Goal: Task Accomplishment & Management: Use online tool/utility

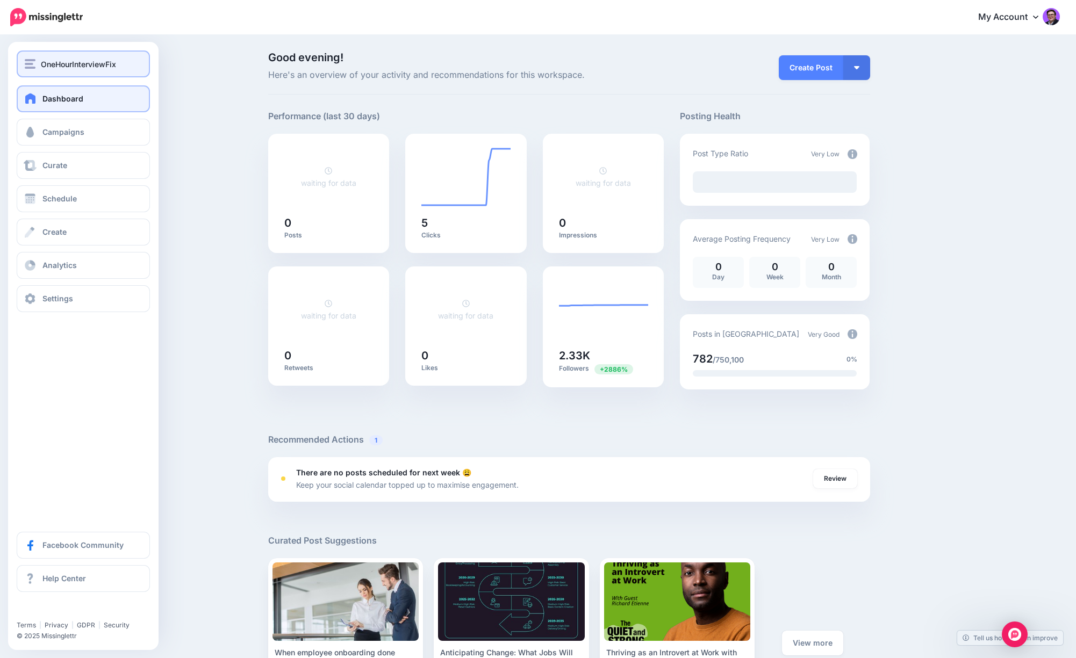
click at [67, 67] on span "OneHourInterviewFix" at bounding box center [78, 64] width 75 height 12
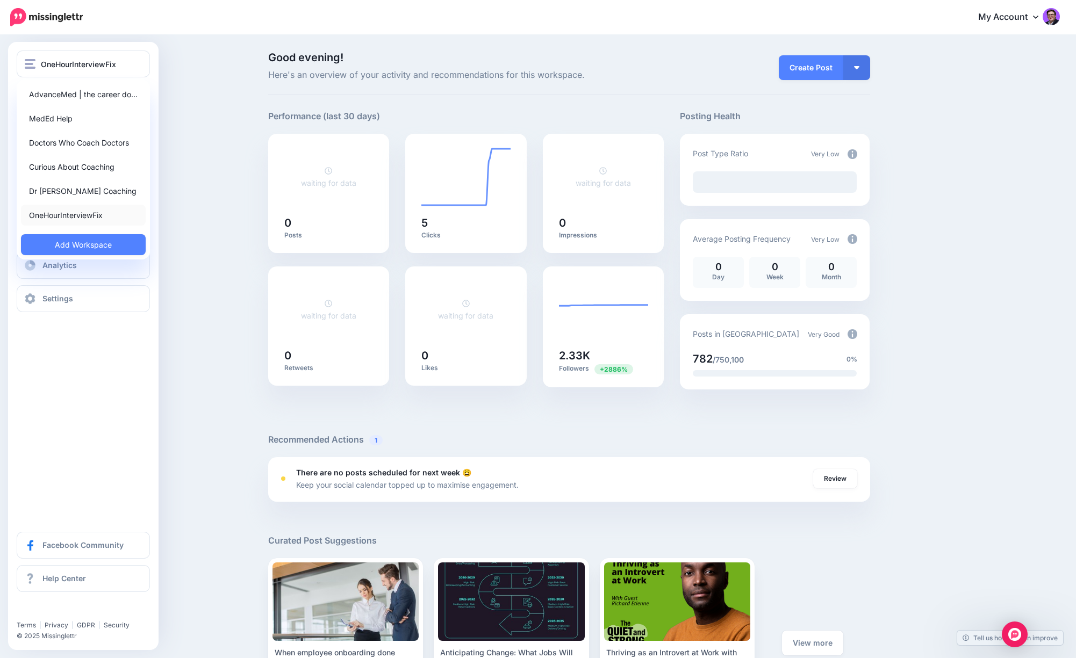
click at [48, 212] on link "OneHourInterviewFix" at bounding box center [83, 215] width 125 height 21
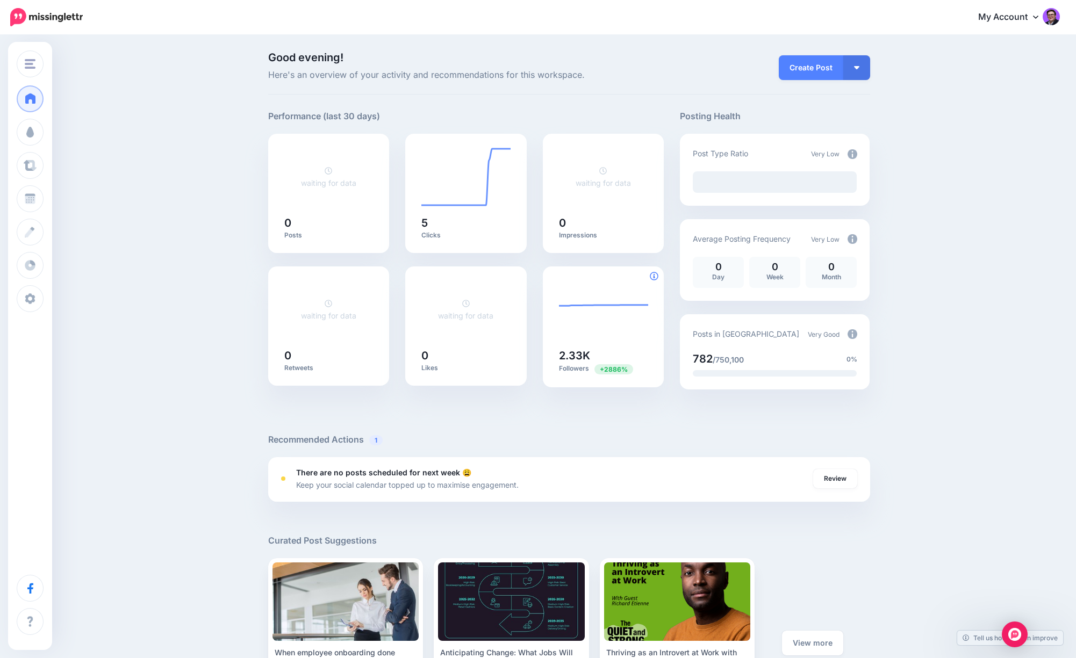
click at [653, 277] on icon at bounding box center [654, 276] width 9 height 9
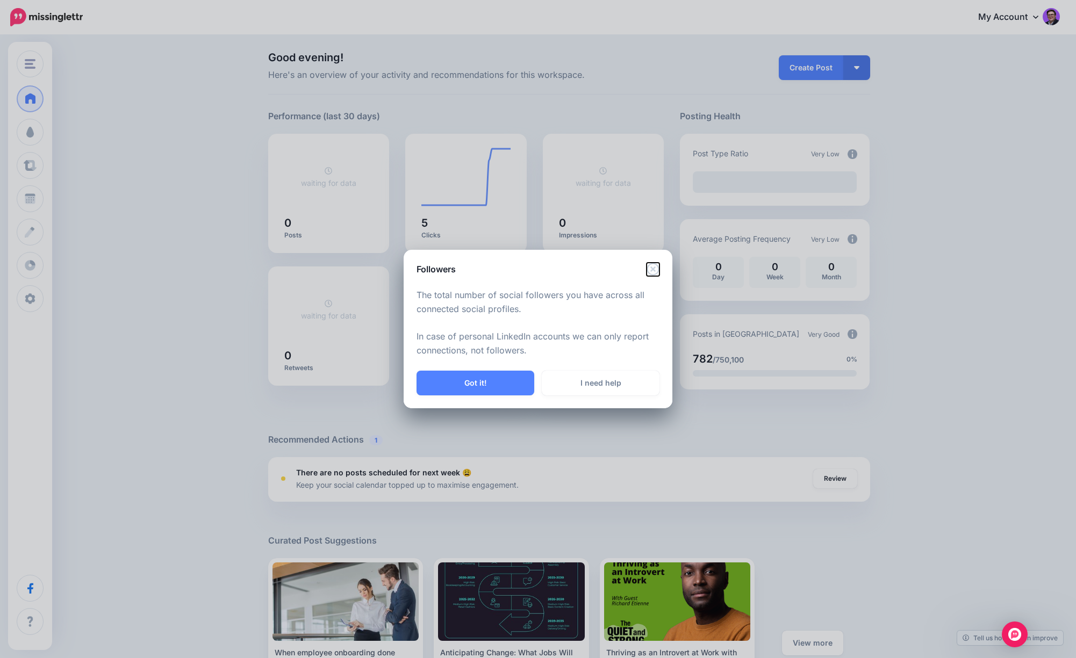
click at [652, 269] on icon "Close" at bounding box center [652, 269] width 13 height 13
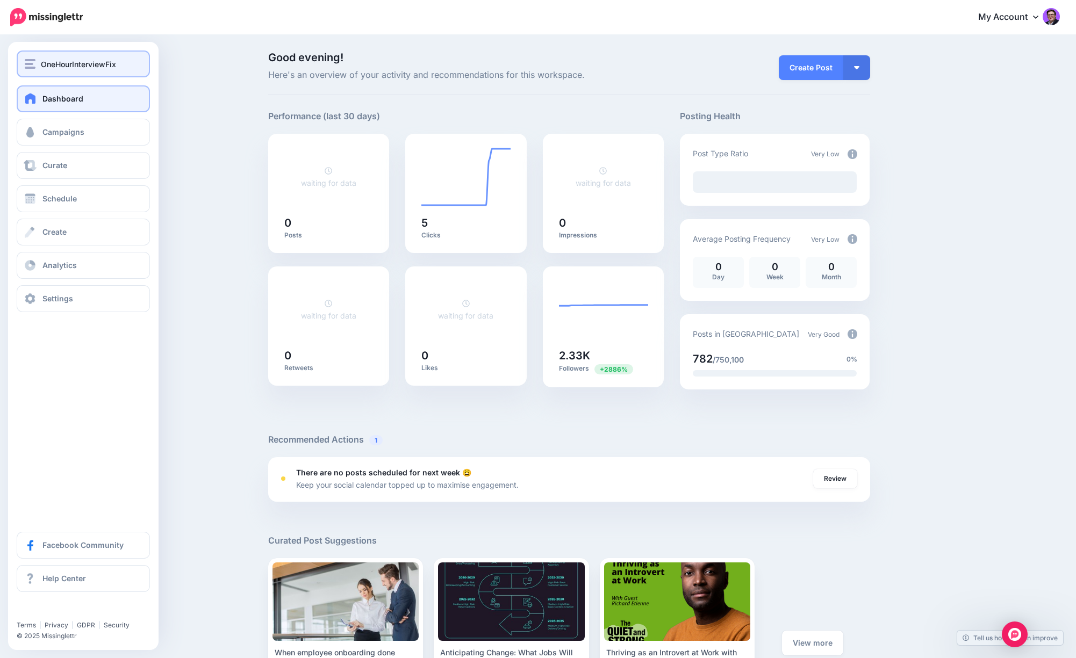
click at [31, 66] on img "button" at bounding box center [30, 64] width 11 height 10
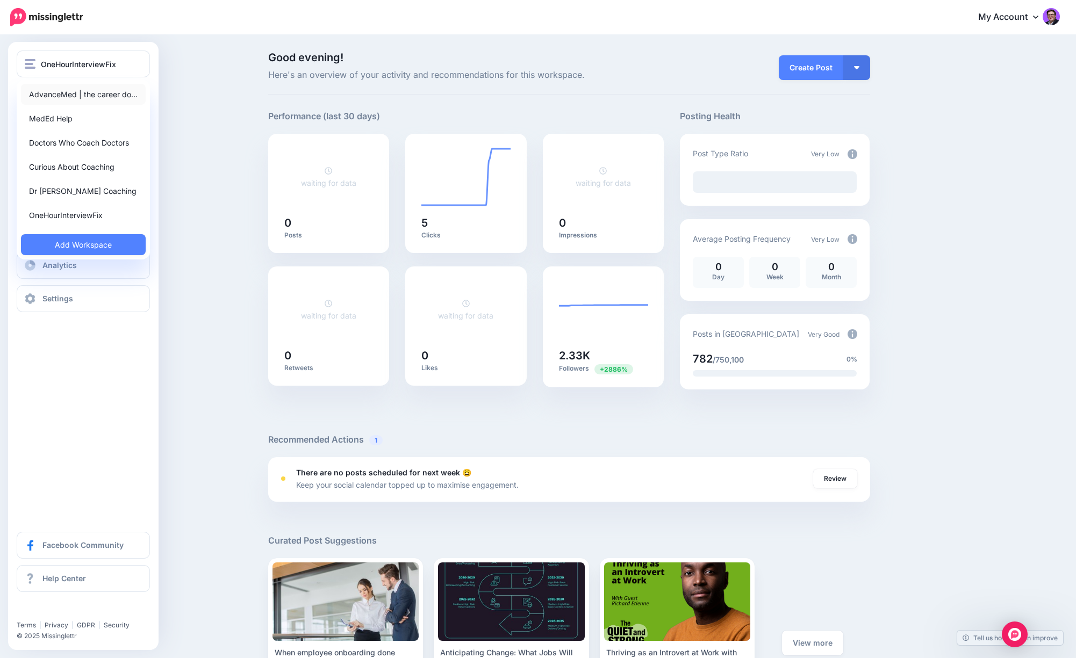
click at [41, 97] on link "AdvanceMed | the career do…" at bounding box center [83, 94] width 125 height 21
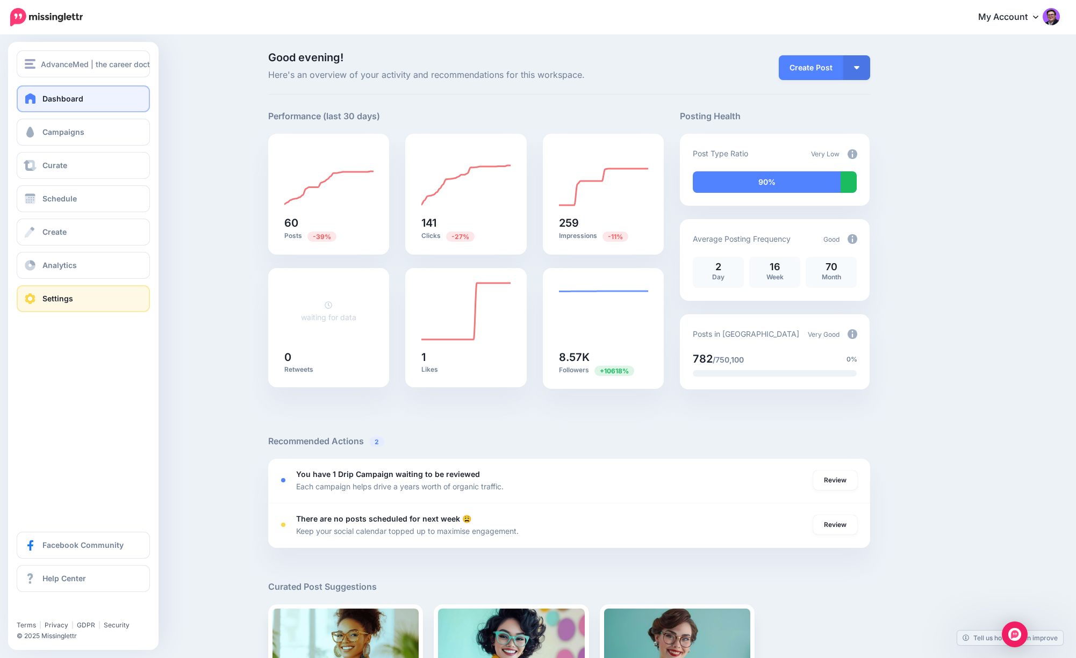
click at [42, 294] on span "Settings" at bounding box center [57, 298] width 31 height 9
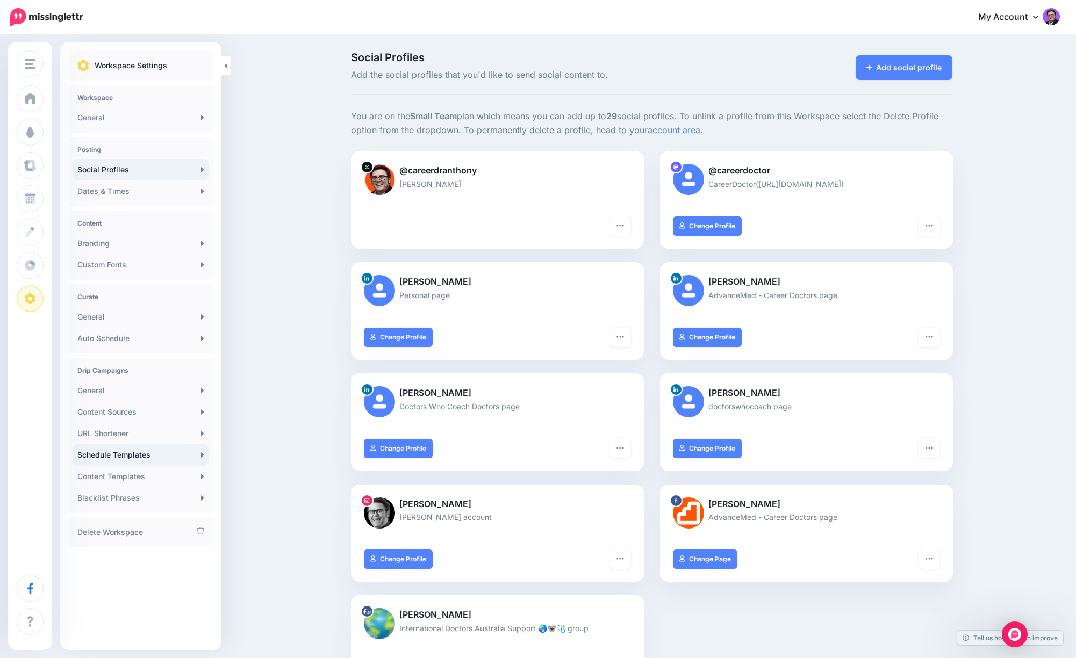
click at [101, 456] on link "Schedule Templates" at bounding box center [140, 454] width 135 height 21
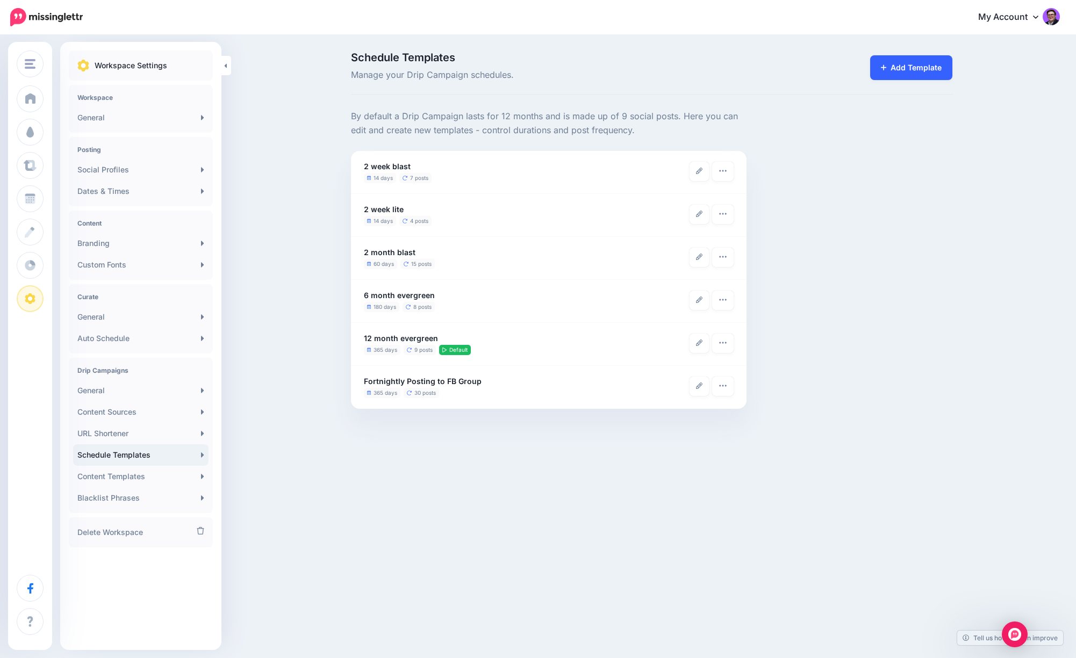
click at [887, 71] on link "Add Template" at bounding box center [911, 67] width 83 height 25
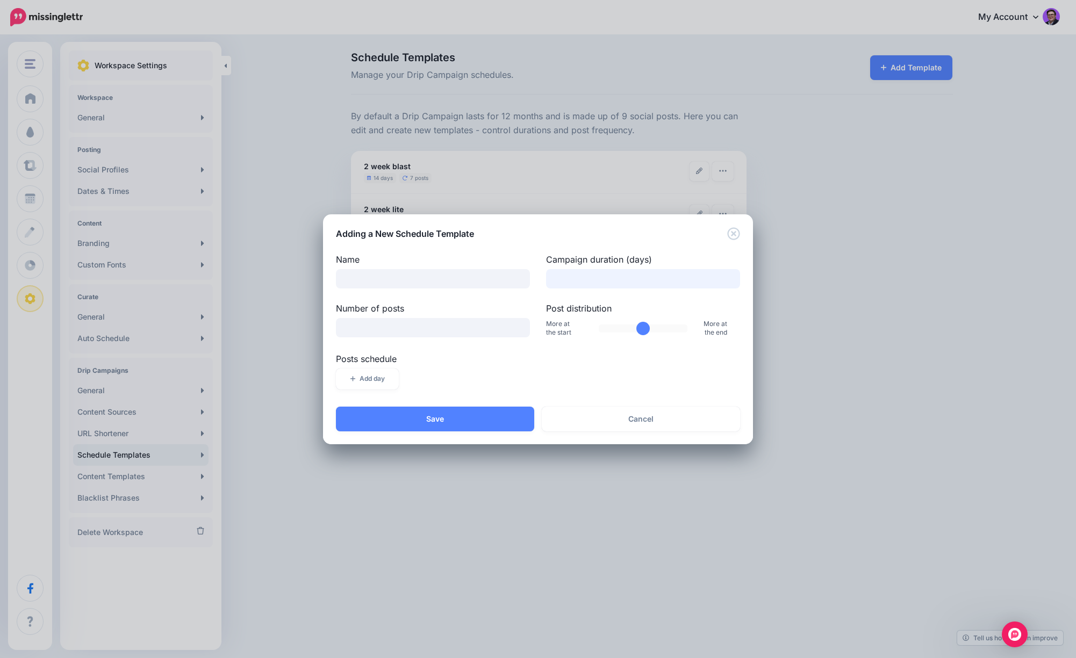
click at [567, 277] on input "Campaign duration (days)" at bounding box center [643, 278] width 194 height 19
click at [455, 276] on input "Name" at bounding box center [433, 278] width 194 height 19
type input "**********"
click at [620, 280] on input "Campaign duration (days)" at bounding box center [643, 278] width 194 height 19
type input "****"
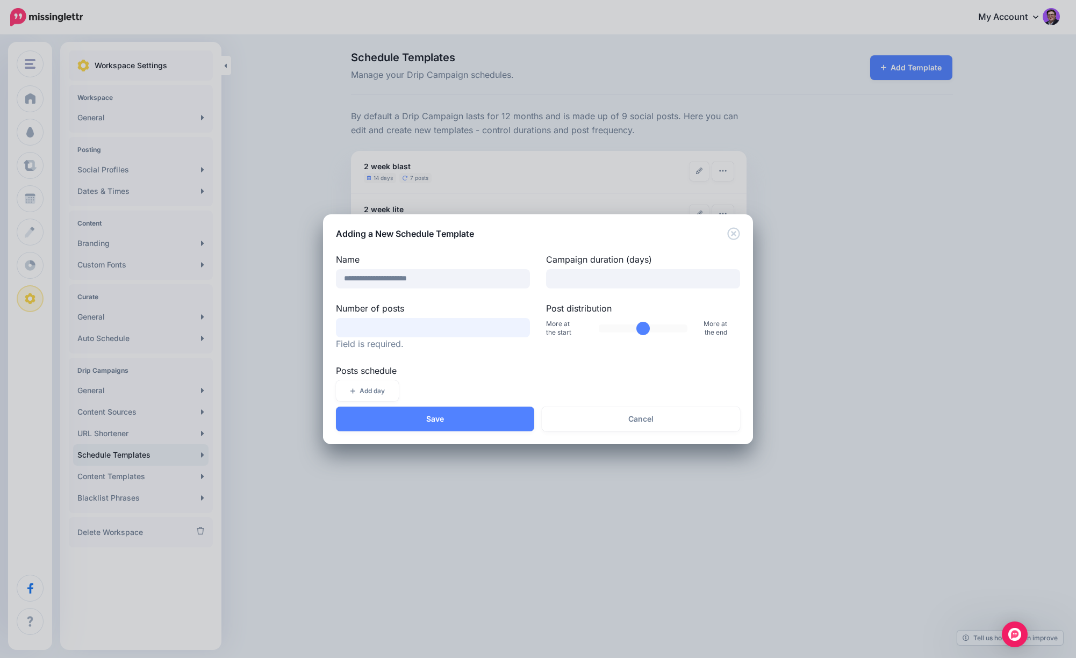
click at [368, 327] on input "Number of posts" at bounding box center [433, 327] width 194 height 19
type input "**"
click at [368, 390] on div "Add day" at bounding box center [537, 393] width 409 height 27
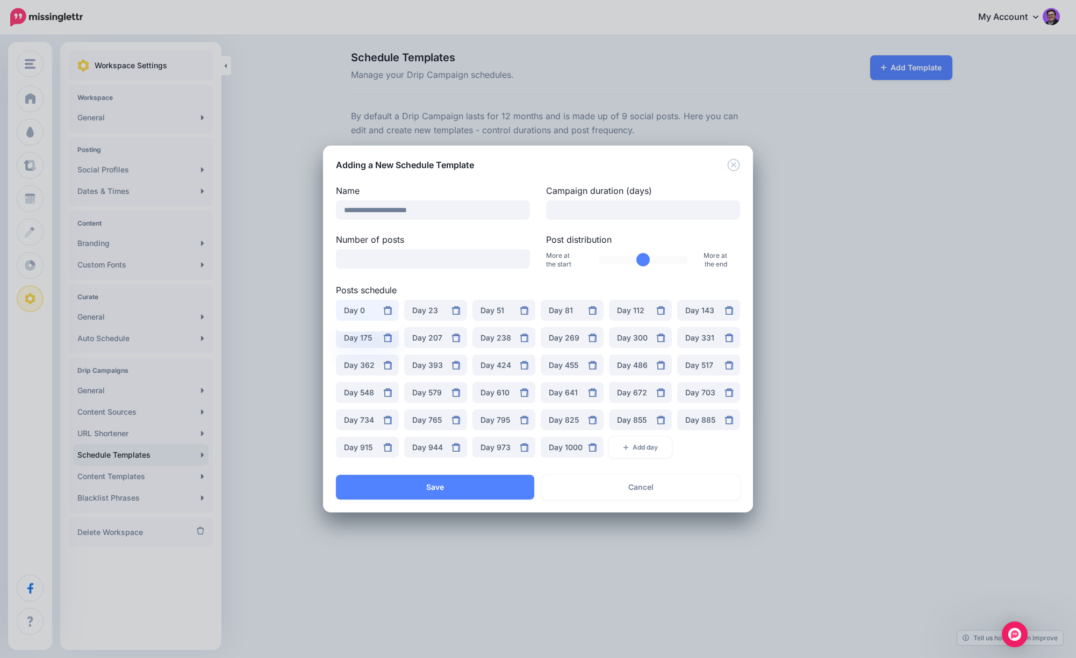
drag, startPoint x: 645, startPoint y: 259, endPoint x: 658, endPoint y: 260, distance: 12.9
click at [658, 260] on input "Post distribution" at bounding box center [643, 260] width 89 height 8
drag, startPoint x: 658, startPoint y: 260, endPoint x: 635, endPoint y: 260, distance: 23.6
click at [635, 260] on input "Post distribution" at bounding box center [643, 260] width 89 height 8
drag, startPoint x: 635, startPoint y: 260, endPoint x: 644, endPoint y: 260, distance: 9.1
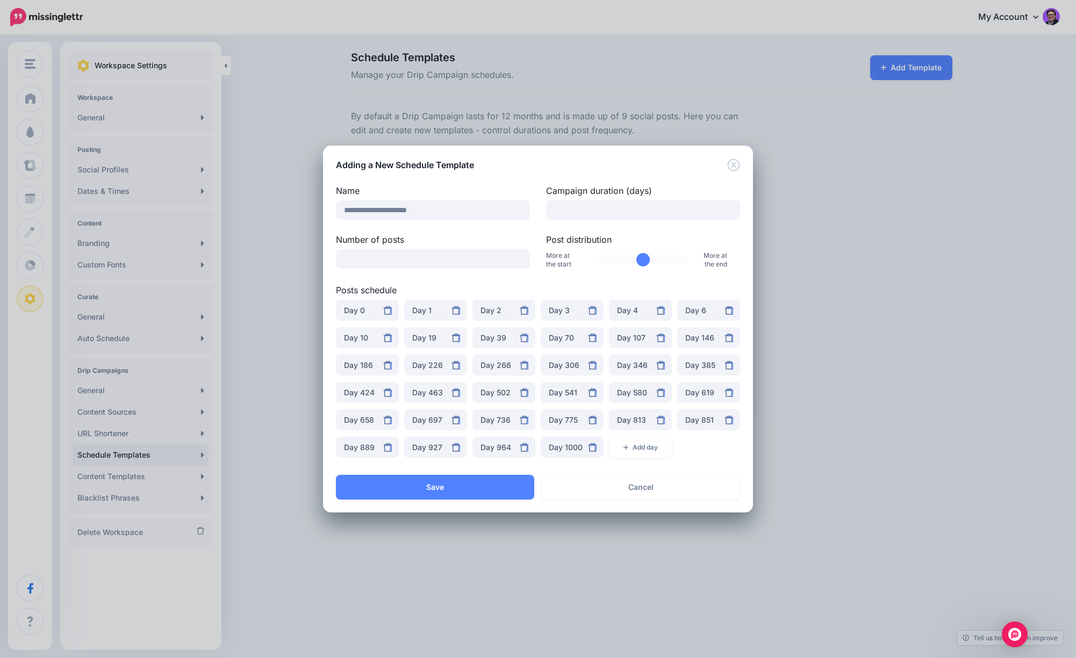
type input "***"
click at [644, 260] on input "Post distribution" at bounding box center [643, 260] width 89 height 8
click at [357, 312] on div "Day 0" at bounding box center [367, 310] width 47 height 13
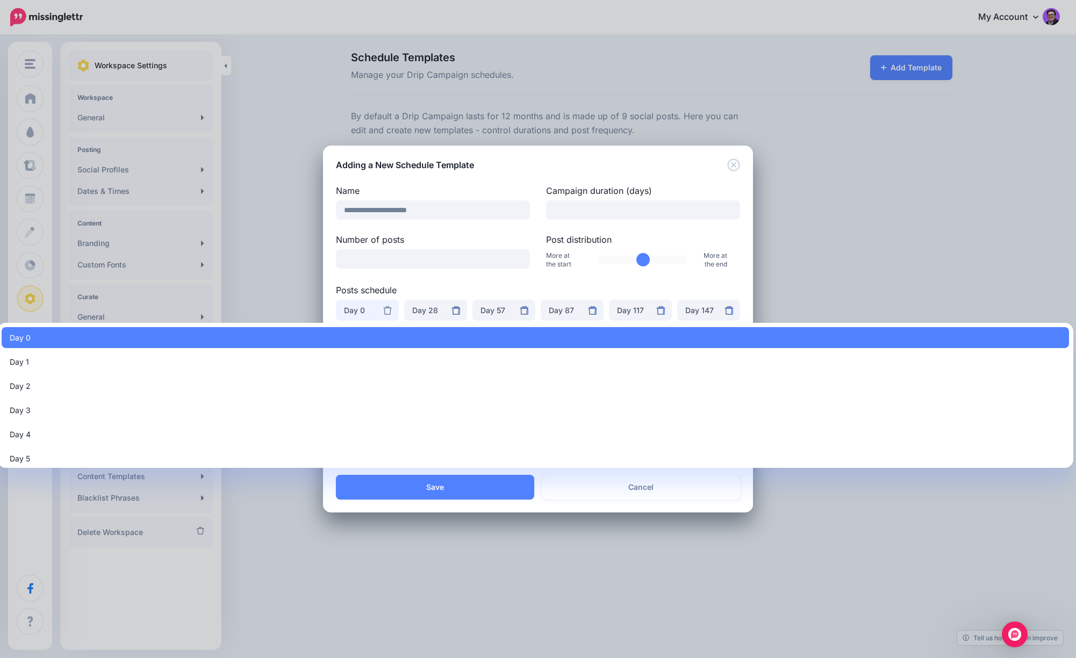
click at [357, 312] on div "Day 0" at bounding box center [367, 310] width 47 height 13
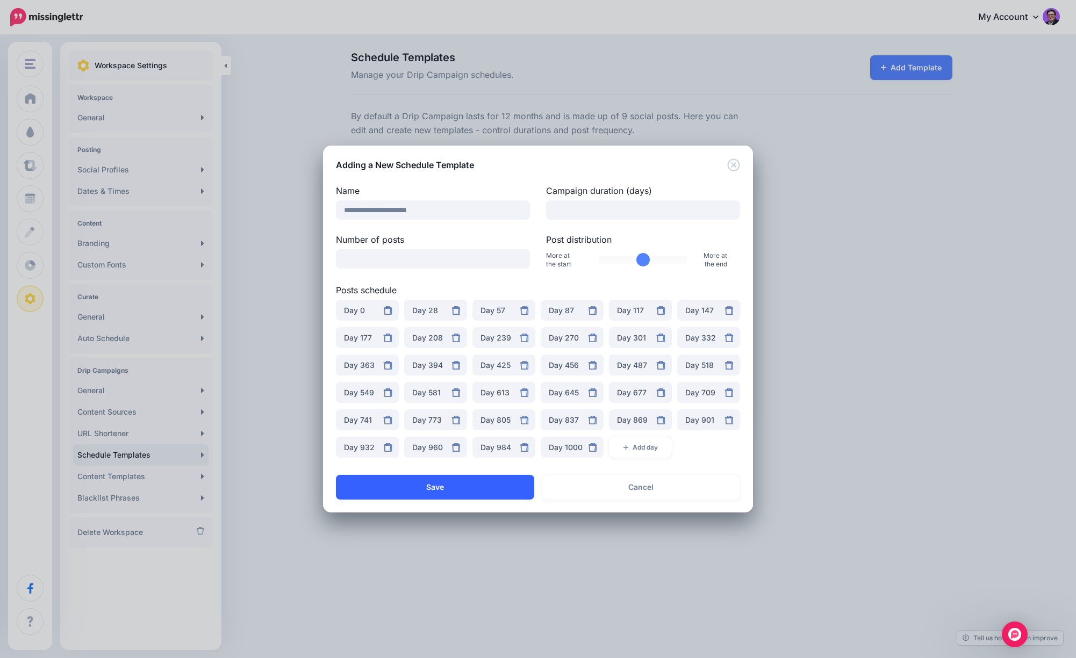
click at [408, 494] on button "Save" at bounding box center [435, 487] width 198 height 25
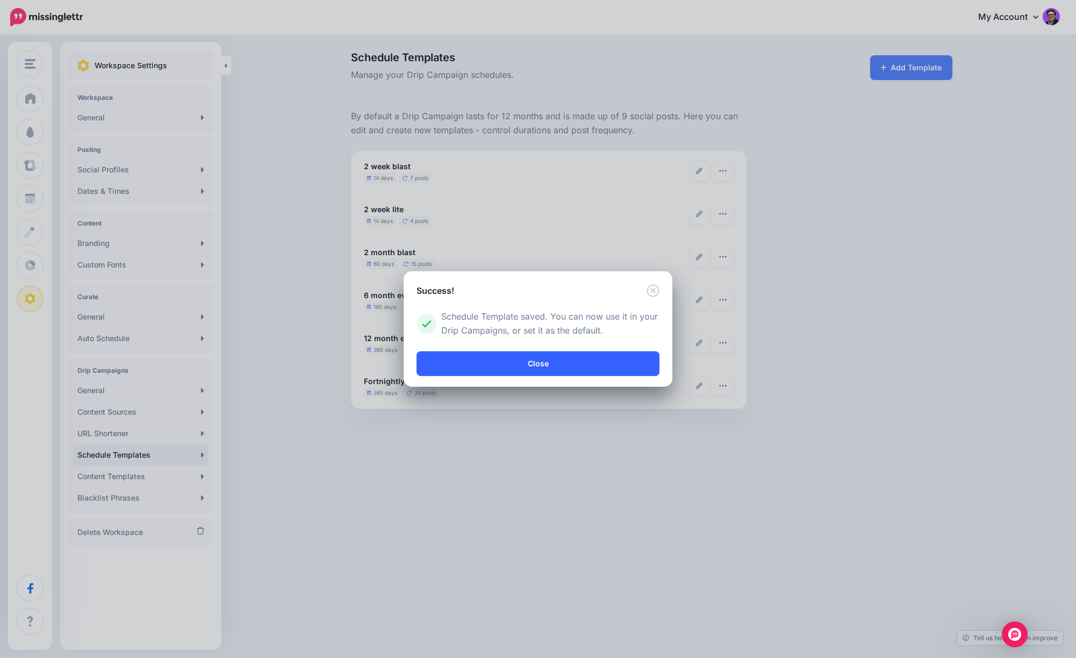
click at [477, 365] on link "Close" at bounding box center [537, 363] width 243 height 25
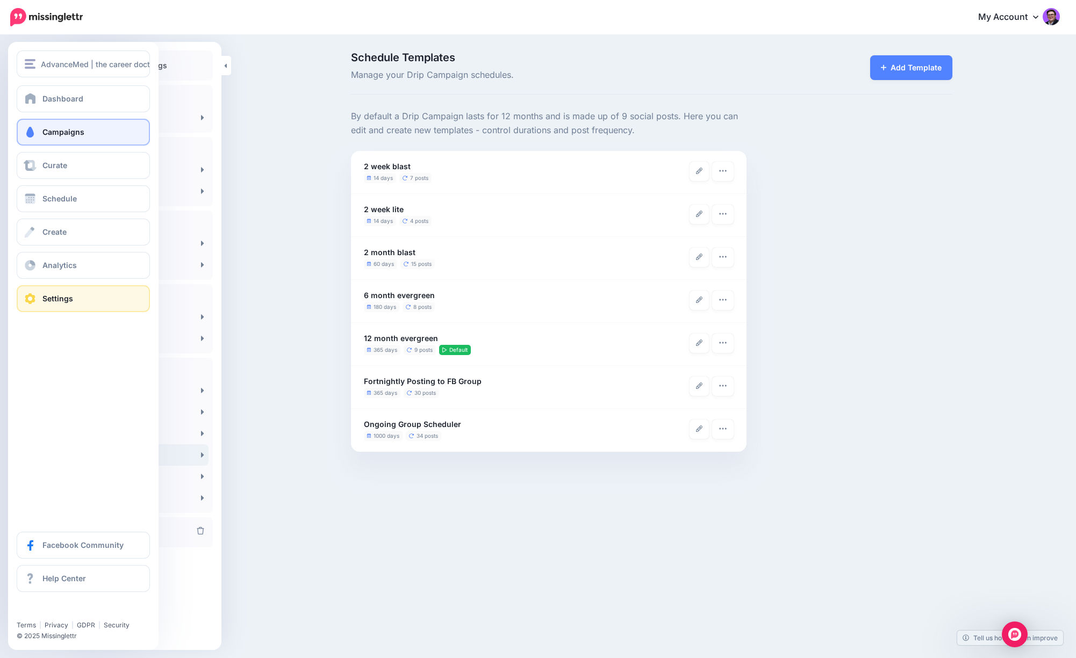
click at [76, 135] on span "Campaigns" at bounding box center [63, 131] width 42 height 9
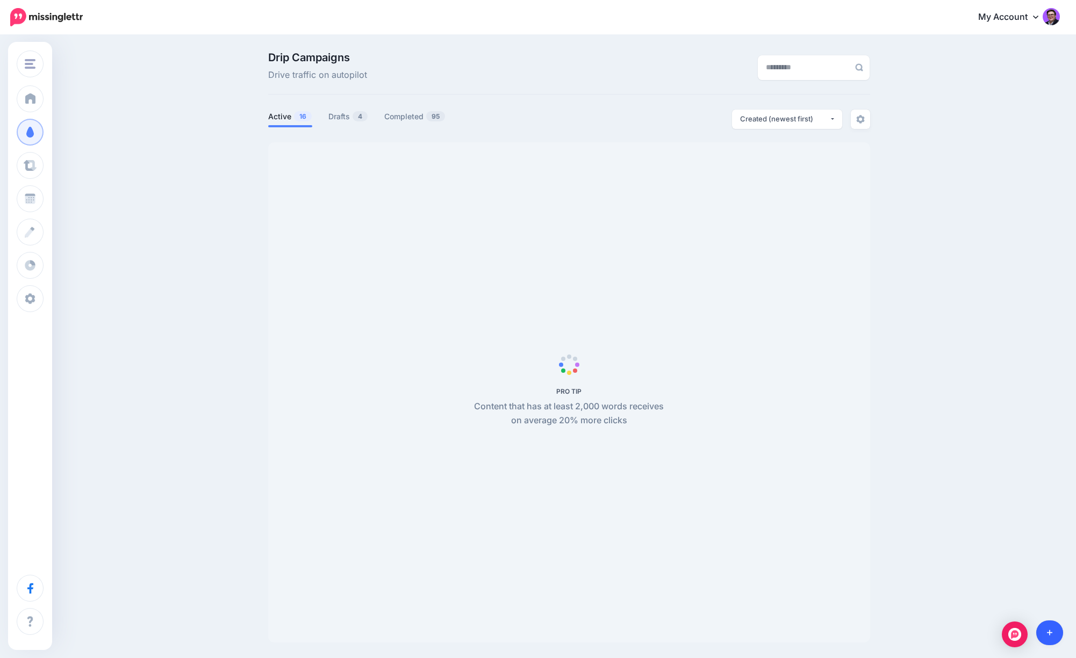
click at [1050, 631] on icon at bounding box center [1050, 633] width 6 height 8
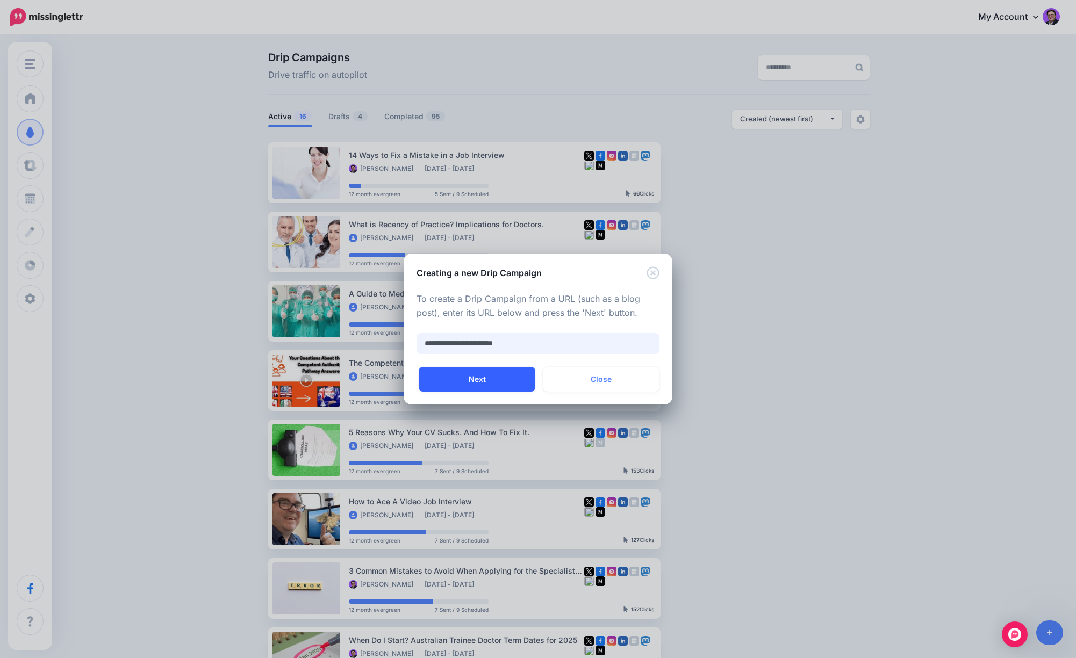
type input "**********"
click at [490, 383] on button "Next" at bounding box center [477, 379] width 117 height 25
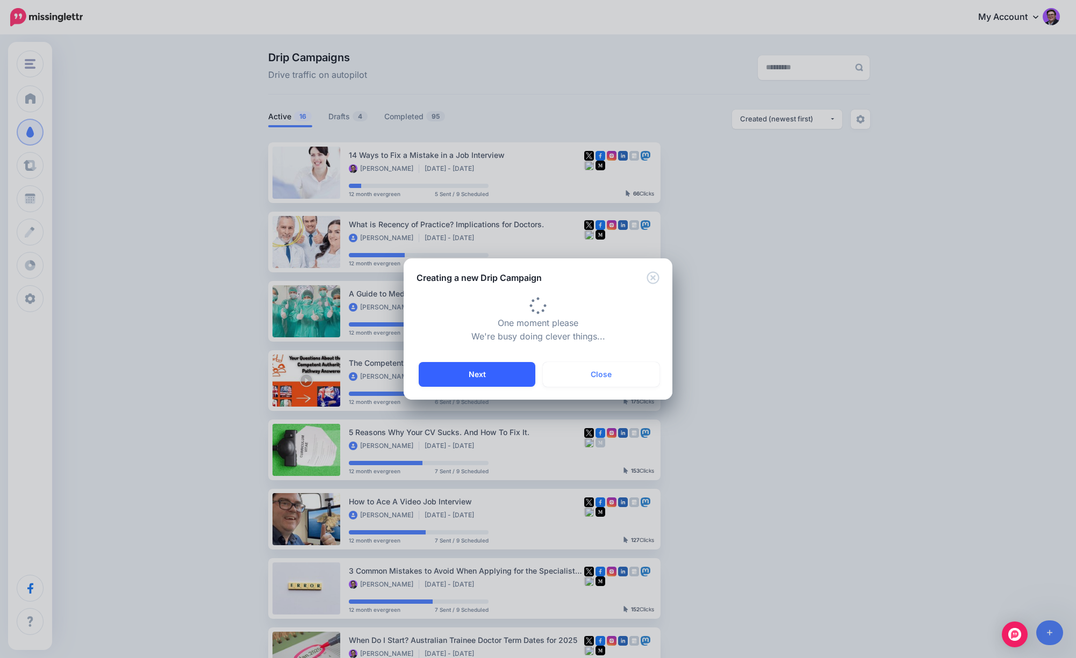
type input "**********"
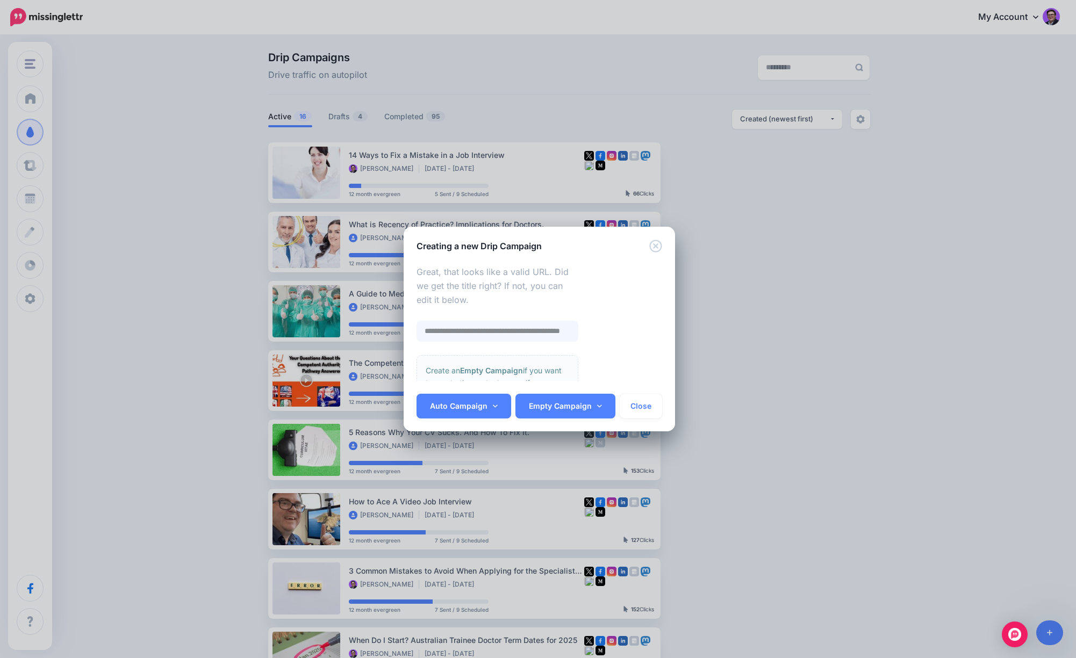
scroll to position [0, 3]
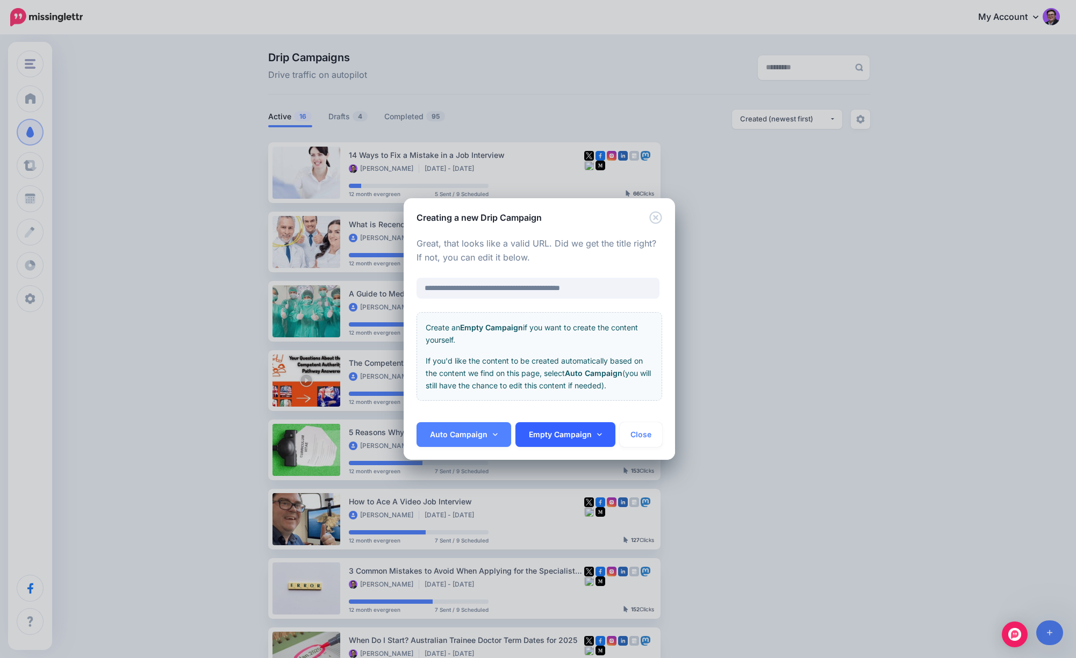
click at [550, 437] on link "Empty Campaign" at bounding box center [565, 434] width 100 height 25
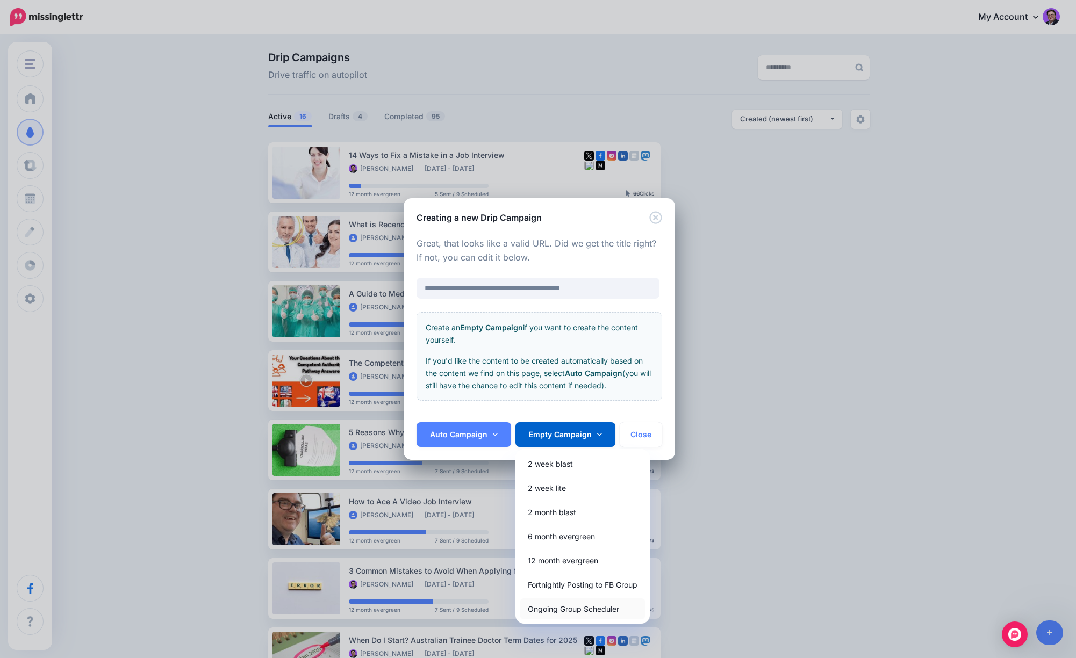
click at [581, 608] on link "Ongoing Group Scheduler" at bounding box center [583, 609] width 126 height 21
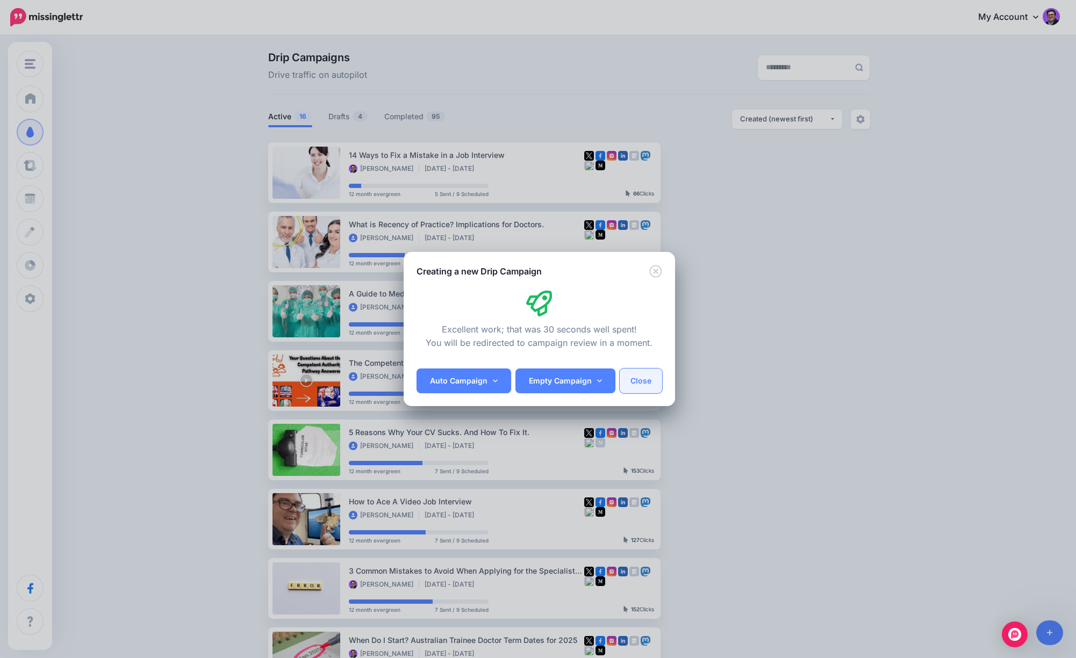
click at [642, 384] on button "Close" at bounding box center [641, 381] width 42 height 25
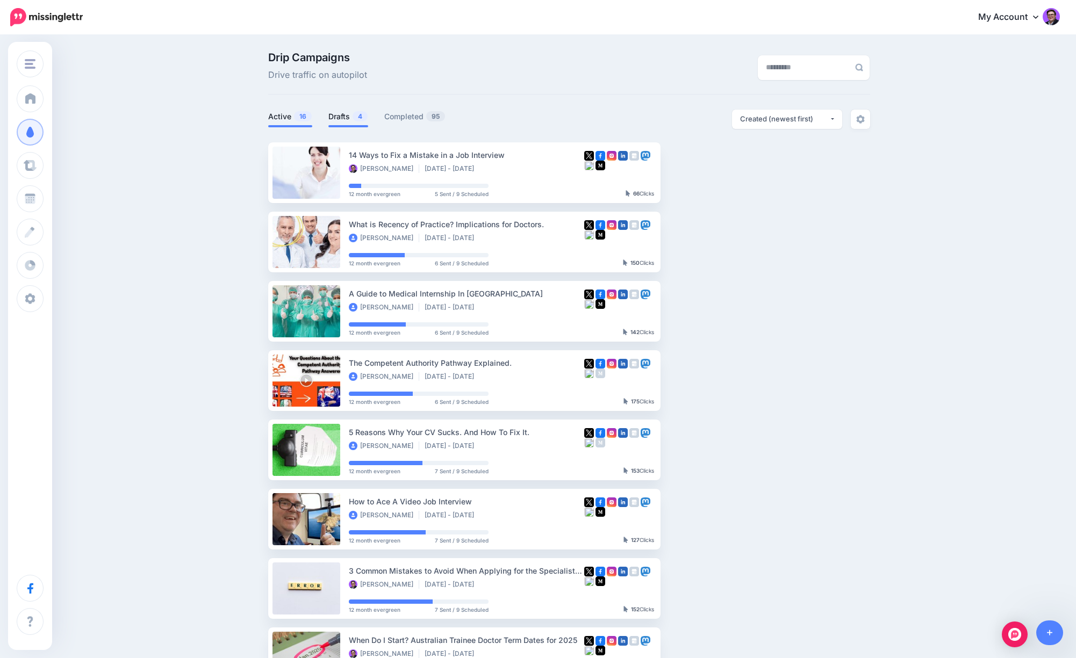
click at [337, 121] on link "Drafts 4" at bounding box center [348, 116] width 40 height 13
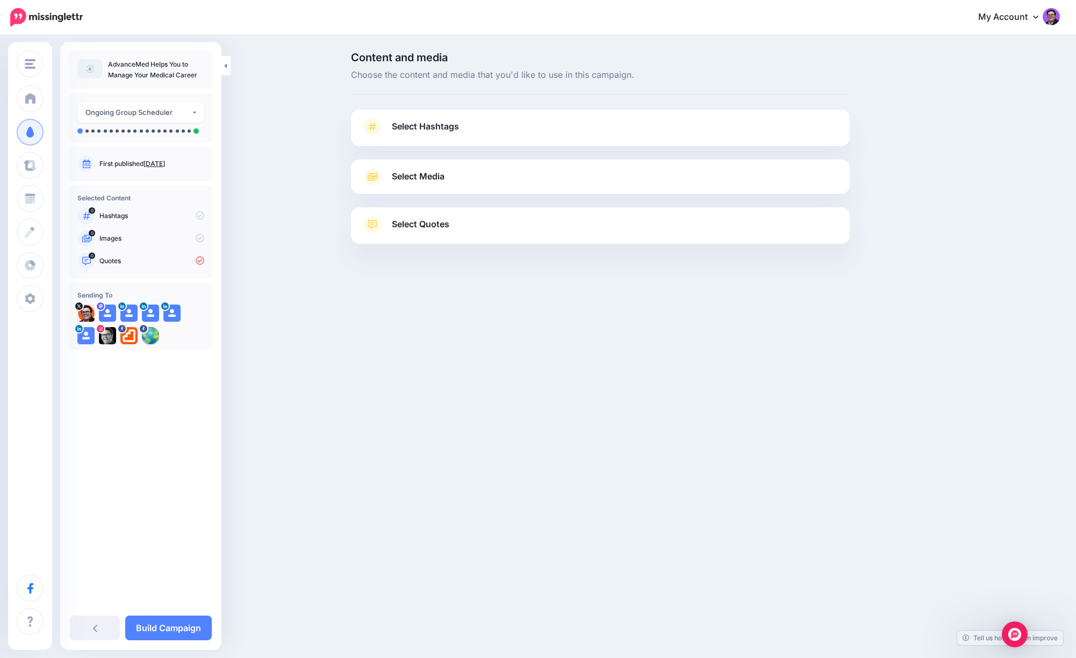
click at [532, 133] on link "Select Hashtags" at bounding box center [600, 132] width 477 height 28
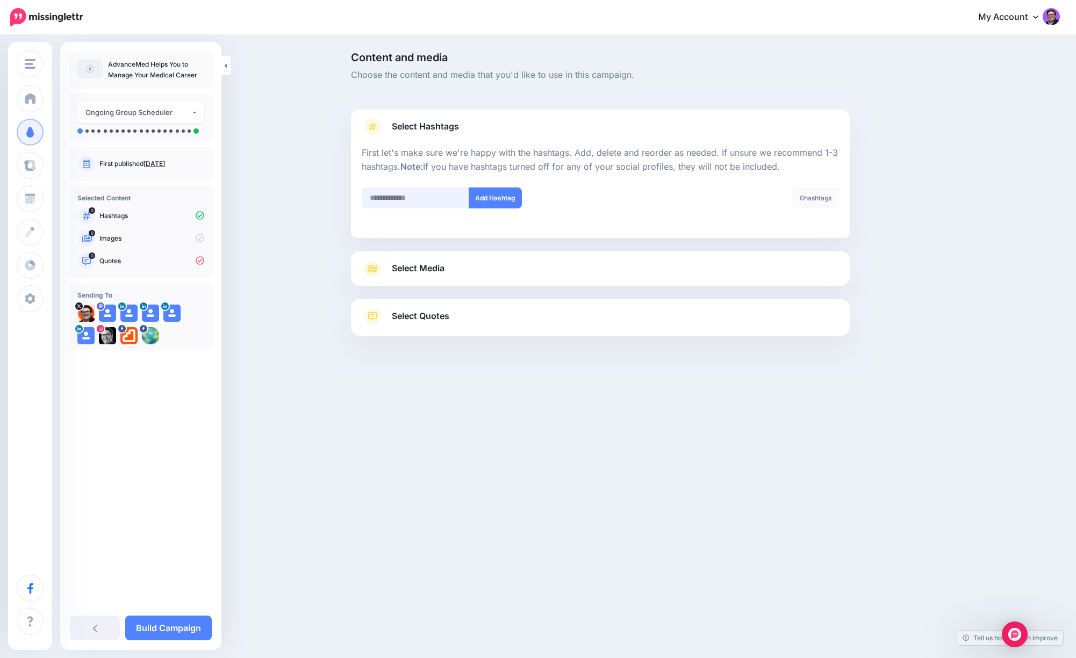
click at [382, 200] on input "text" at bounding box center [415, 198] width 107 height 21
type input "**********"
click at [493, 200] on button "Add Hashtag" at bounding box center [495, 198] width 53 height 21
click at [390, 204] on input "text" at bounding box center [415, 198] width 107 height 21
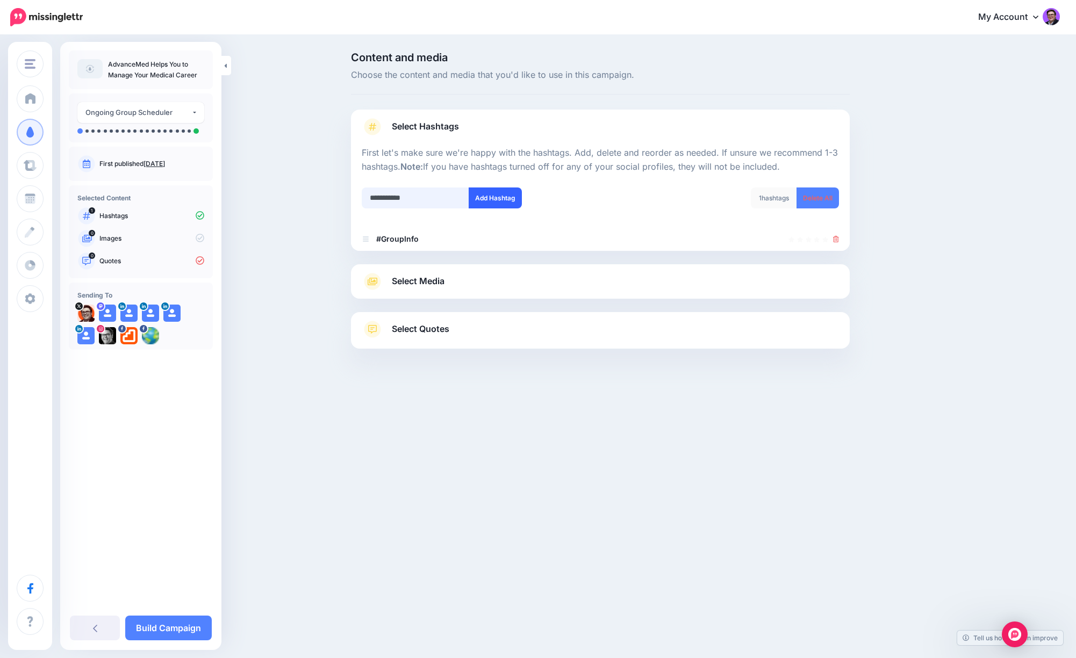
type input "**********"
click at [496, 203] on button "Add Hashtag" at bounding box center [495, 198] width 53 height 21
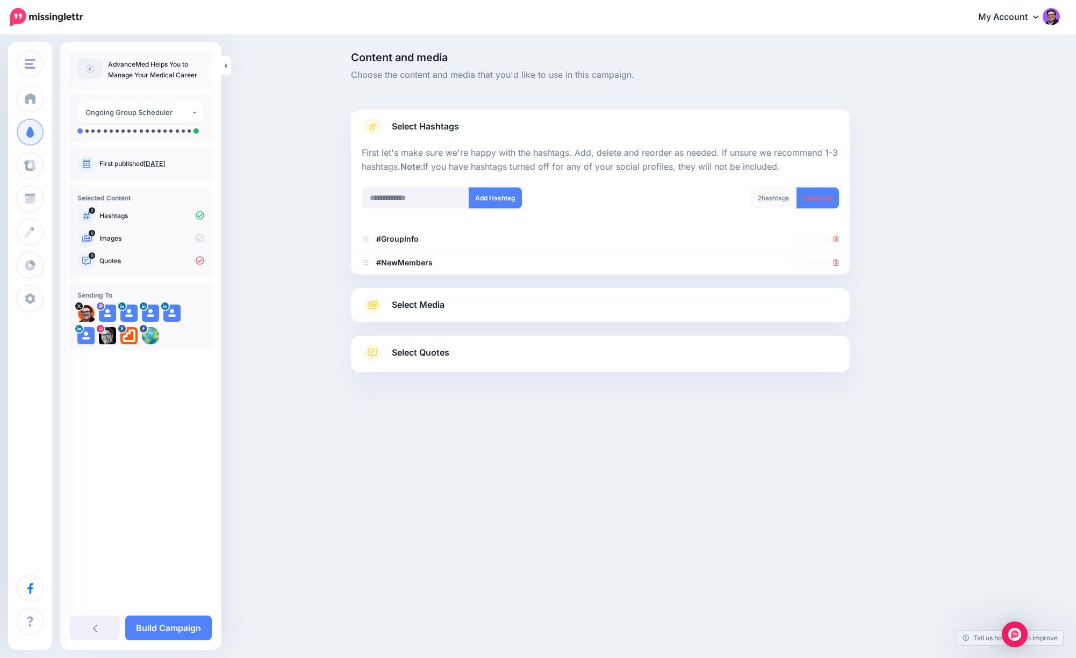
click at [402, 356] on span "Select Quotes" at bounding box center [420, 353] width 57 height 15
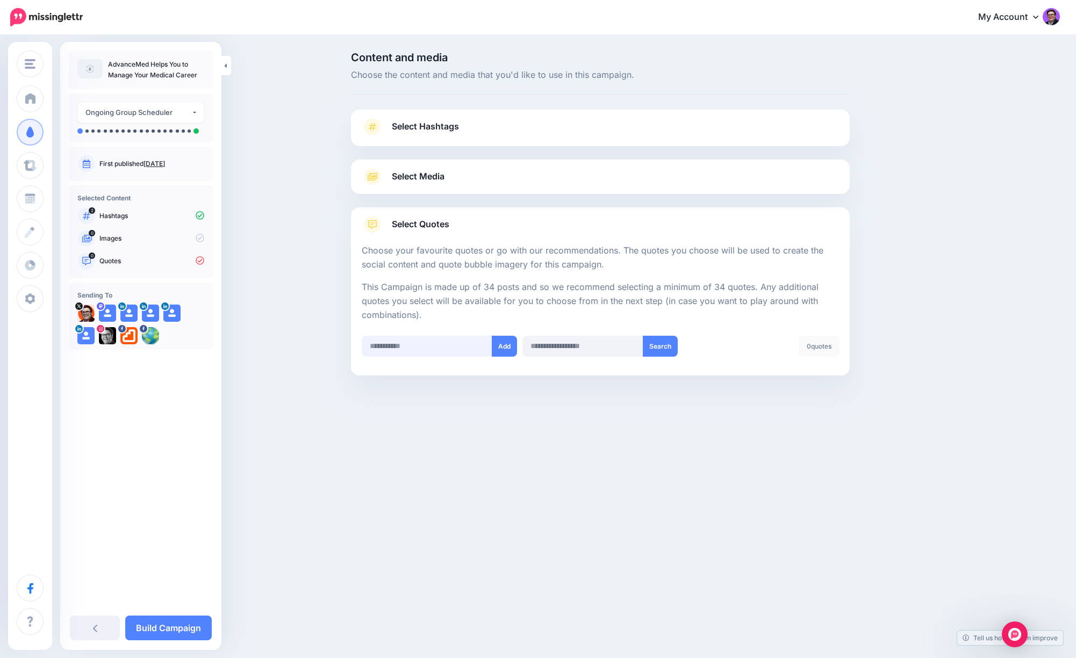
click at [395, 350] on input "text" at bounding box center [427, 346] width 131 height 21
paste input "**********"
type input "**********"
click at [393, 346] on input "text" at bounding box center [427, 346] width 131 height 21
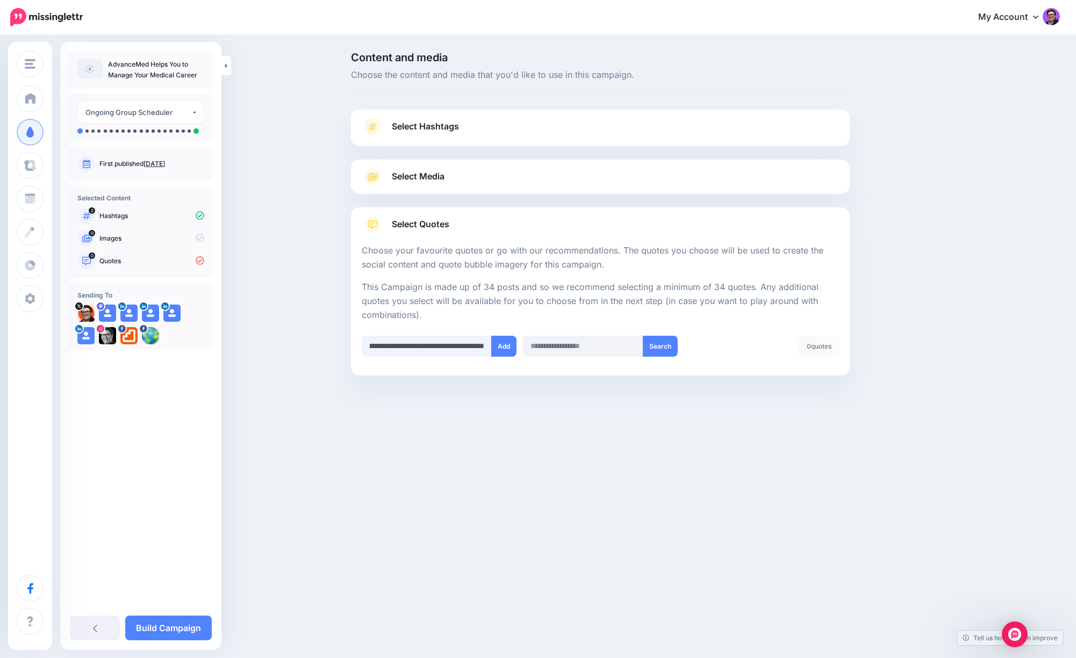
click at [393, 346] on input "text" at bounding box center [427, 346] width 131 height 21
paste input "**********"
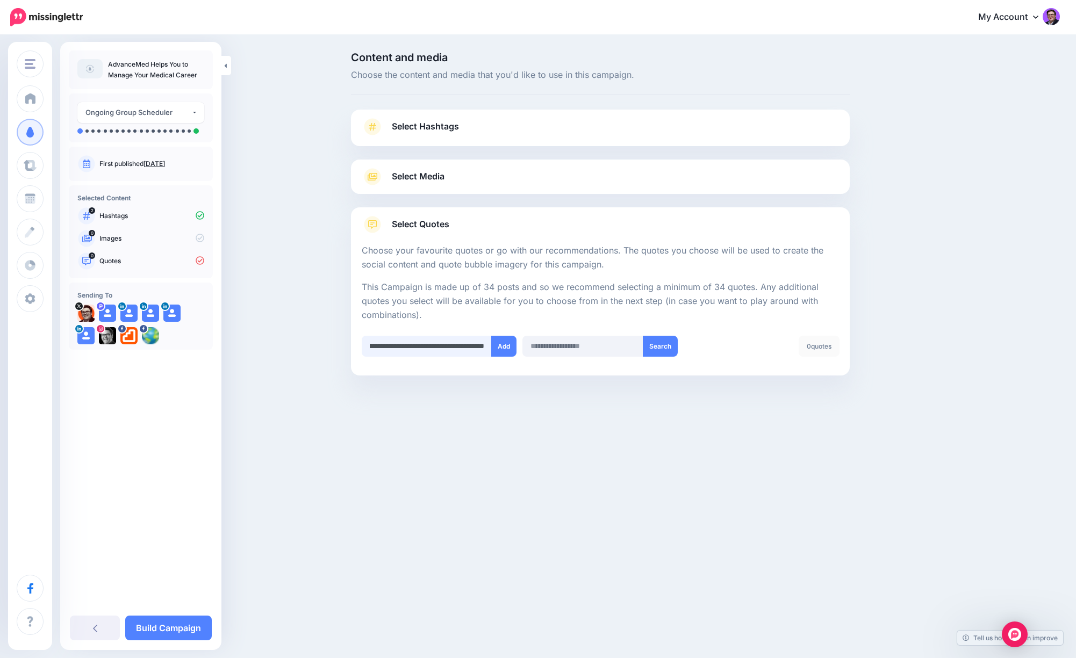
type input "**********"
click at [392, 346] on input "text" at bounding box center [427, 346] width 131 height 21
click at [504, 346] on button "Add" at bounding box center [503, 346] width 25 height 21
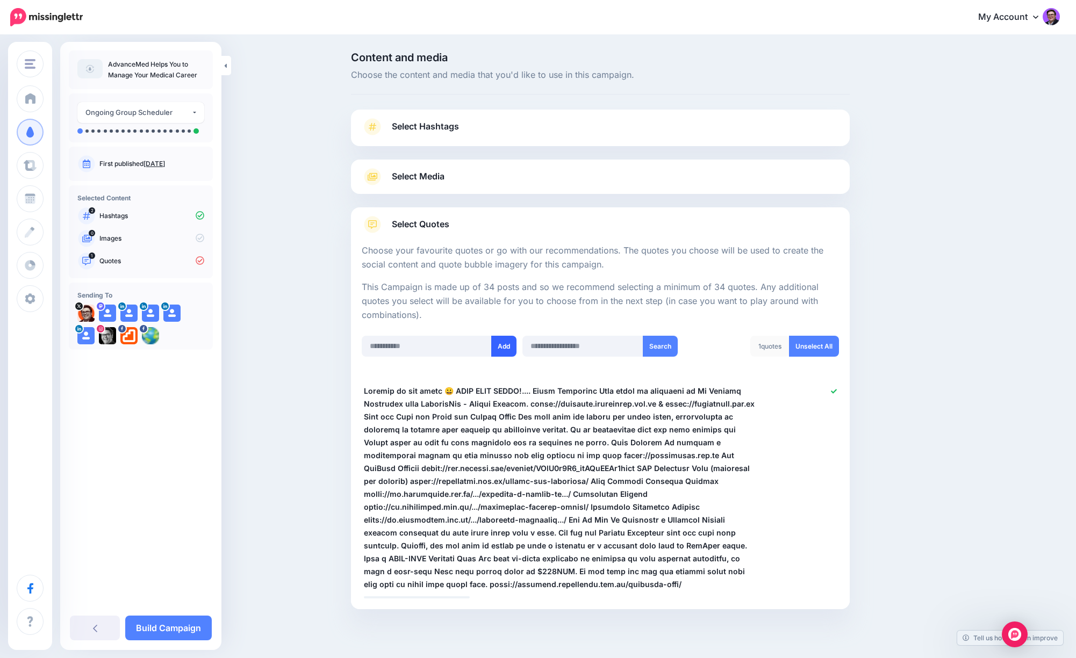
scroll to position [21, 0]
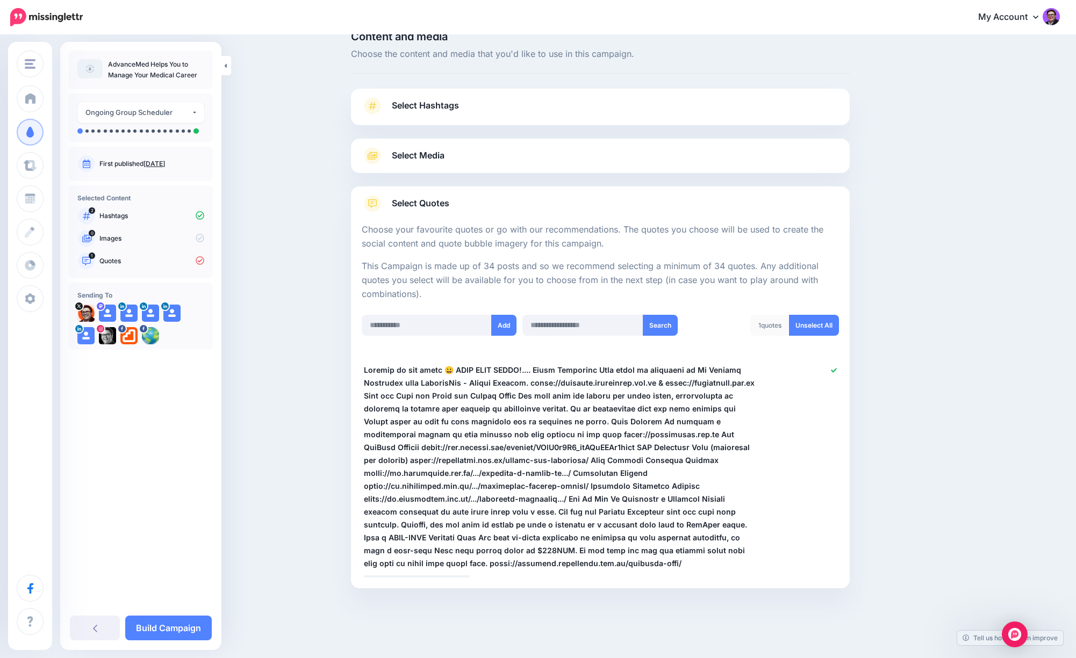
click at [444, 154] on span "Select Media" at bounding box center [418, 155] width 53 height 15
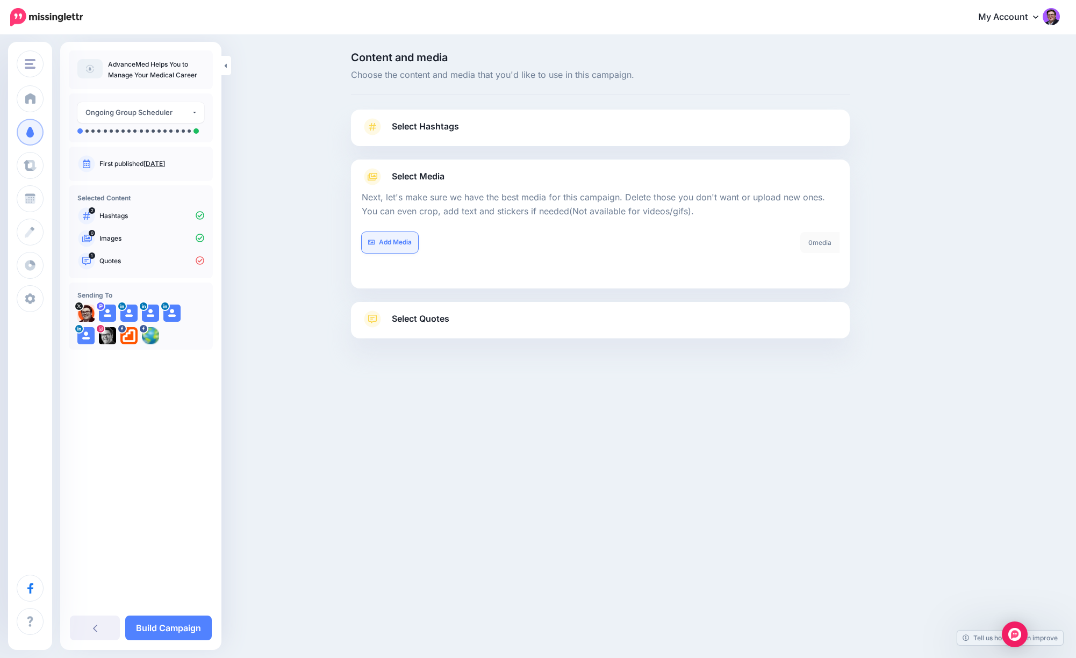
click at [390, 243] on link "Add Media" at bounding box center [390, 242] width 56 height 21
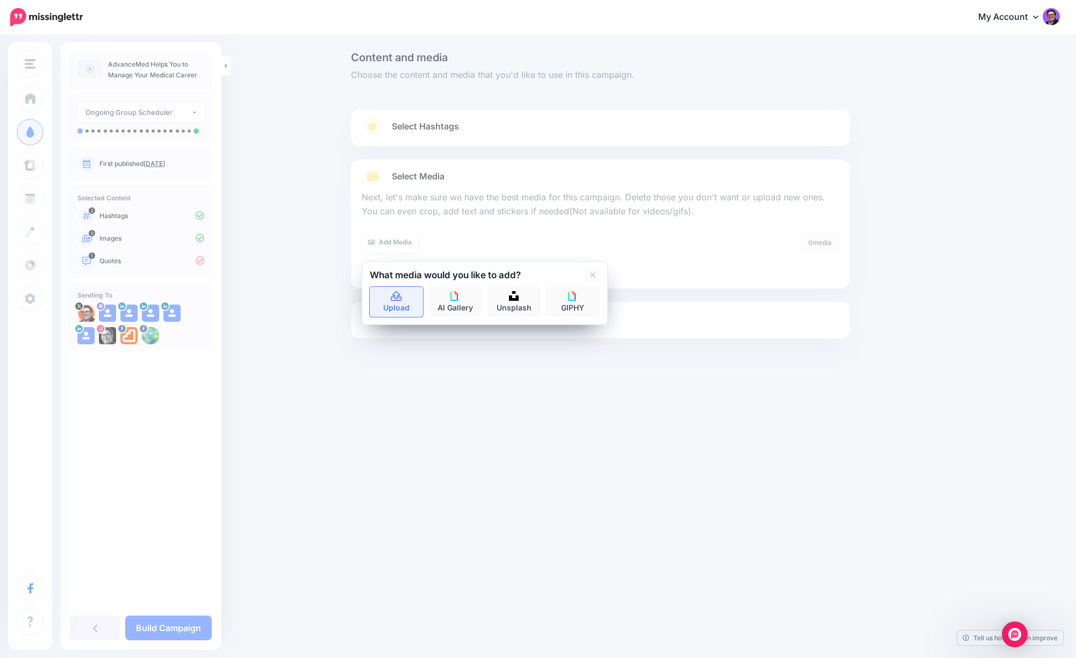
click at [394, 305] on link "Upload" at bounding box center [397, 302] width 54 height 30
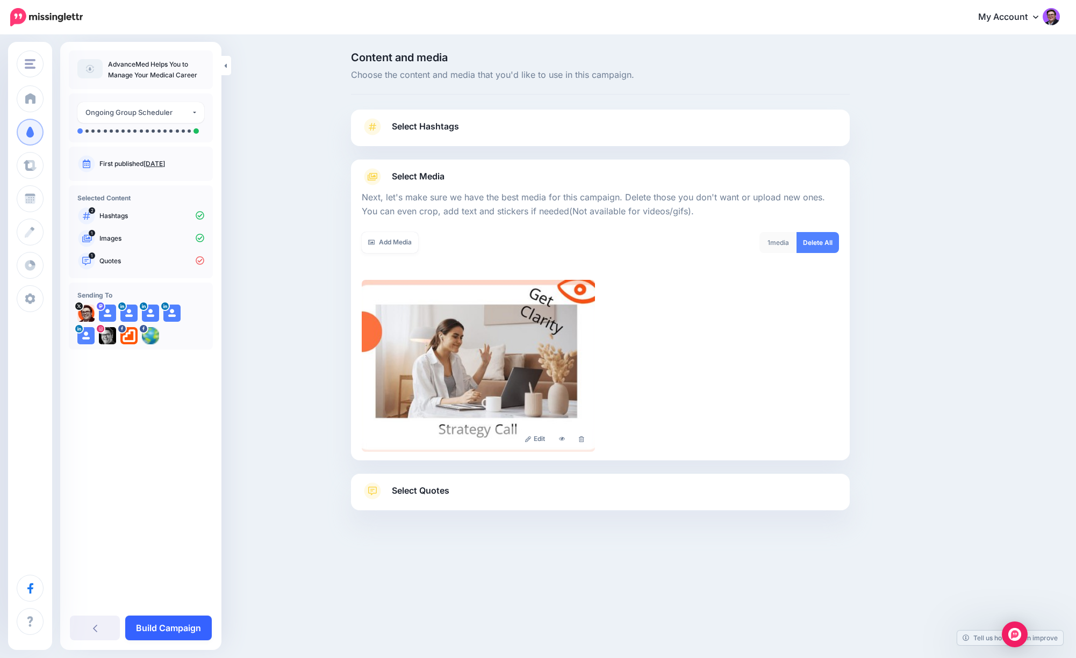
click at [184, 624] on link "Build Campaign" at bounding box center [168, 628] width 87 height 25
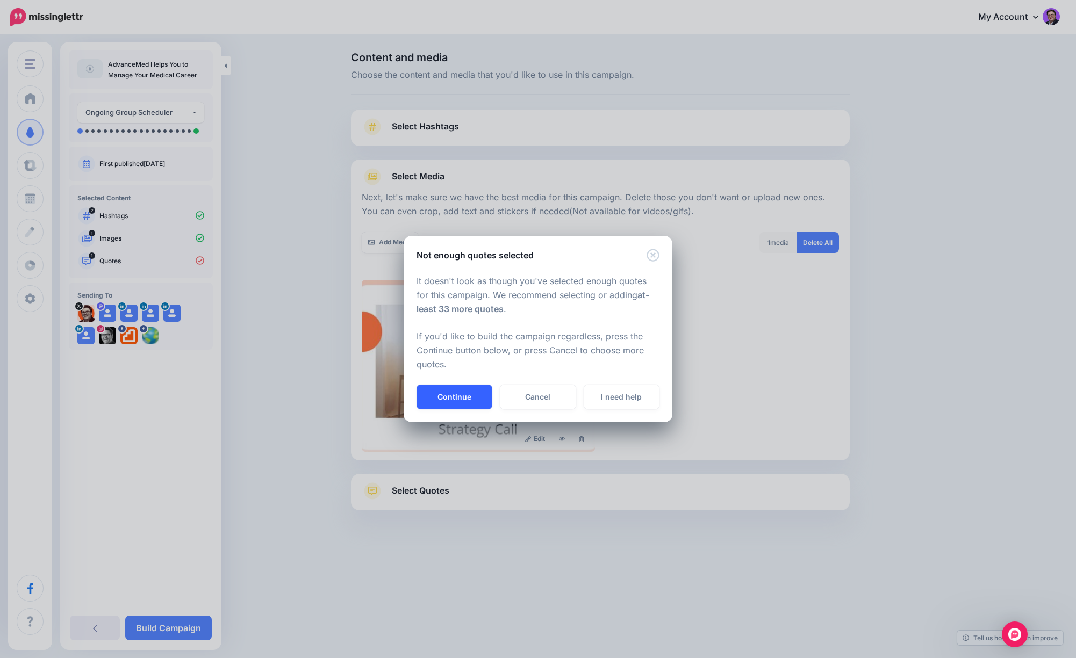
click at [446, 397] on button "Continue" at bounding box center [454, 397] width 76 height 25
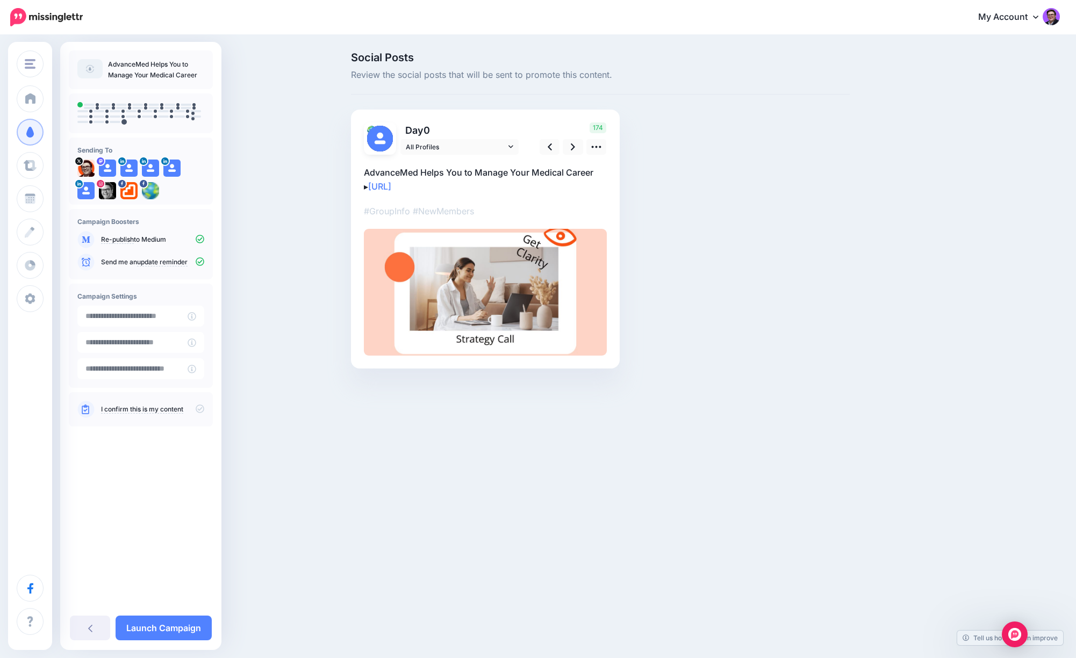
click at [366, 186] on p "AdvanceMed Helps You to Manage Your Medical Career ▸ [URL]" at bounding box center [485, 179] width 243 height 28
click at [576, 147] on link at bounding box center [573, 147] width 20 height 16
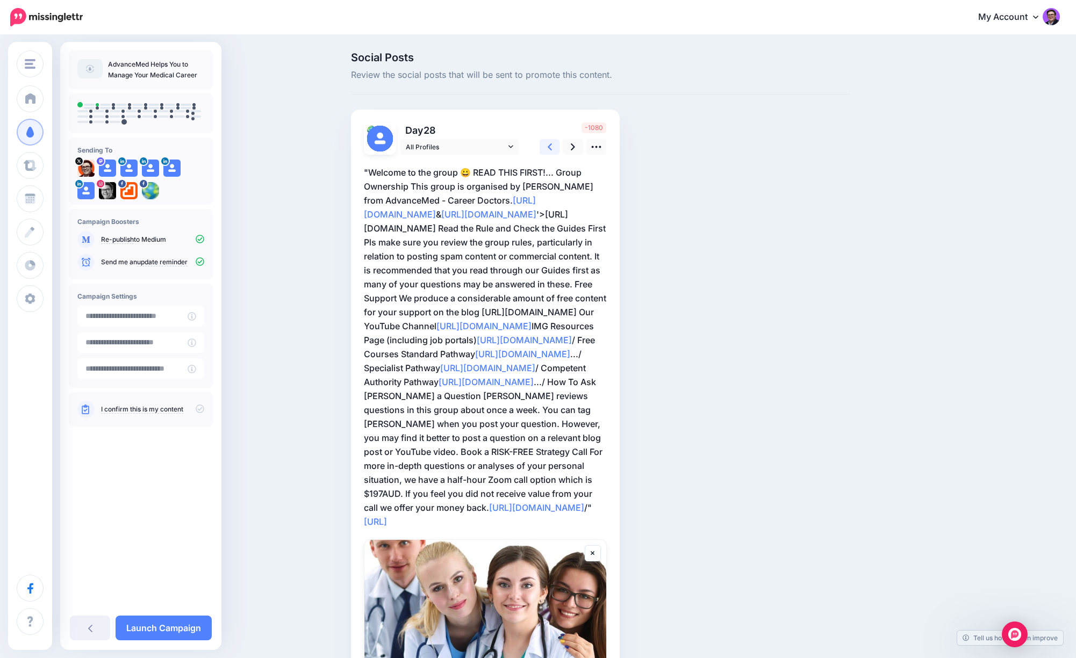
click at [549, 148] on icon at bounding box center [550, 146] width 4 height 7
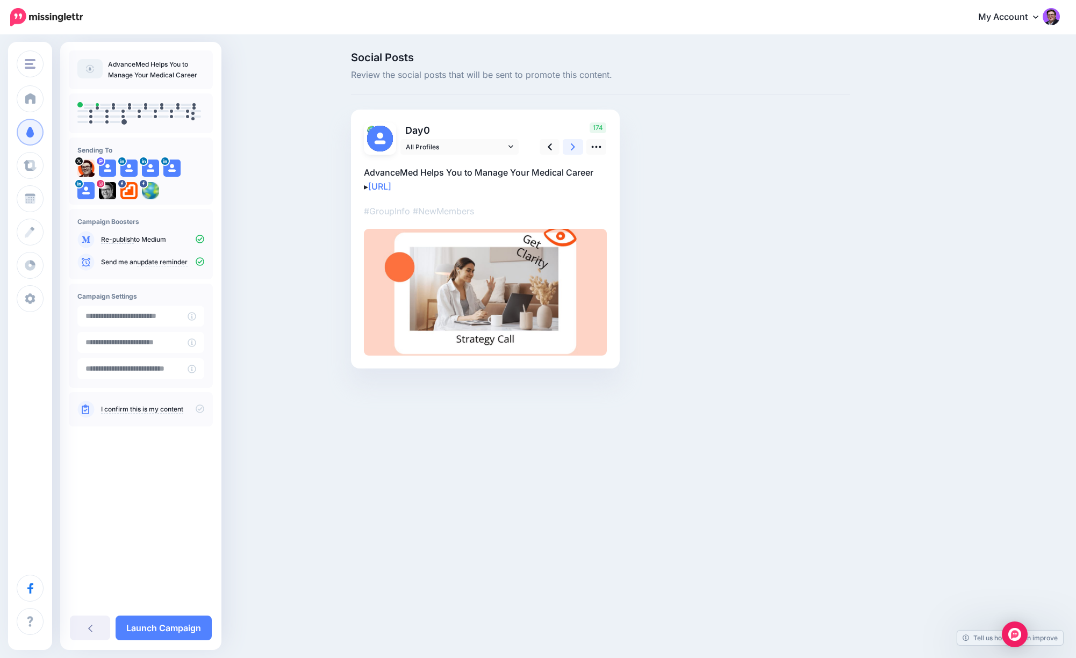
click at [570, 148] on link at bounding box center [573, 147] width 20 height 16
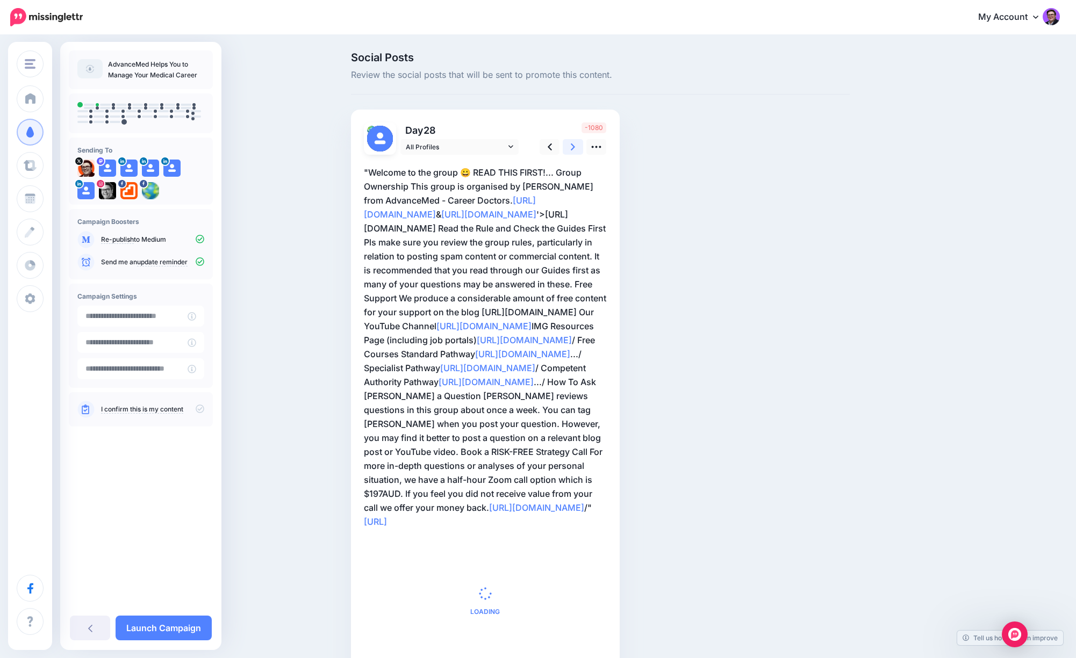
click at [570, 148] on link at bounding box center [573, 147] width 20 height 16
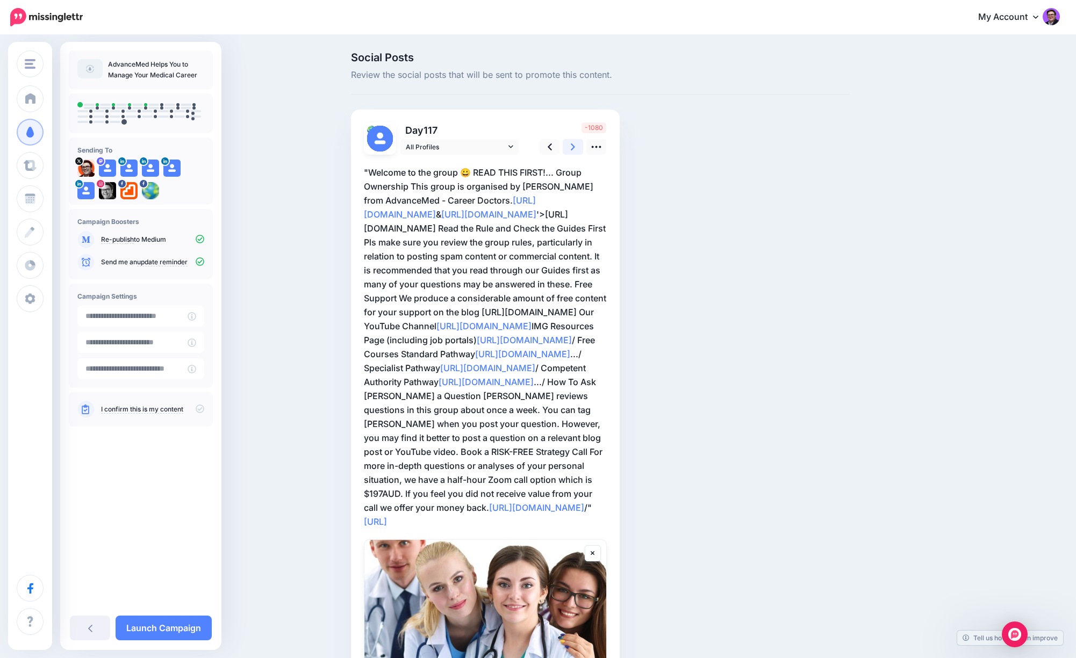
click at [570, 148] on link at bounding box center [573, 147] width 20 height 16
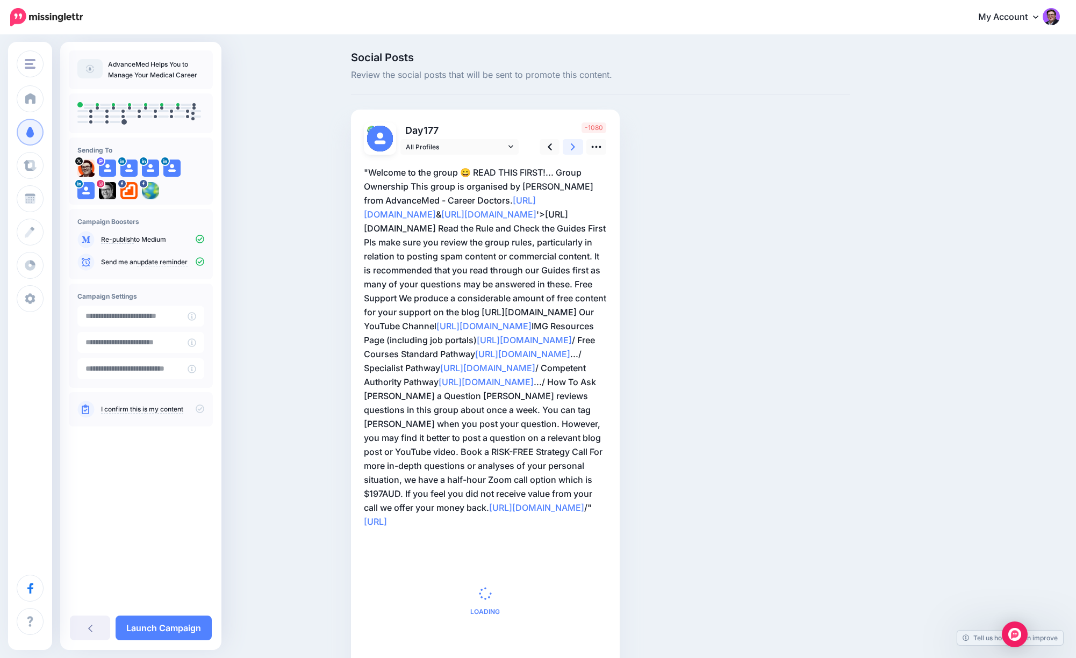
click at [570, 148] on link at bounding box center [573, 147] width 20 height 16
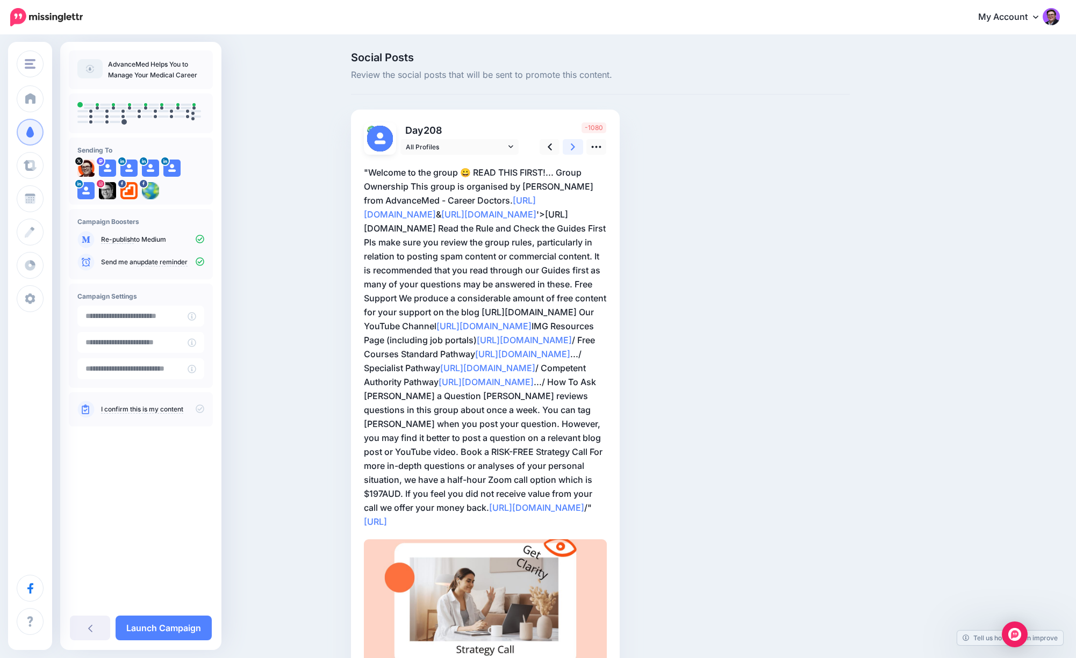
click at [570, 148] on link at bounding box center [573, 147] width 20 height 16
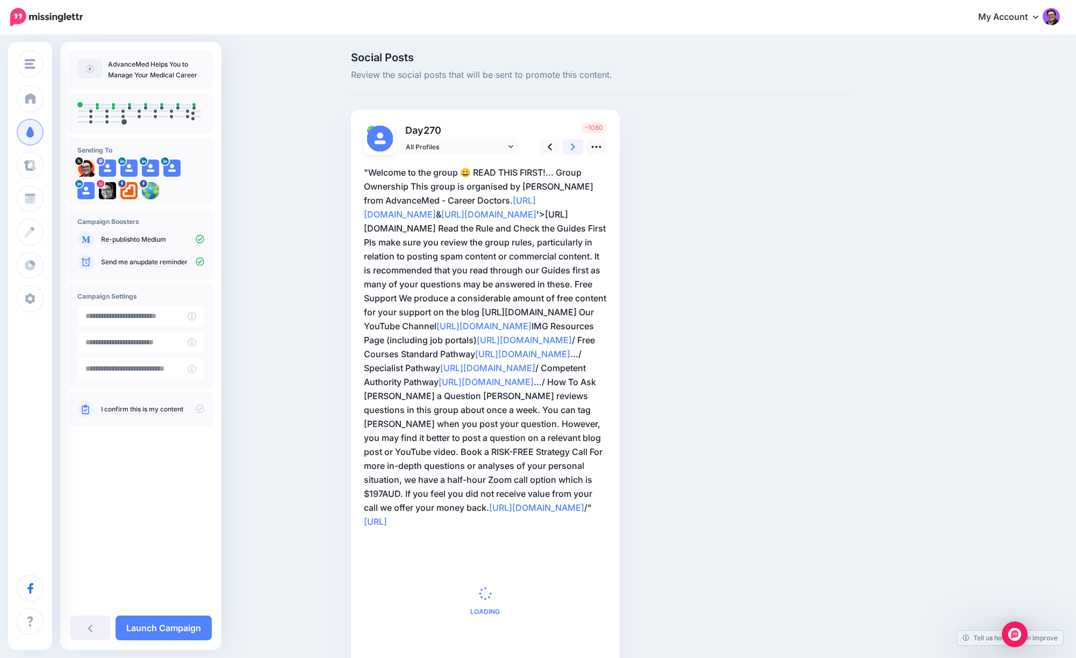
click at [570, 148] on link at bounding box center [573, 147] width 20 height 16
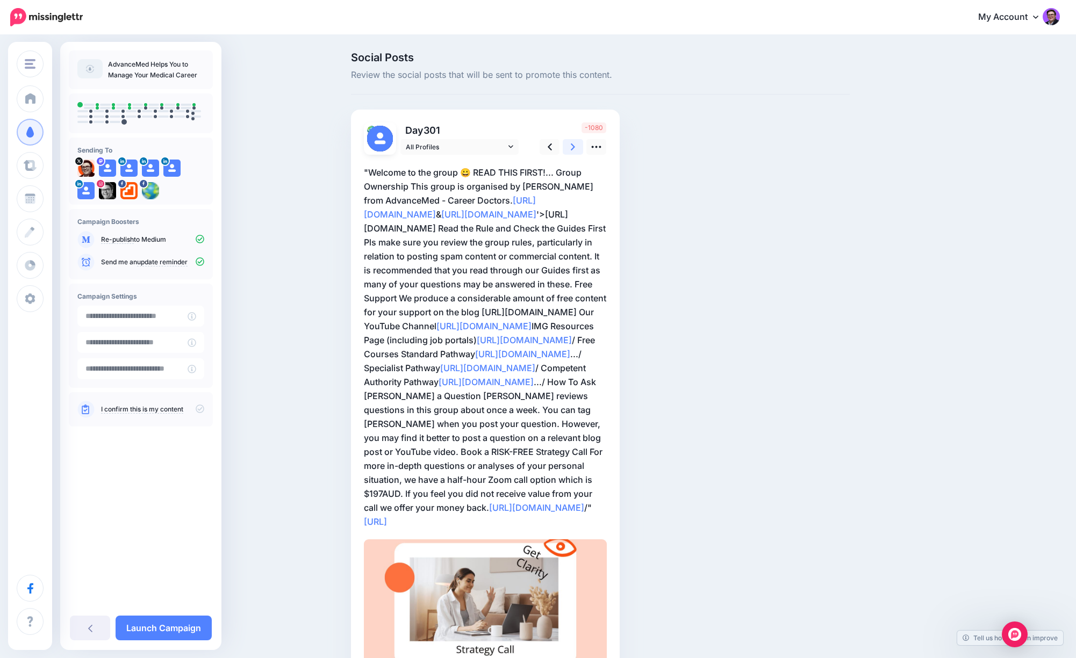
click at [570, 148] on link at bounding box center [573, 147] width 20 height 16
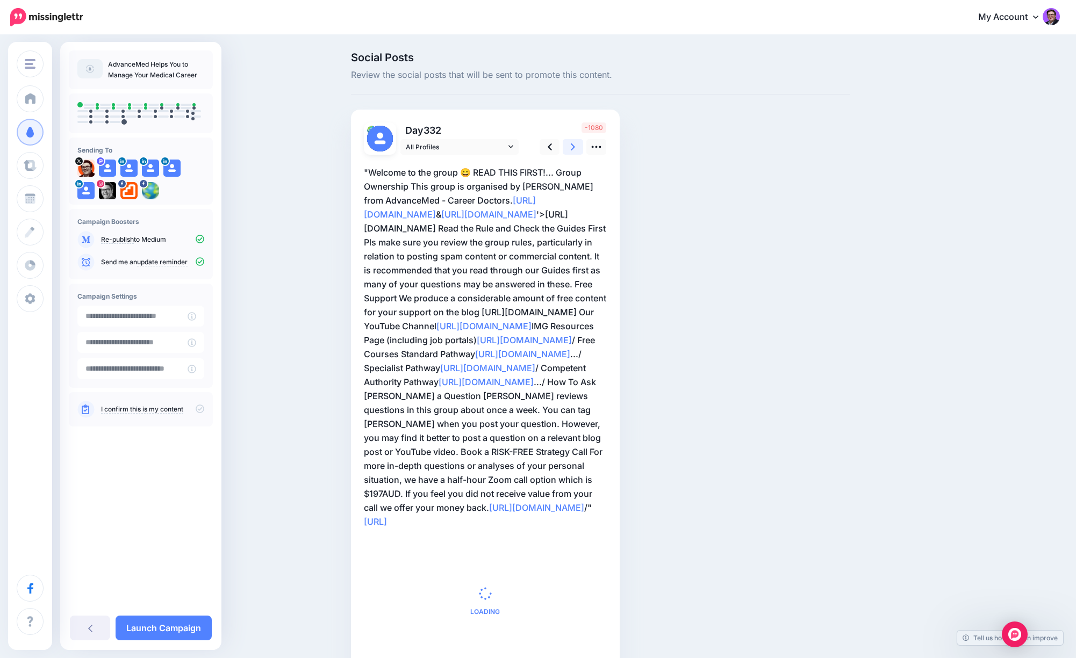
click at [570, 148] on link at bounding box center [573, 147] width 20 height 16
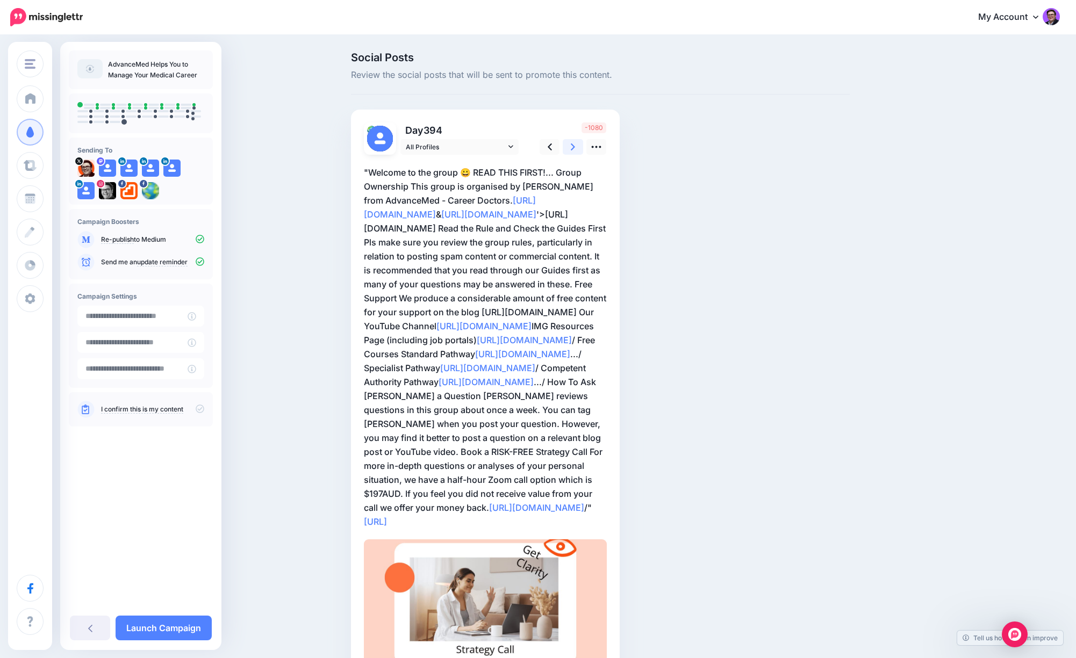
click at [570, 148] on link at bounding box center [573, 147] width 20 height 16
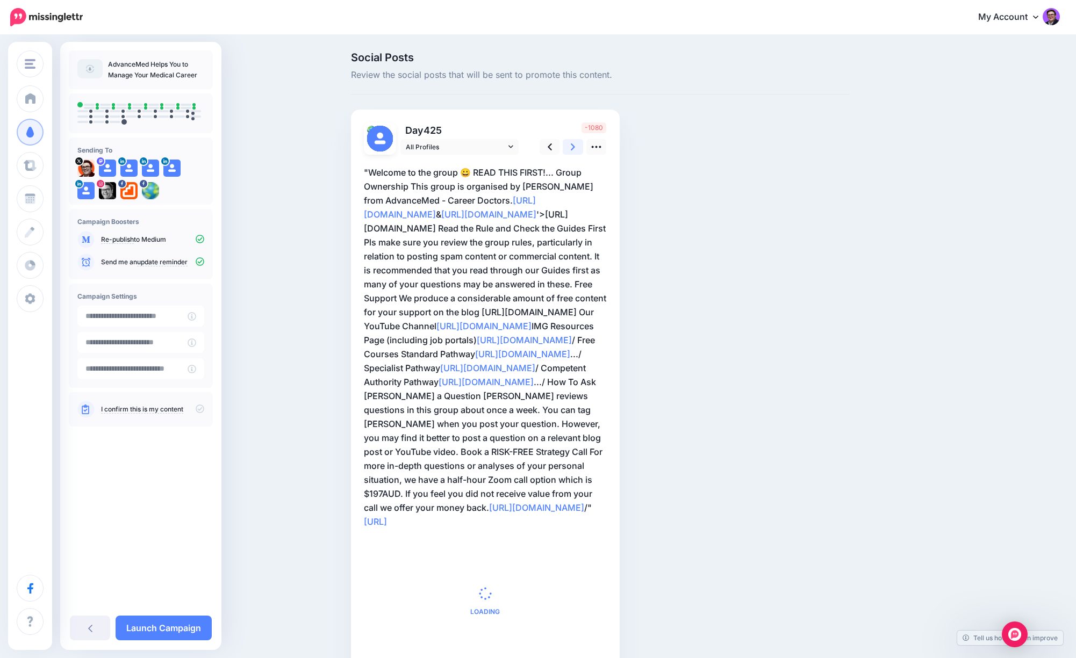
click at [570, 148] on link at bounding box center [573, 147] width 20 height 16
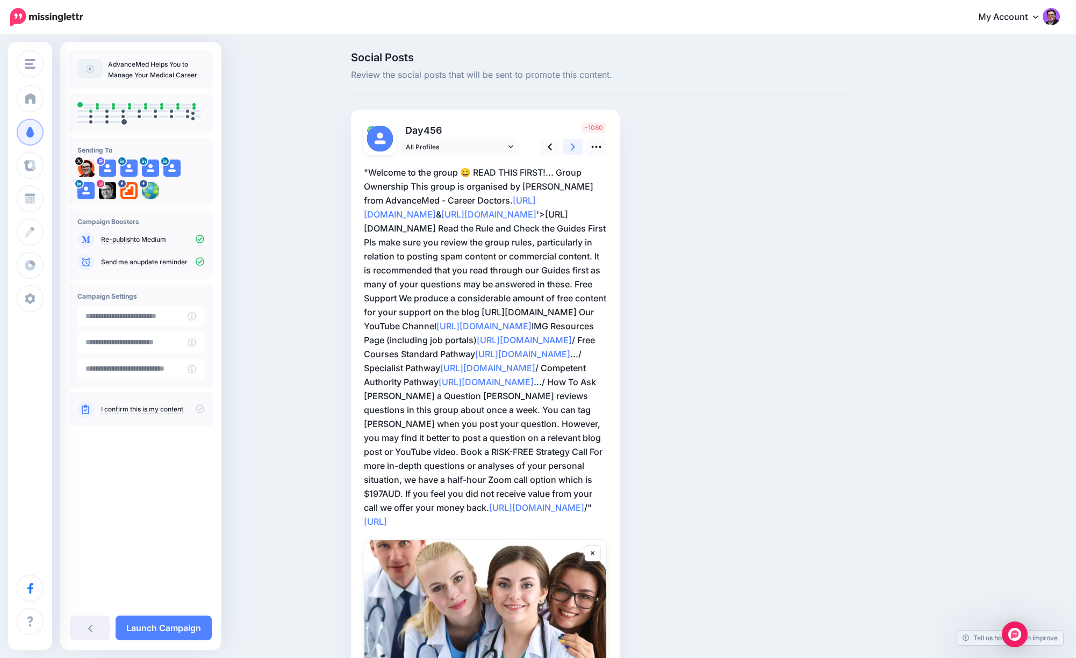
click at [570, 148] on link at bounding box center [573, 147] width 20 height 16
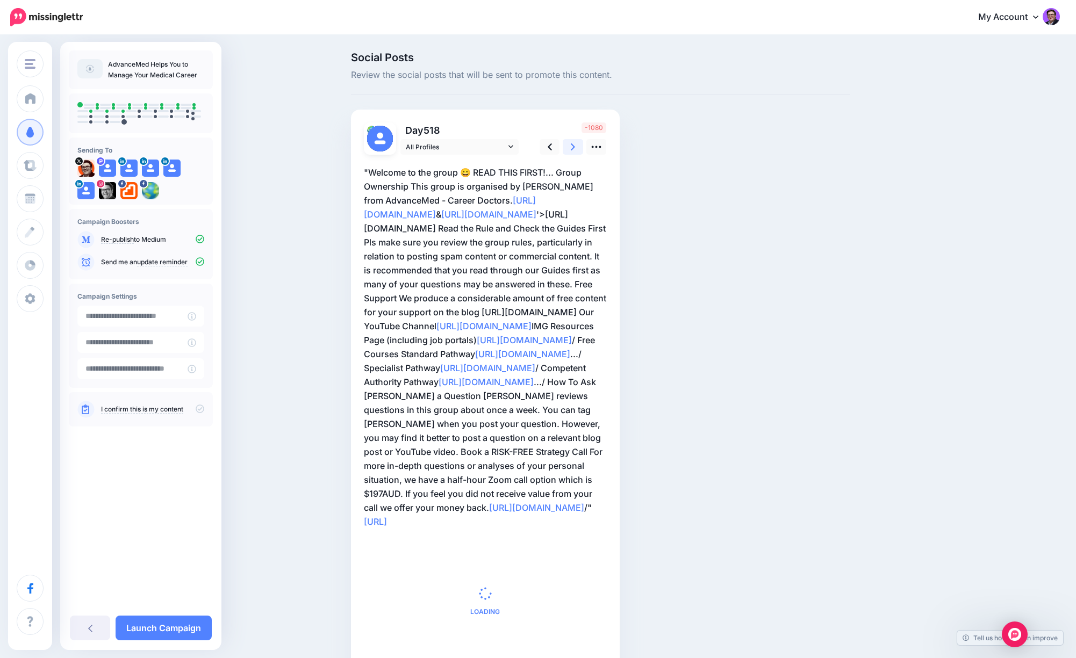
click at [570, 148] on link at bounding box center [573, 147] width 20 height 16
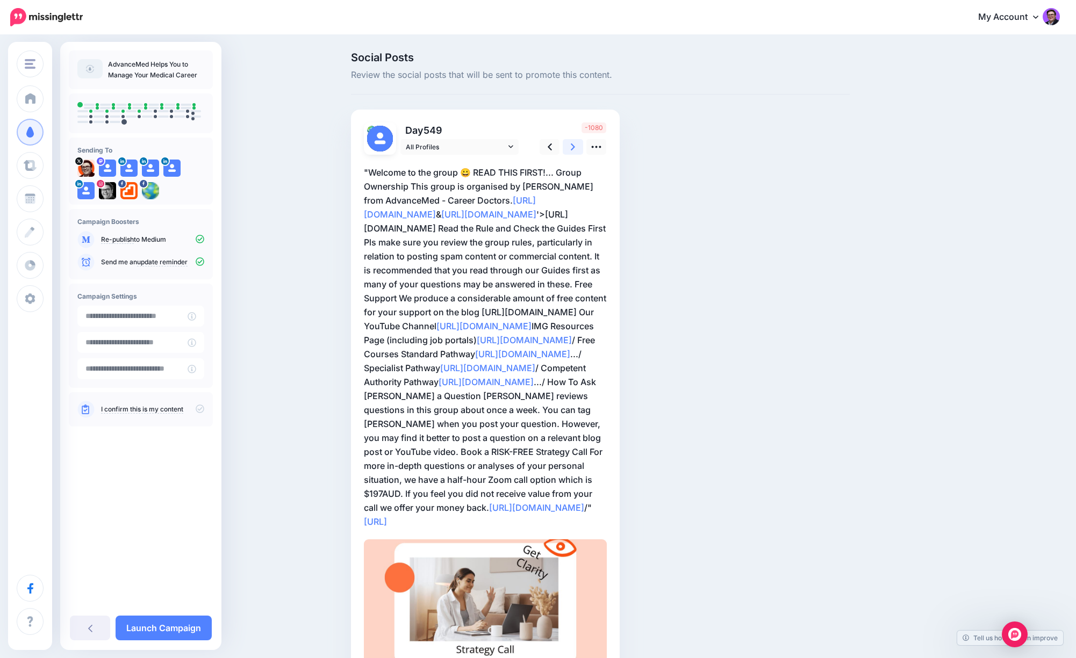
click at [570, 148] on link at bounding box center [573, 147] width 20 height 16
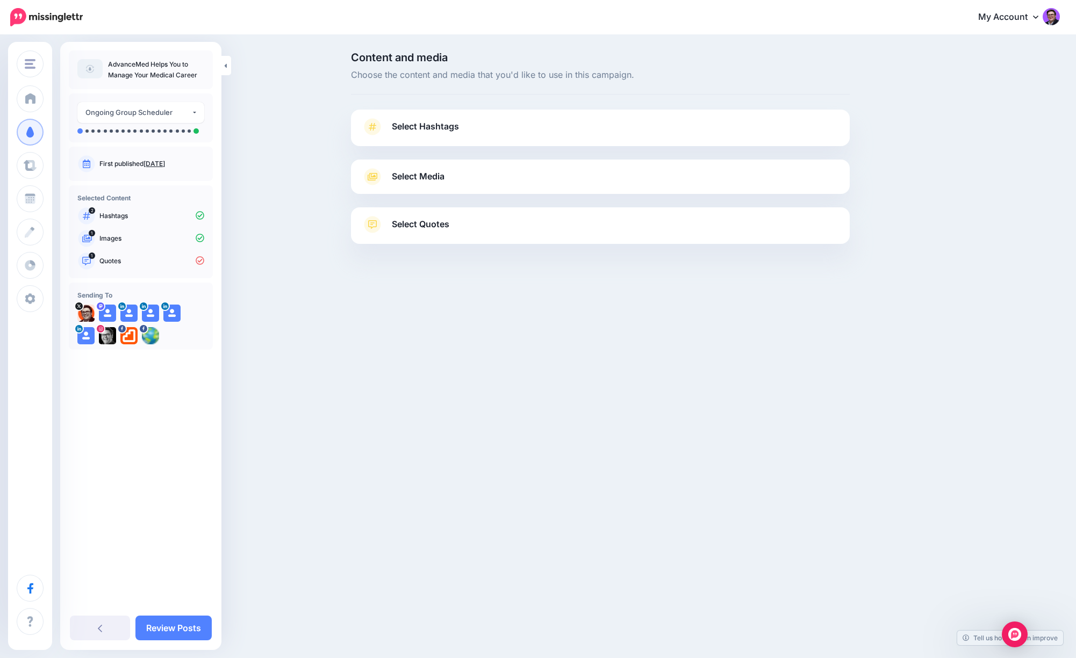
click at [424, 231] on span "Select Quotes" at bounding box center [420, 224] width 57 height 15
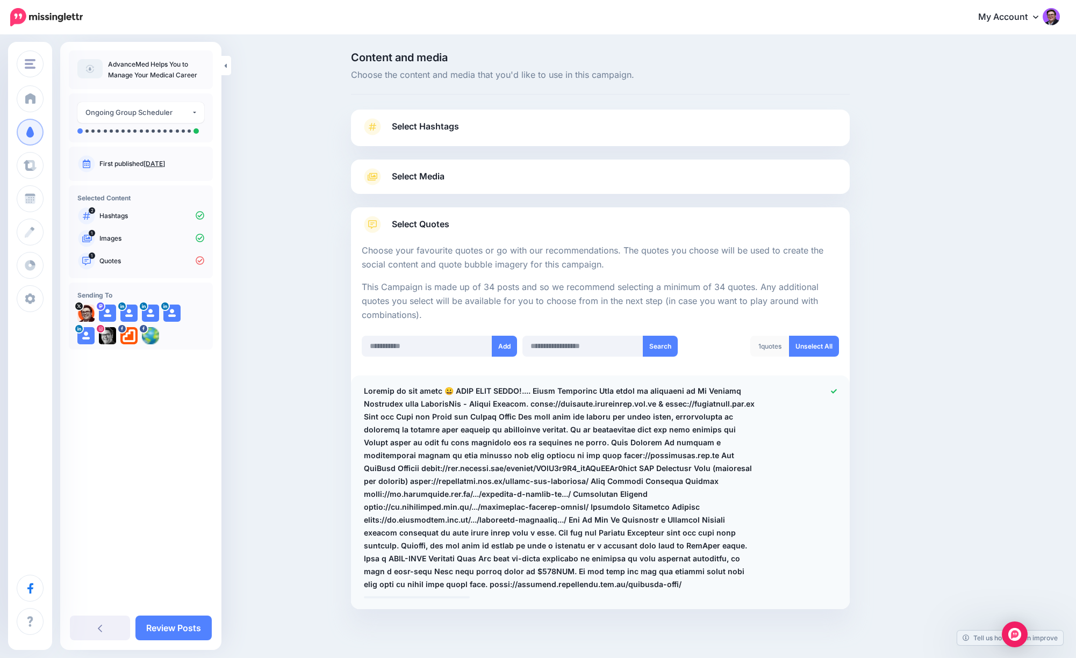
click at [444, 415] on span at bounding box center [560, 488] width 392 height 206
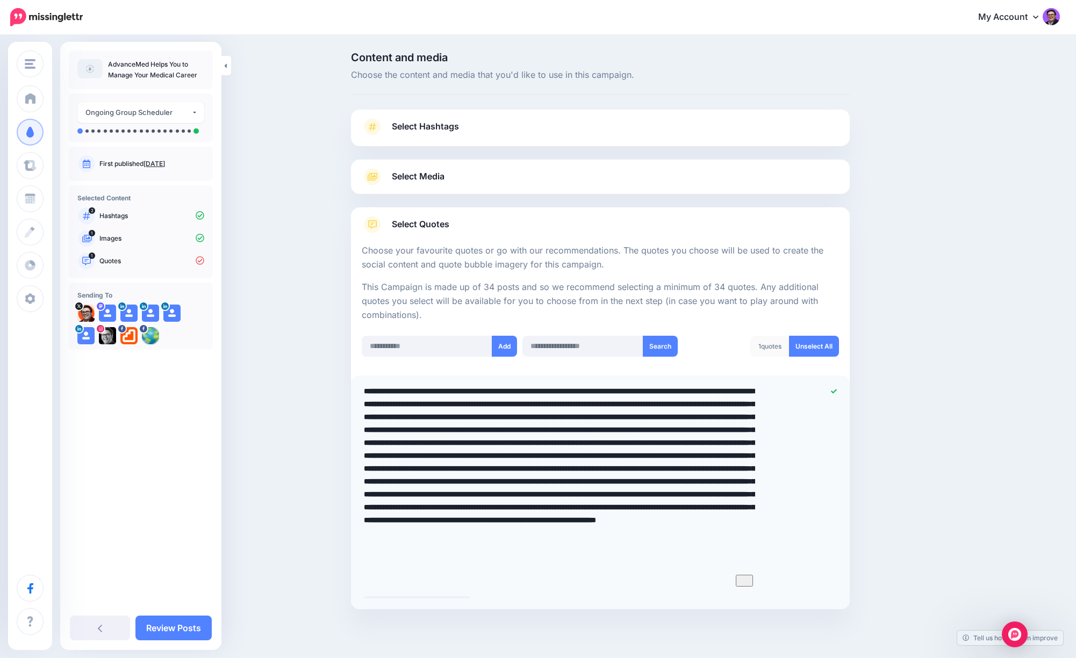
drag, startPoint x: 531, startPoint y: 392, endPoint x: 531, endPoint y: 411, distance: 19.3
click at [531, 392] on textarea "To enrich screen reader interactions, please activate Accessibility in Grammarl…" at bounding box center [560, 488] width 392 height 206
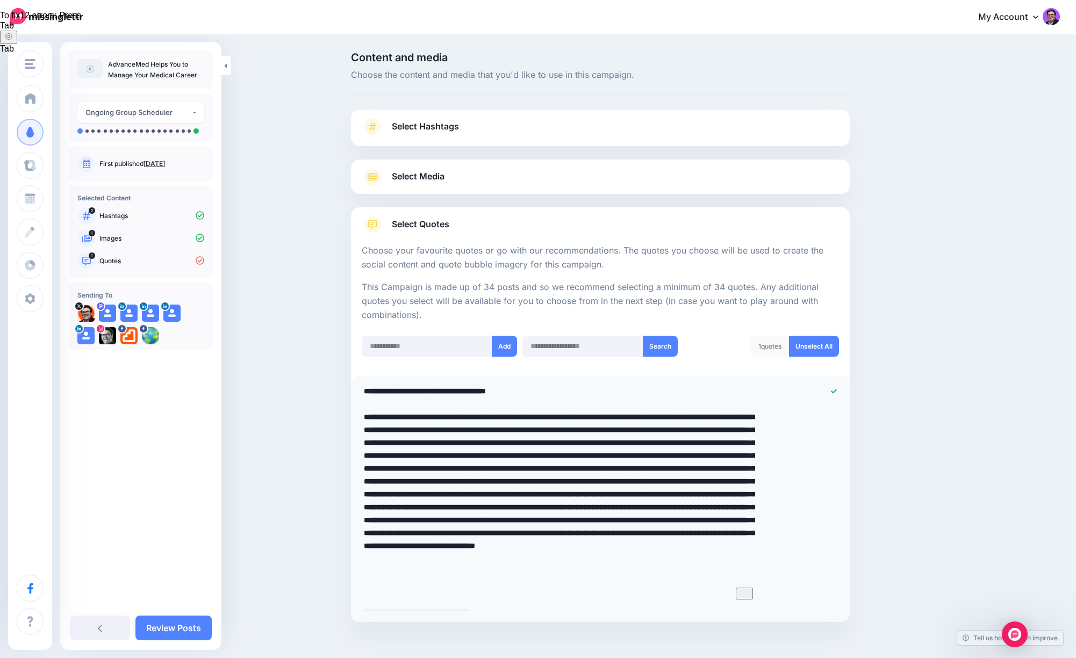
click at [739, 419] on textarea "To enrich screen reader interactions, please activate Accessibility in Grammarl…" at bounding box center [560, 494] width 392 height 219
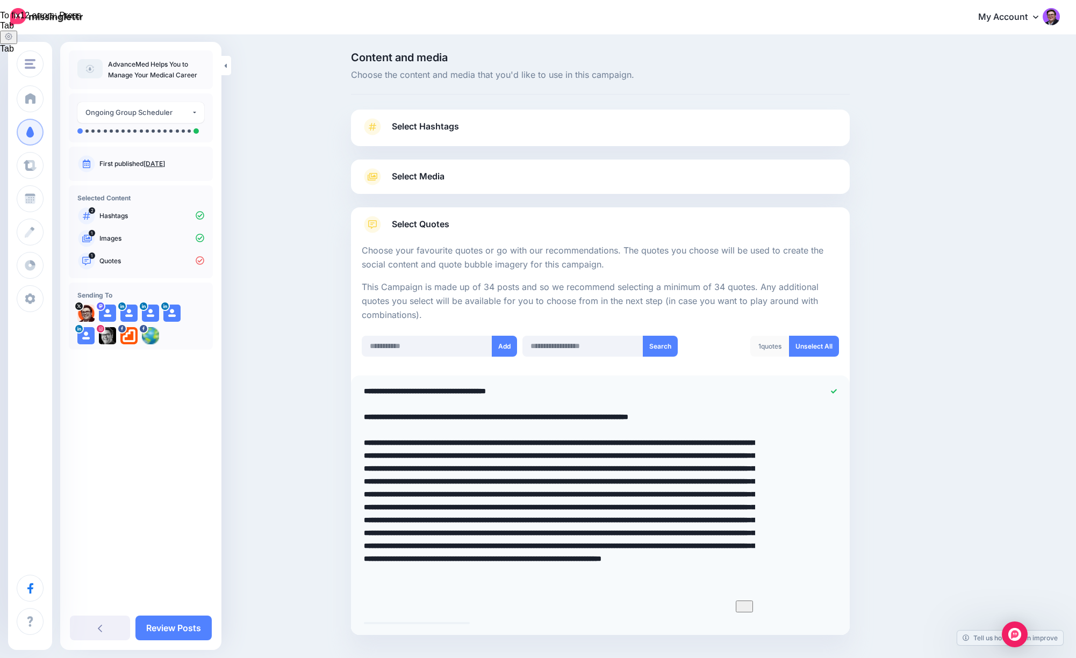
drag, startPoint x: 616, startPoint y: 441, endPoint x: 623, endPoint y: 455, distance: 15.6
click at [616, 442] on textarea "To enrich screen reader interactions, please activate Accessibility in Grammarl…" at bounding box center [560, 501] width 392 height 232
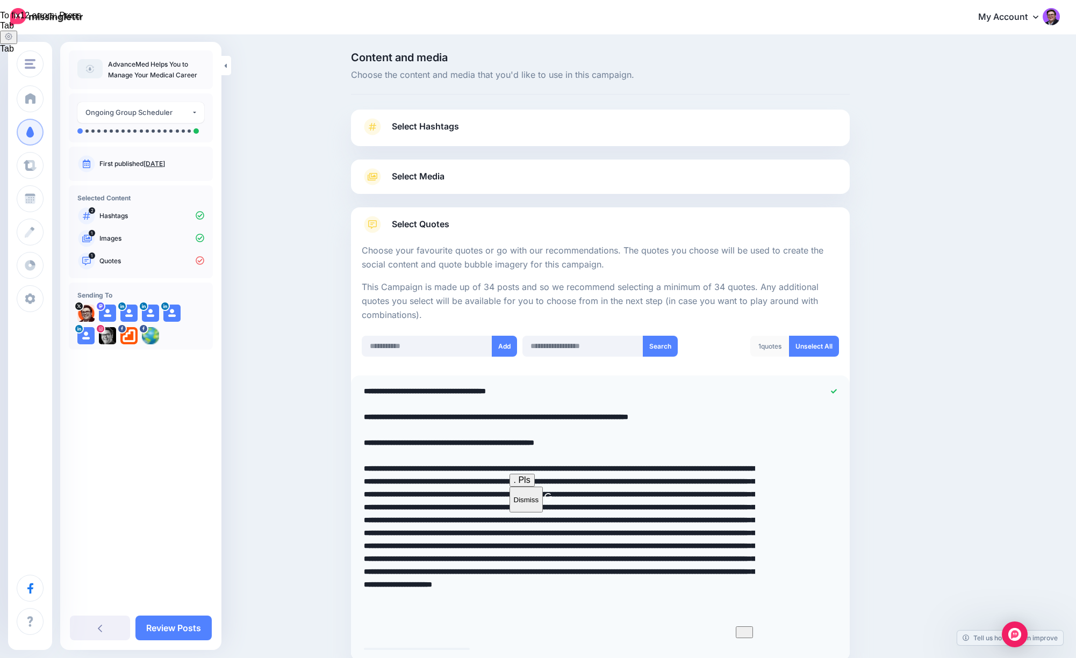
click at [517, 469] on textarea "To enrich screen reader interactions, please activate Accessibility in Grammarl…" at bounding box center [560, 514] width 392 height 258
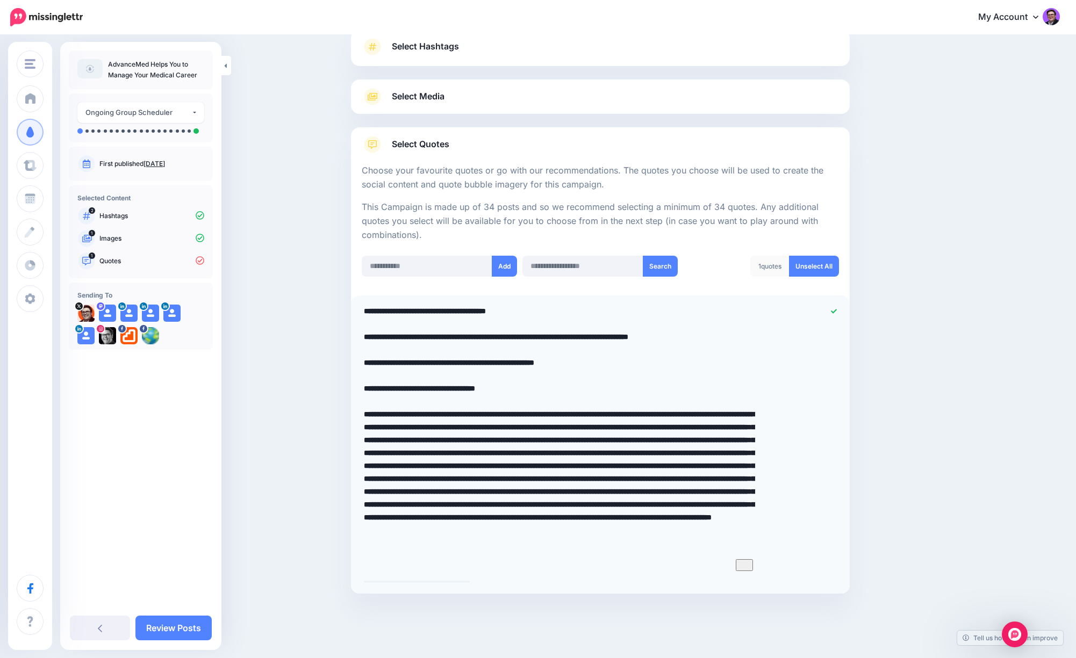
scroll to position [85, 0]
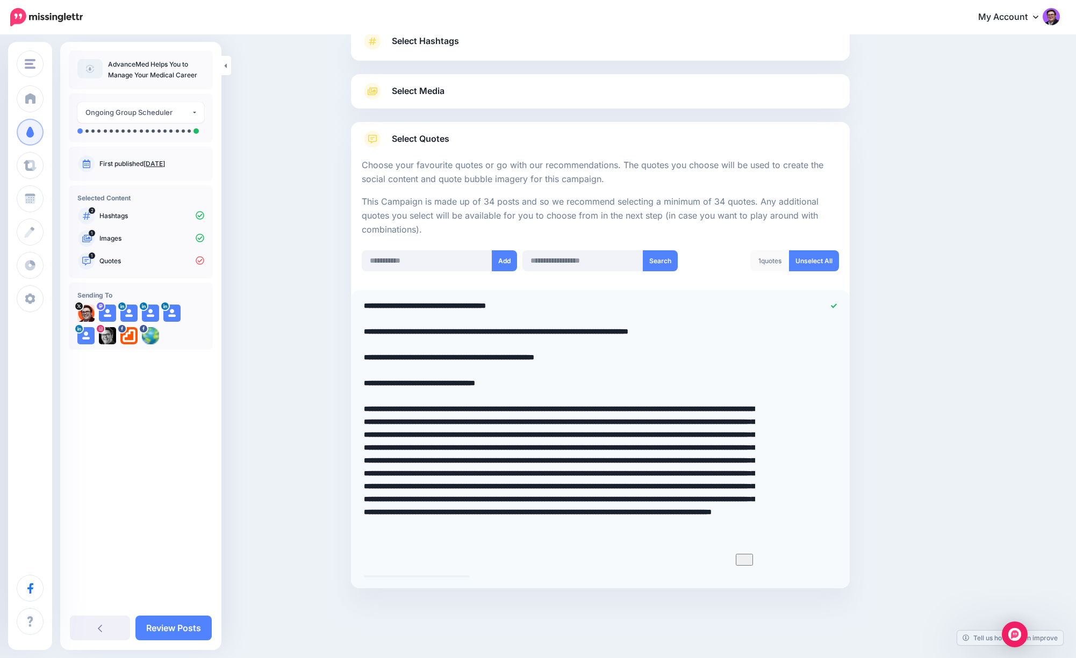
click at [435, 436] on textarea "To enrich screen reader interactions, please activate Accessibility in Grammarl…" at bounding box center [560, 434] width 392 height 271
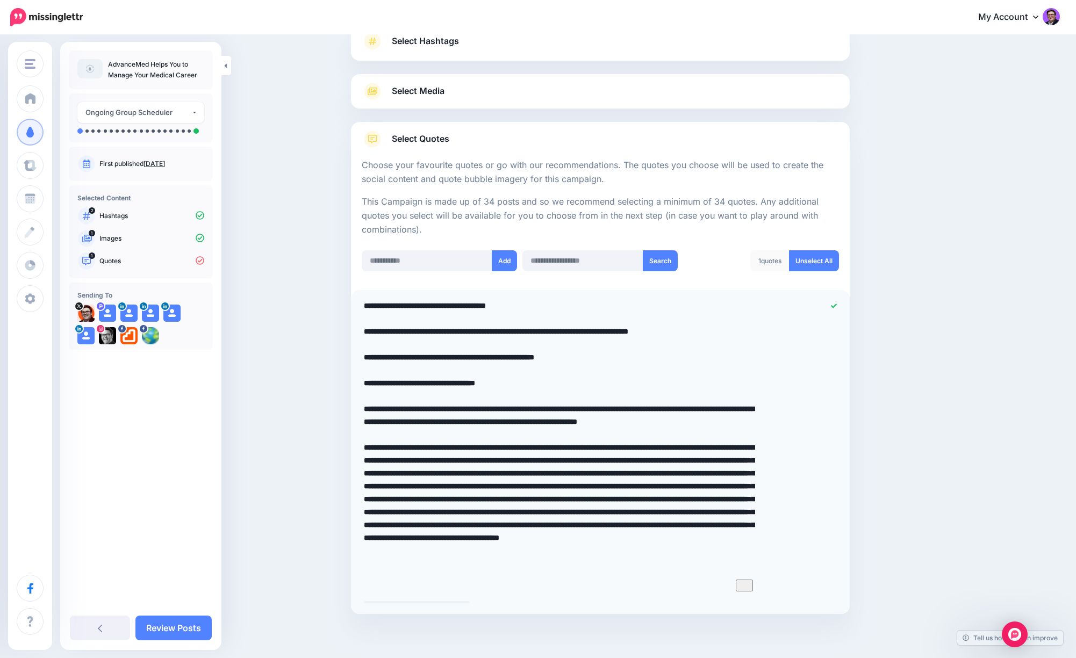
click at [414, 462] on textarea "To enrich screen reader interactions, please activate Accessibility in Grammarl…" at bounding box center [560, 447] width 392 height 297
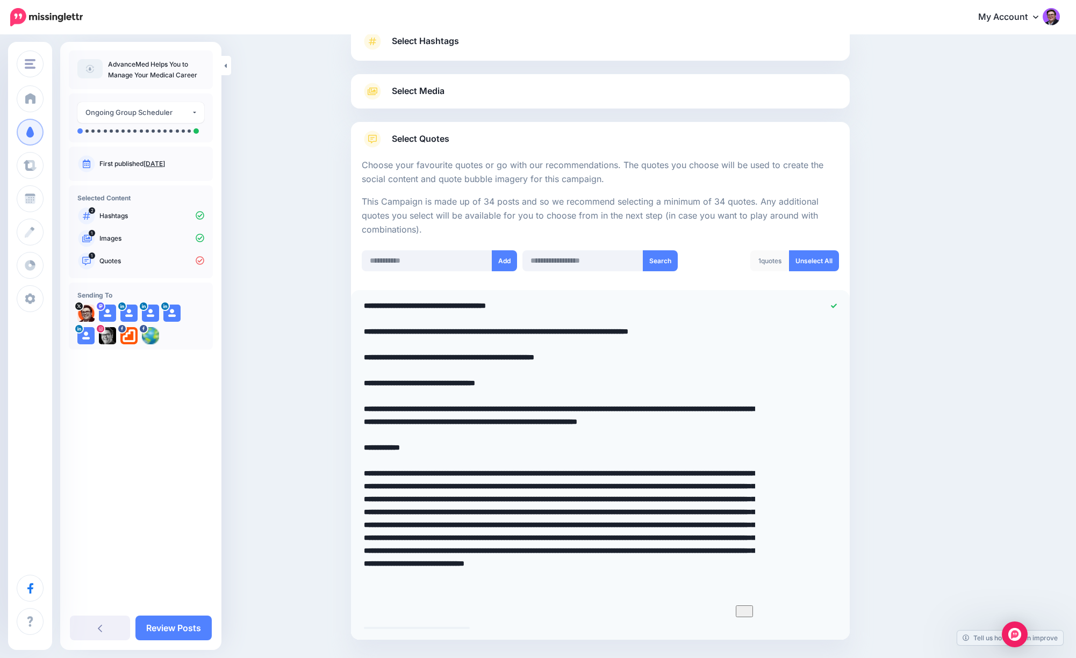
click at [441, 499] on textarea "To enrich screen reader interactions, please activate Accessibility in Grammarl…" at bounding box center [560, 460] width 392 height 322
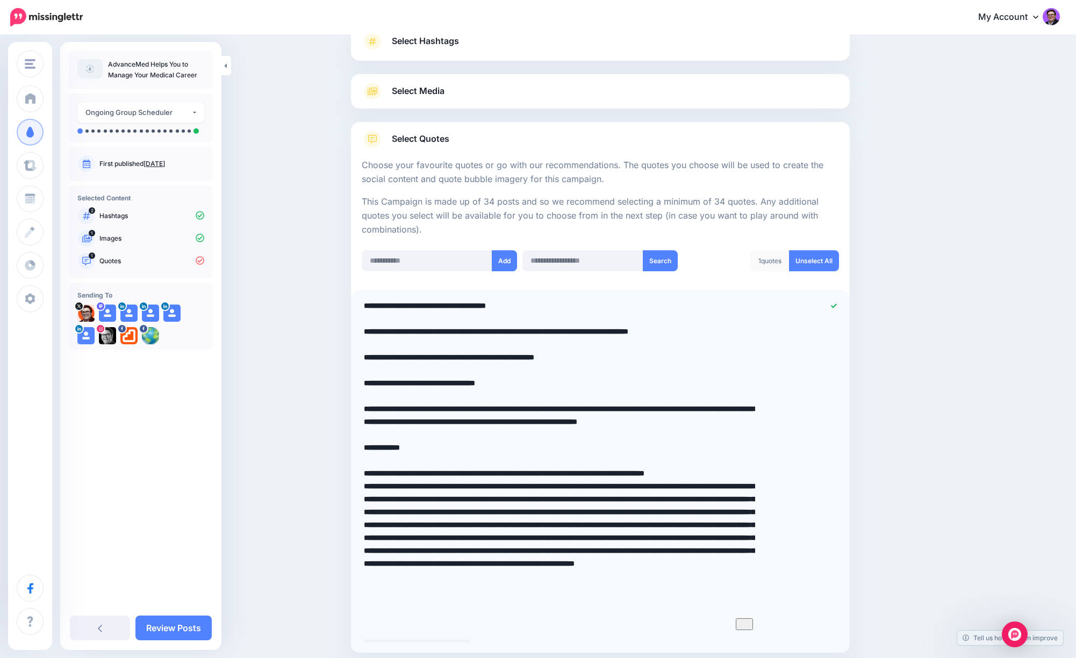
drag, startPoint x: 608, startPoint y: 487, endPoint x: 610, endPoint y: 493, distance: 6.3
click at [608, 487] on textarea "To enrich screen reader interactions, please activate Accessibility in Grammarl…" at bounding box center [560, 466] width 392 height 335
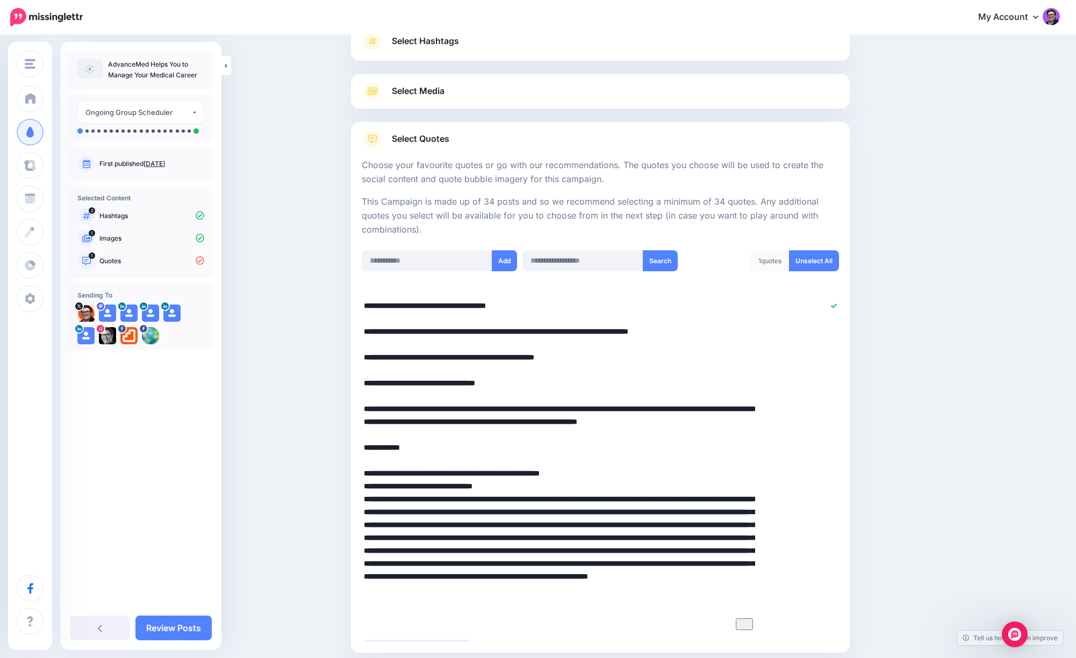
drag, startPoint x: 364, startPoint y: 524, endPoint x: 344, endPoint y: 527, distance: 20.6
click at [364, 524] on textarea "To enrich screen reader interactions, please activate Accessibility in Grammarl…" at bounding box center [560, 466] width 392 height 335
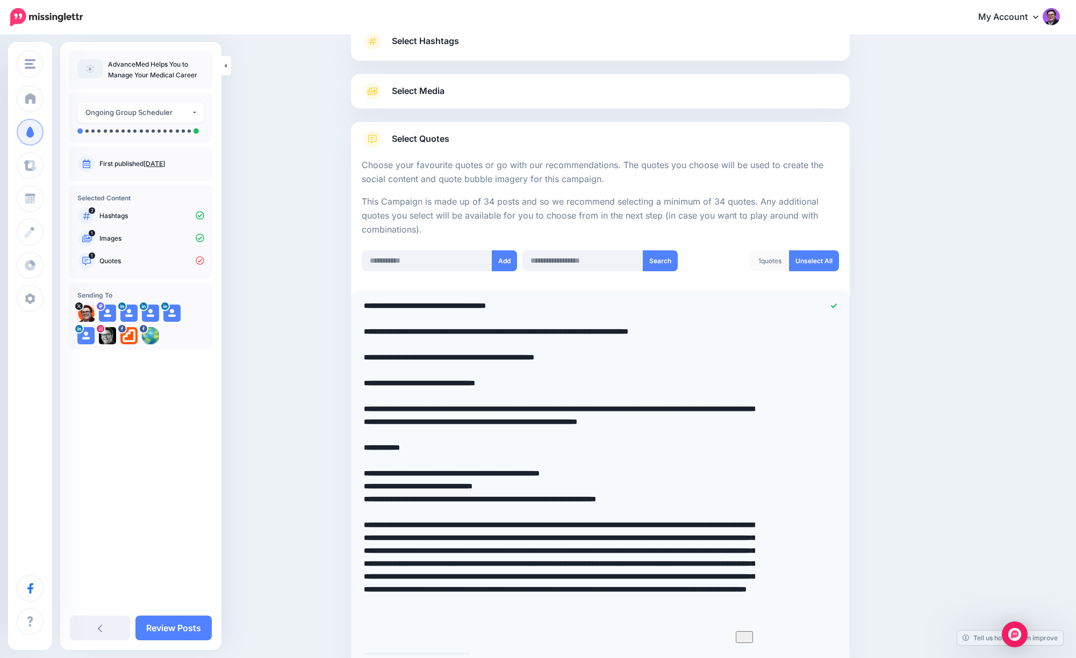
click at [423, 539] on textarea "To enrich screen reader interactions, please activate Accessibility in Grammarl…" at bounding box center [560, 473] width 392 height 348
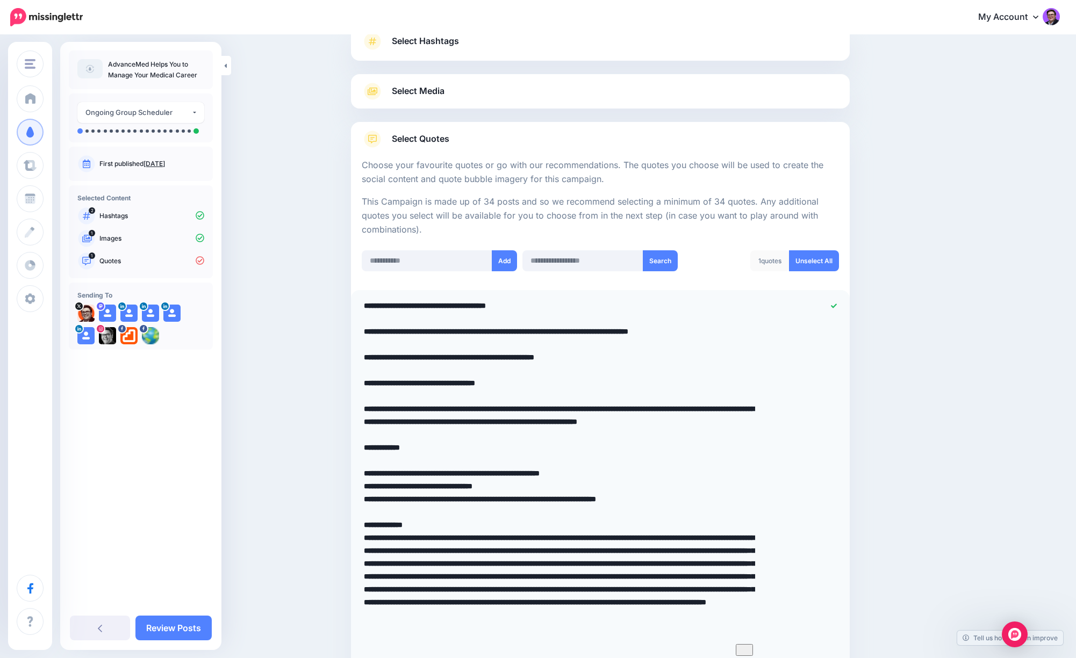
click at [630, 551] on textarea "To enrich screen reader interactions, please activate Accessibility in Grammarl…" at bounding box center [560, 479] width 392 height 361
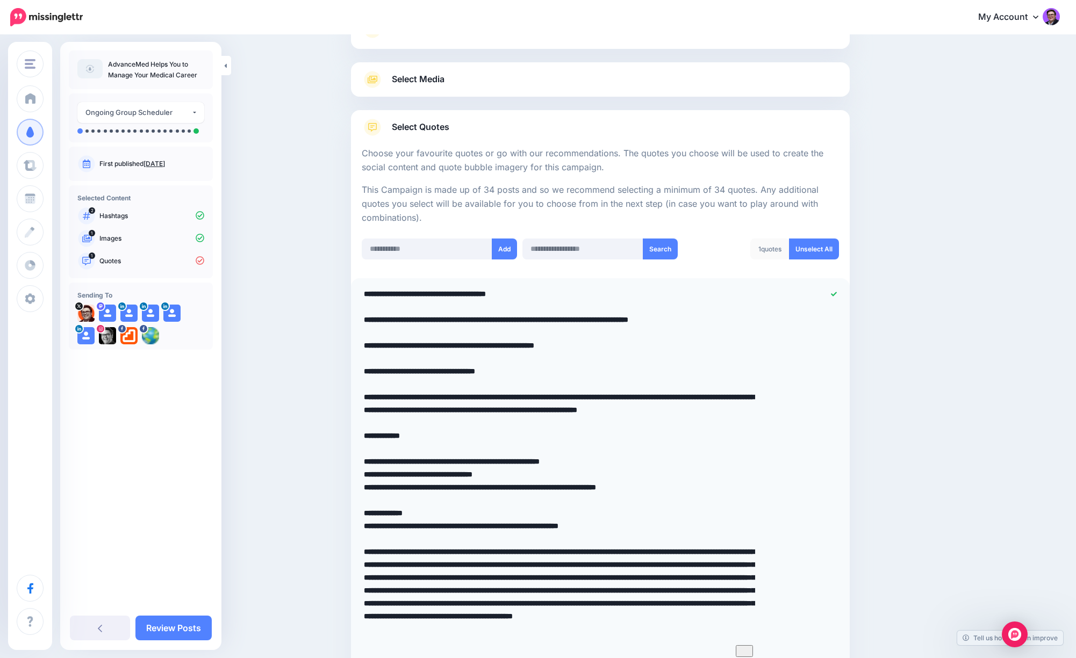
click at [415, 565] on textarea "To enrich screen reader interactions, please activate Accessibility in Grammarl…" at bounding box center [560, 474] width 392 height 374
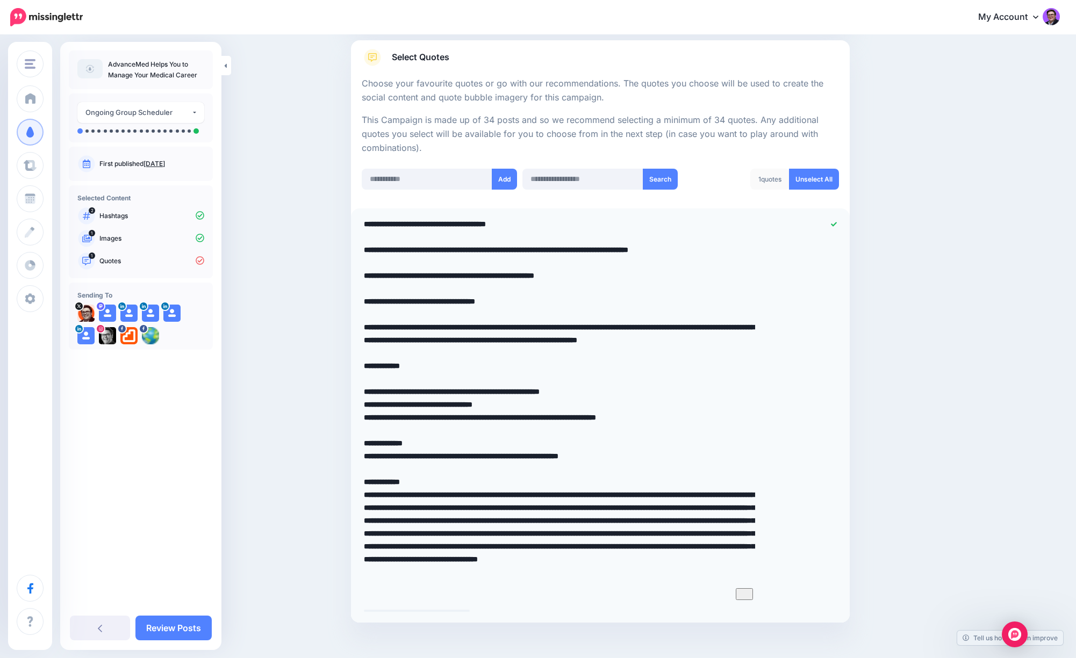
scroll to position [202, 0]
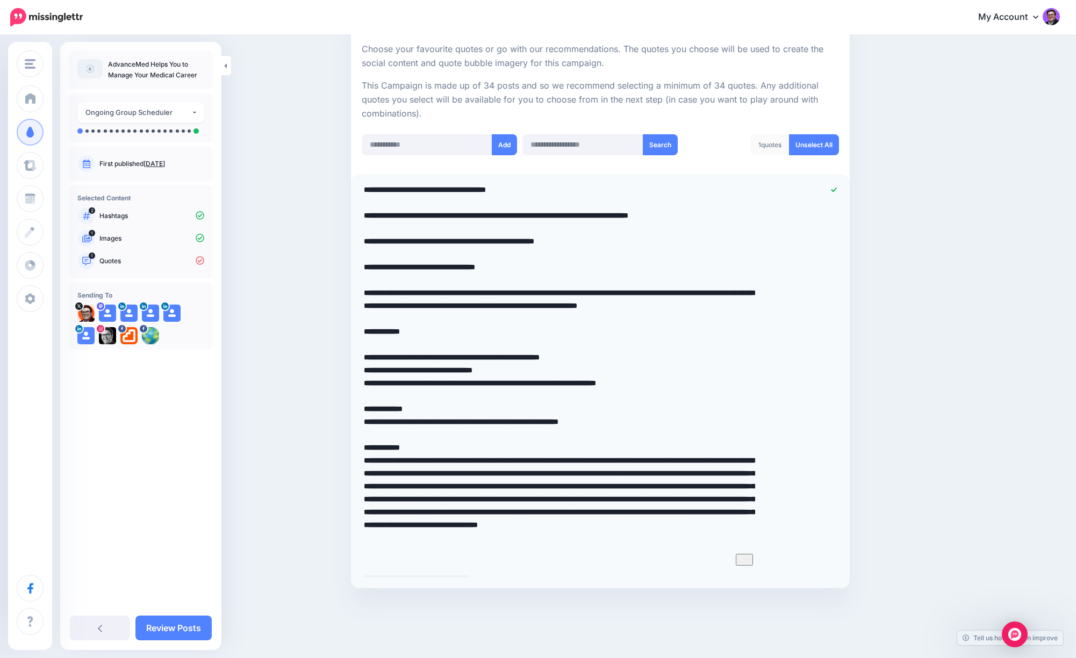
click at [553, 500] on textarea "To enrich screen reader interactions, please activate Accessibility in Grammarl…" at bounding box center [560, 376] width 392 height 387
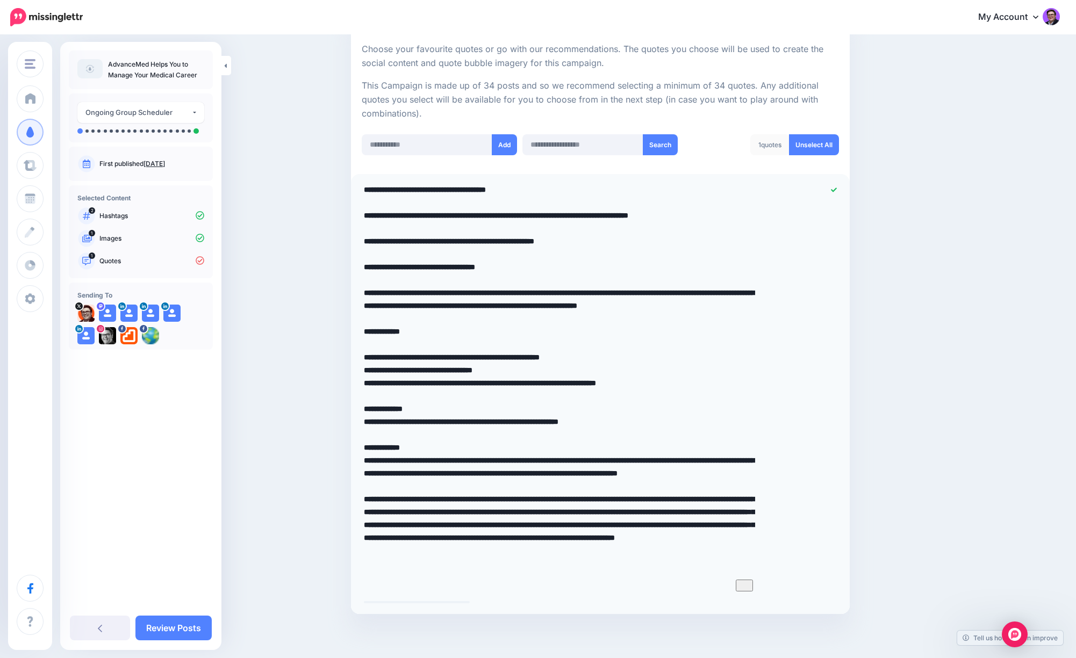
drag, startPoint x: 552, startPoint y: 503, endPoint x: 346, endPoint y: 474, distance: 207.8
click at [364, 474] on textarea "To enrich screen reader interactions, please activate Accessibility in Grammarl…" at bounding box center [560, 389] width 392 height 413
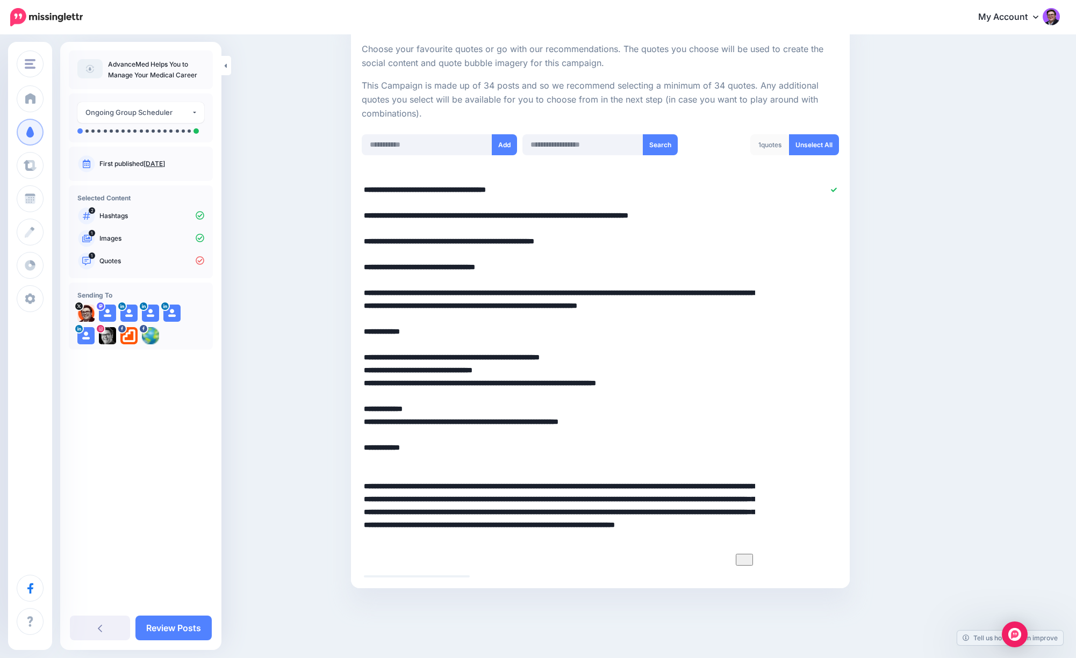
scroll to position [0, 0]
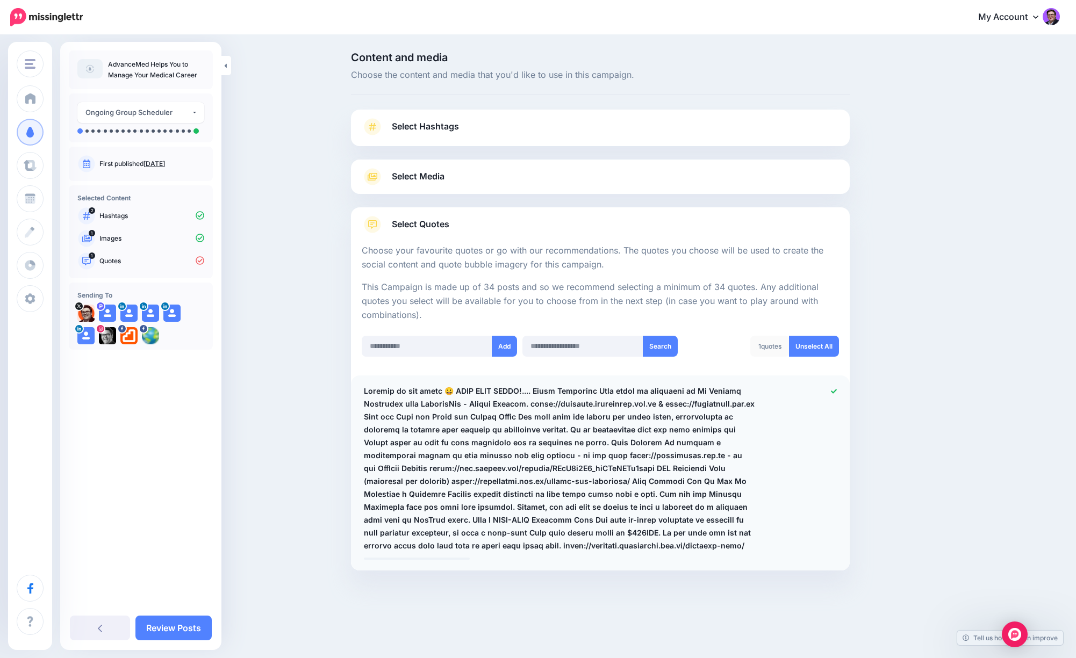
click at [632, 479] on span at bounding box center [560, 469] width 392 height 168
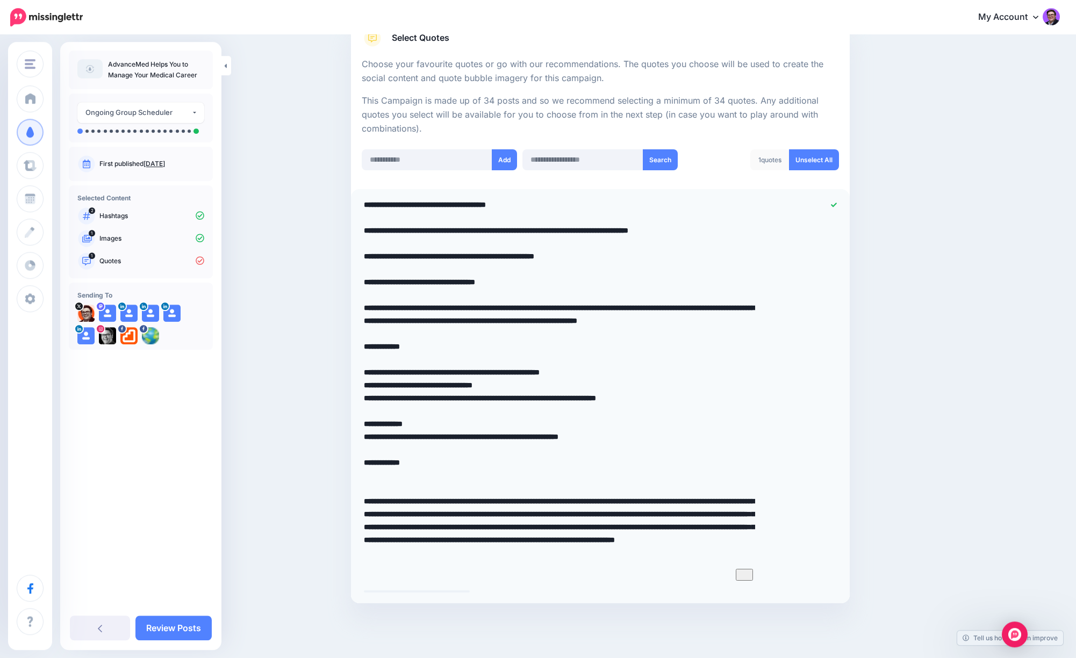
scroll to position [202, 0]
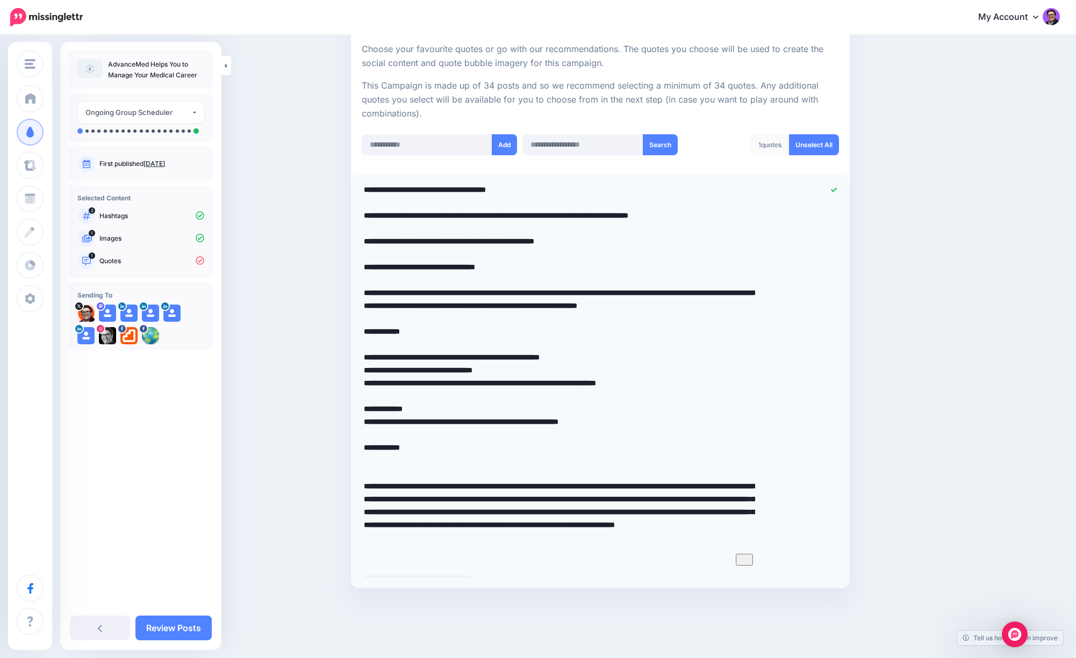
paste textarea "**********"
click at [496, 499] on textarea "To enrich screen reader interactions, please activate Accessibility in Grammarl…" at bounding box center [560, 376] width 392 height 387
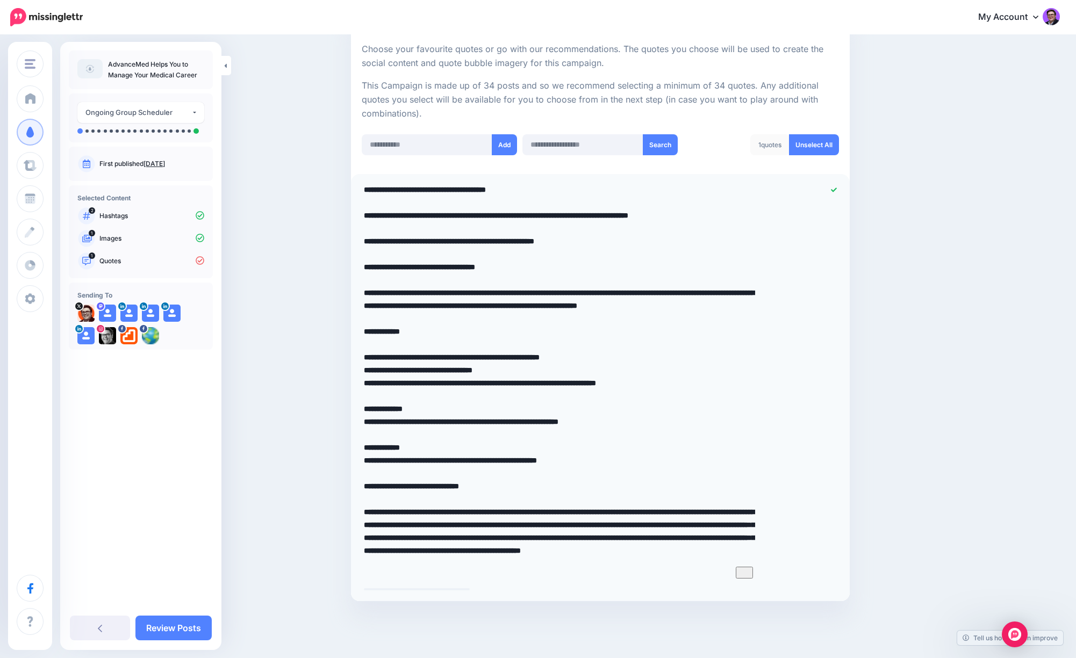
click at [571, 524] on textarea "To enrich screen reader interactions, please activate Accessibility in Grammarl…" at bounding box center [560, 383] width 392 height 400
drag, startPoint x: 437, startPoint y: 537, endPoint x: 444, endPoint y: 554, distance: 18.6
click at [437, 537] on textarea "To enrich screen reader interactions, please activate Accessibility in Grammarl…" at bounding box center [560, 383] width 392 height 400
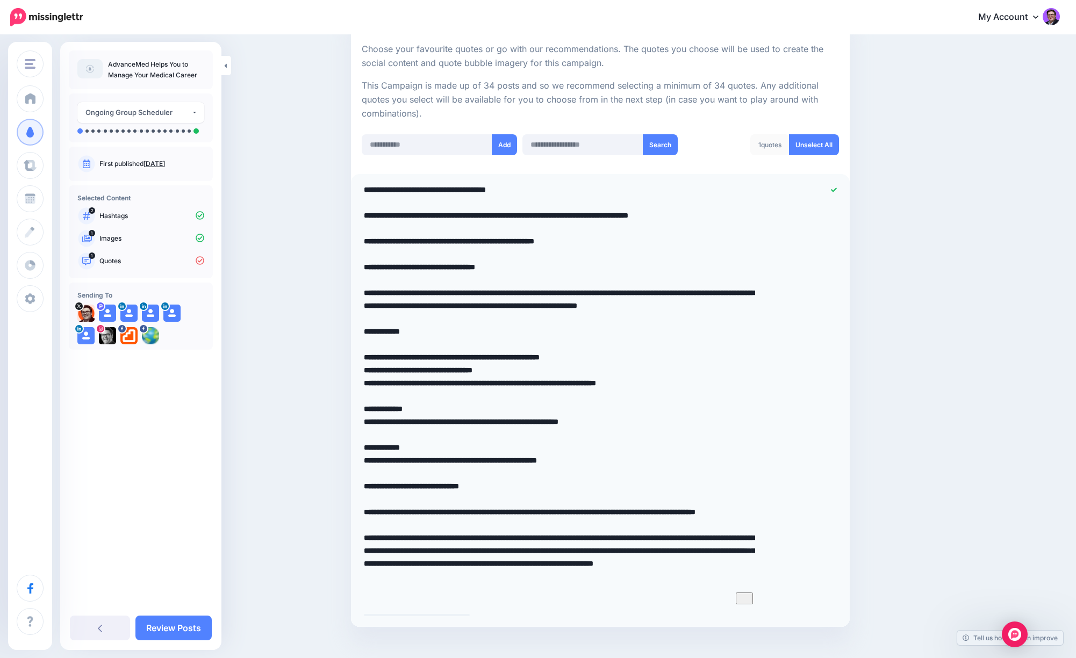
scroll to position [201, 0]
click at [697, 566] on textarea "To enrich screen reader interactions, please activate Accessibility in Grammarl…" at bounding box center [560, 397] width 392 height 426
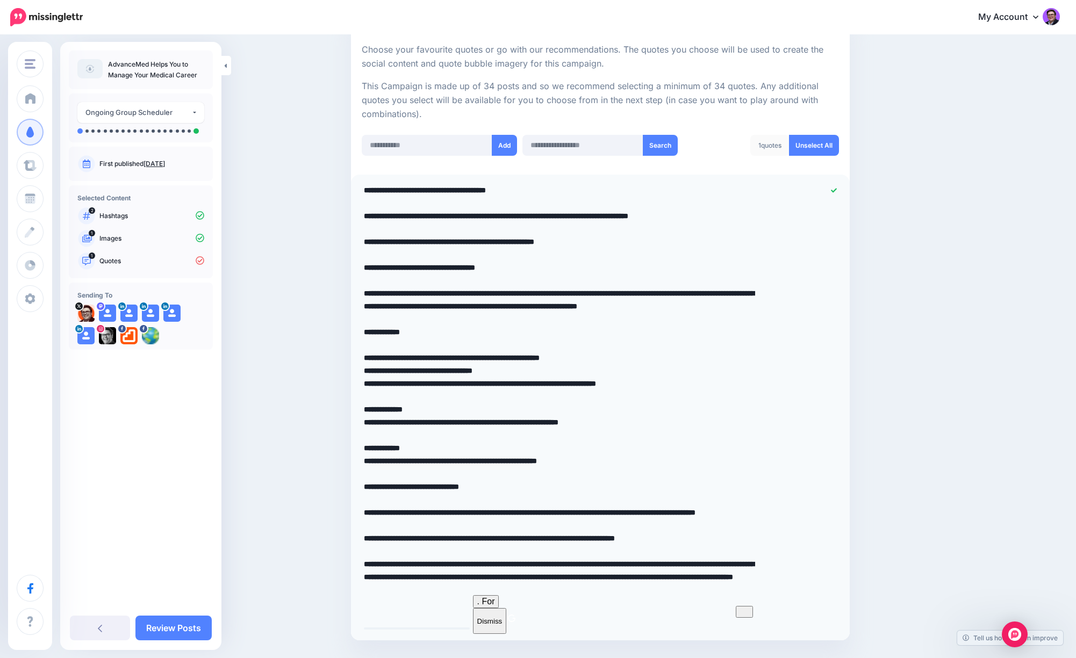
click at [480, 591] on textarea "To enrich screen reader interactions, please activate Accessibility in Grammarl…" at bounding box center [560, 403] width 392 height 438
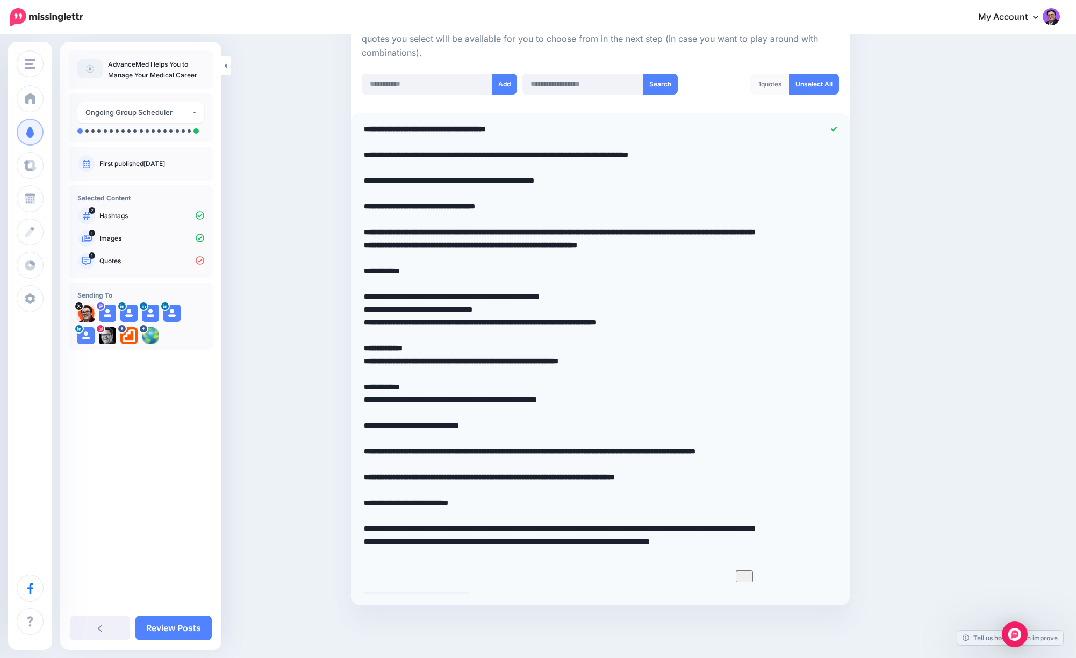
scroll to position [267, 0]
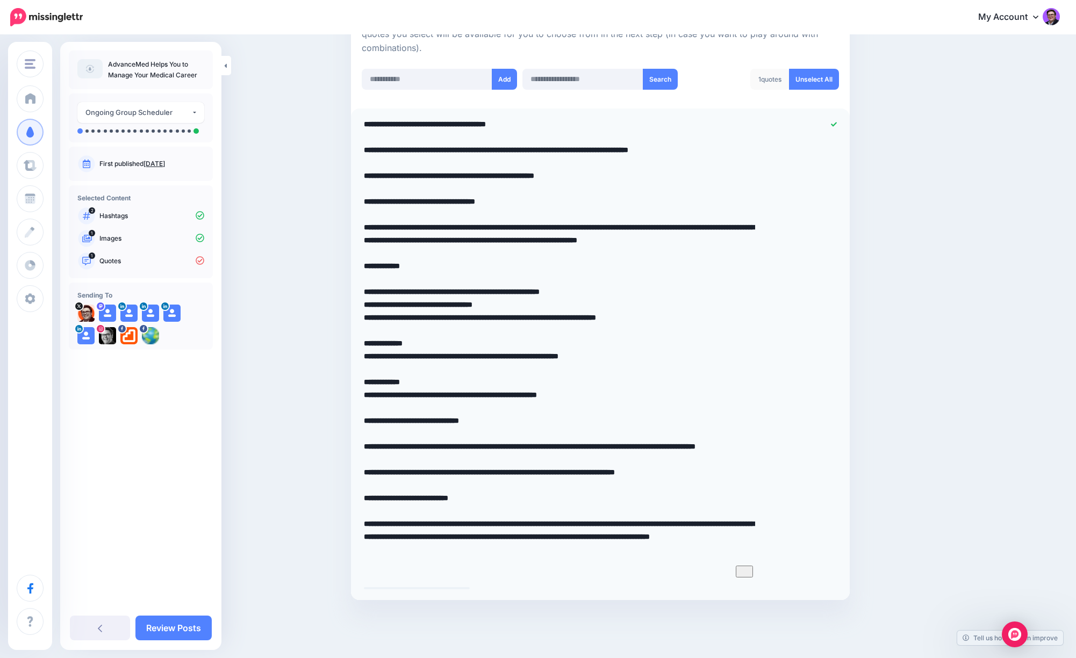
click at [430, 563] on textarea "To enrich screen reader interactions, please activate Accessibility in Grammarl…" at bounding box center [560, 350] width 392 height 464
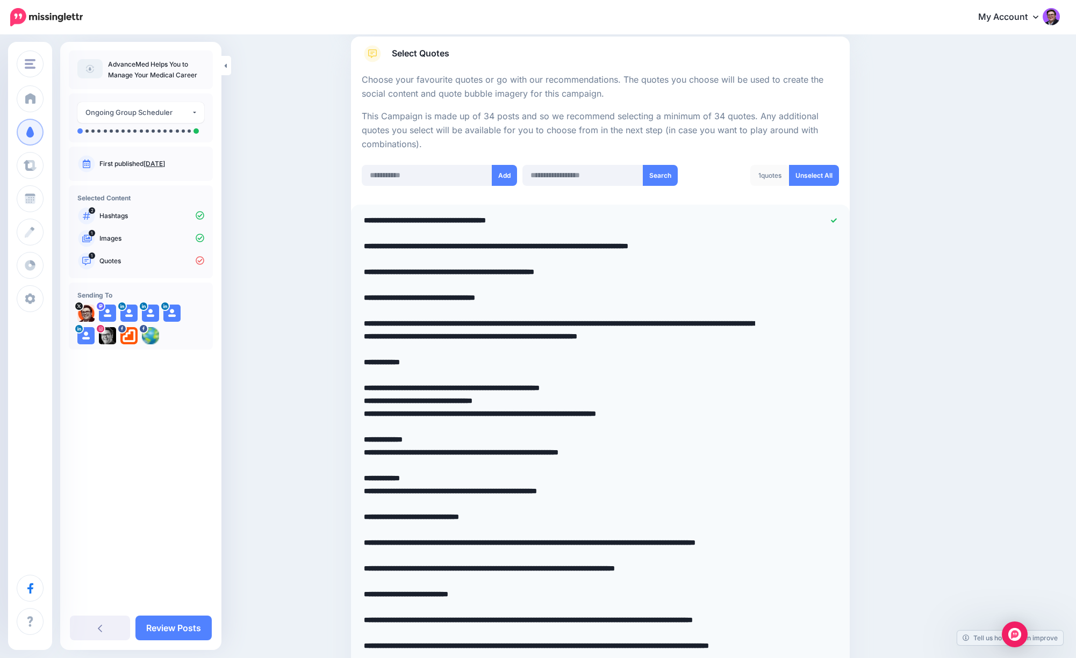
scroll to position [305, 0]
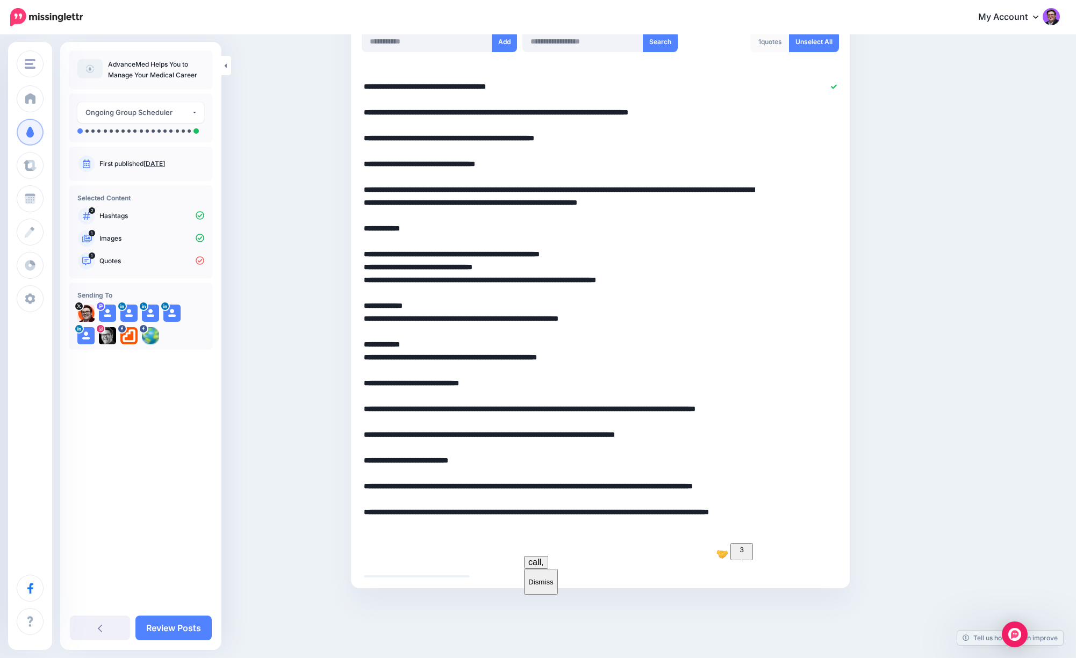
click at [536, 567] on span "call" at bounding box center [534, 562] width 13 height 9
type textarea "**********"
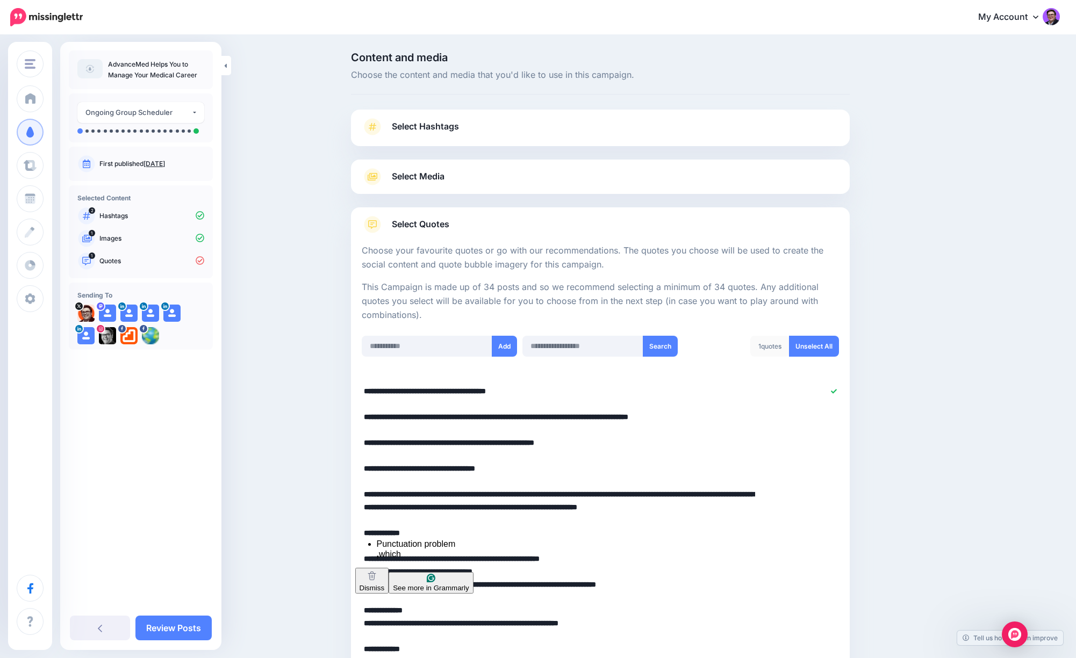
click at [383, 555] on html "My Account Dashboard My Account Billing Logout" at bounding box center [538, 329] width 1076 height 658
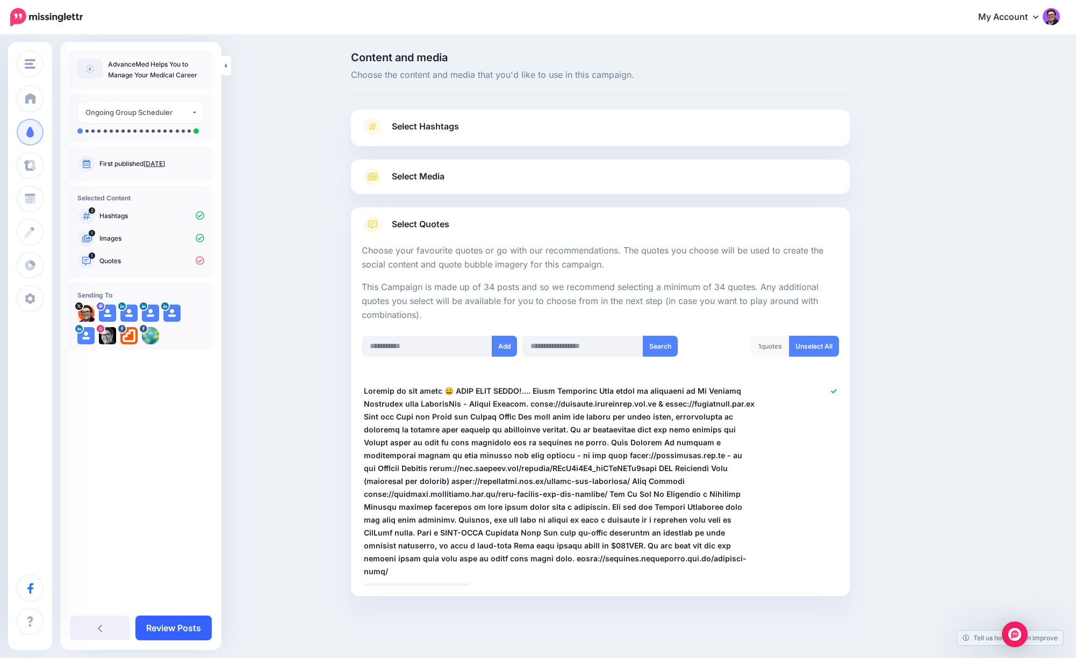
click at [177, 625] on link "Review Posts" at bounding box center [173, 628] width 76 height 25
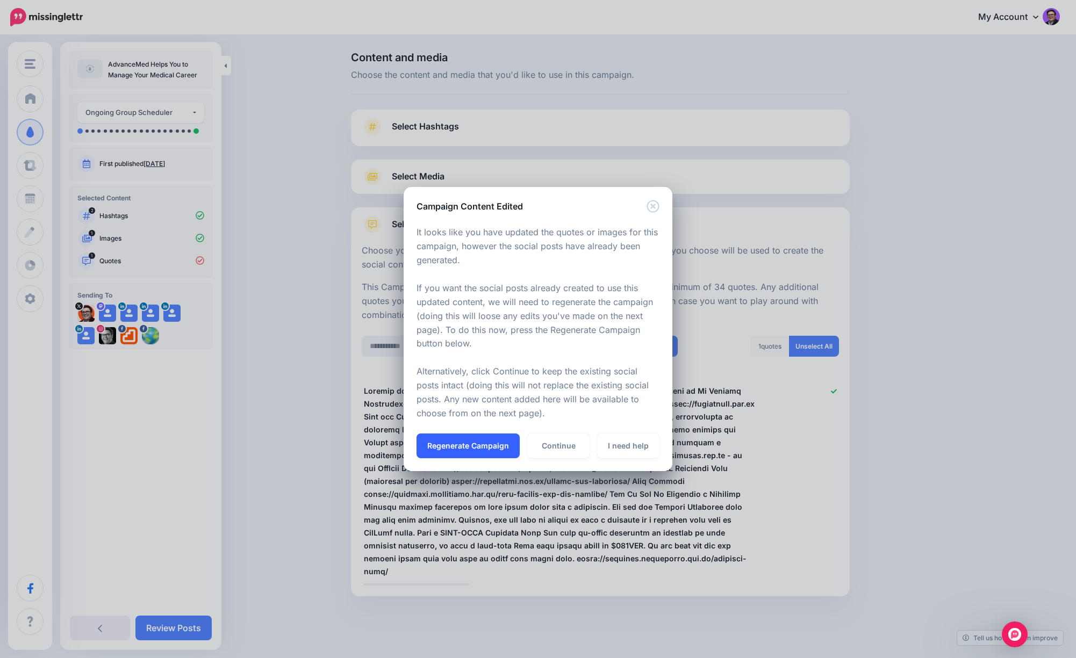
click at [441, 445] on button "Regenerate Campaign" at bounding box center [467, 446] width 103 height 25
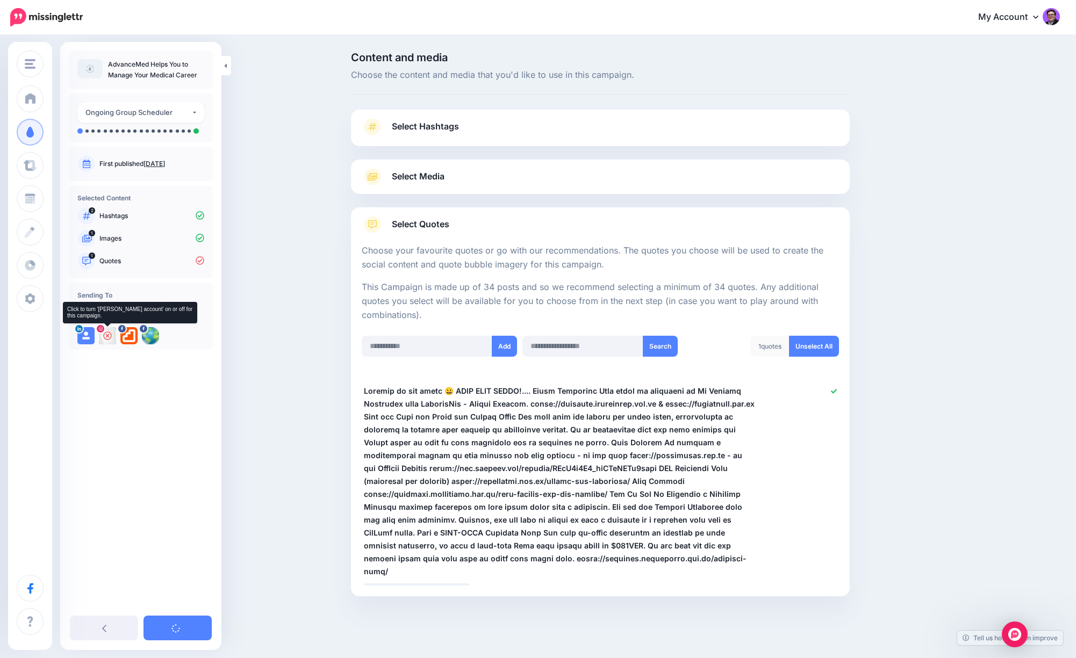
click at [109, 335] on icon at bounding box center [107, 336] width 9 height 9
click at [85, 337] on icon at bounding box center [86, 336] width 9 height 9
click at [133, 336] on icon at bounding box center [129, 336] width 9 height 9
click at [82, 311] on icon at bounding box center [86, 313] width 9 height 9
click at [106, 312] on icon at bounding box center [107, 313] width 9 height 9
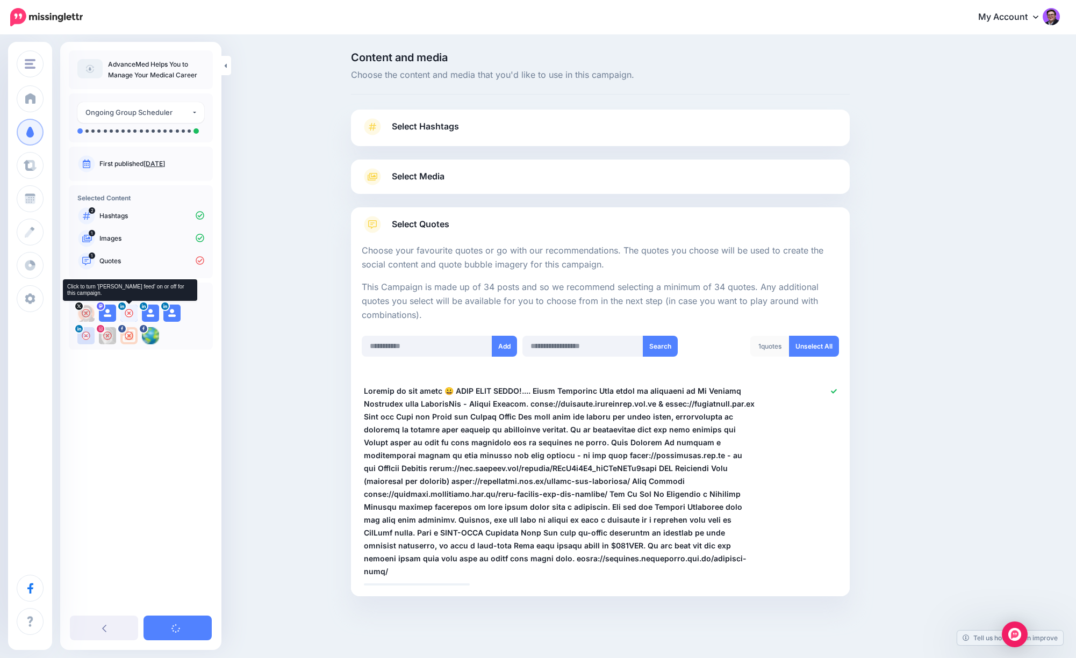
click at [132, 313] on icon at bounding box center [129, 313] width 9 height 9
click at [154, 313] on icon at bounding box center [150, 313] width 9 height 9
click at [174, 313] on icon at bounding box center [172, 313] width 9 height 9
click at [104, 313] on icon at bounding box center [107, 313] width 9 height 9
click at [149, 313] on icon at bounding box center [150, 313] width 9 height 9
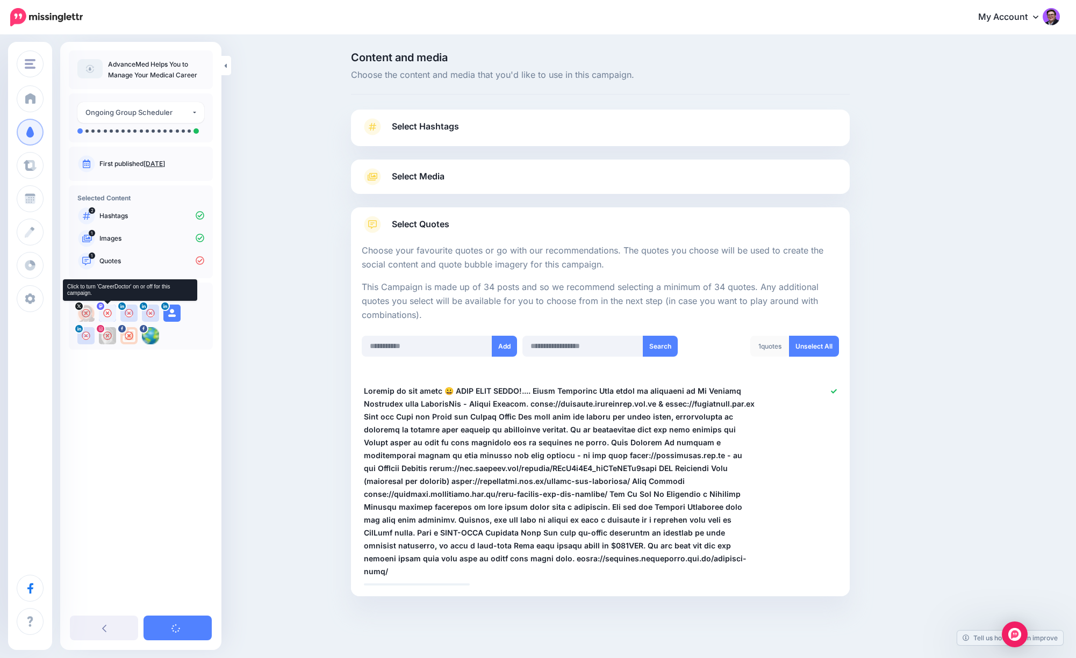
click at [109, 315] on icon at bounding box center [107, 313] width 9 height 9
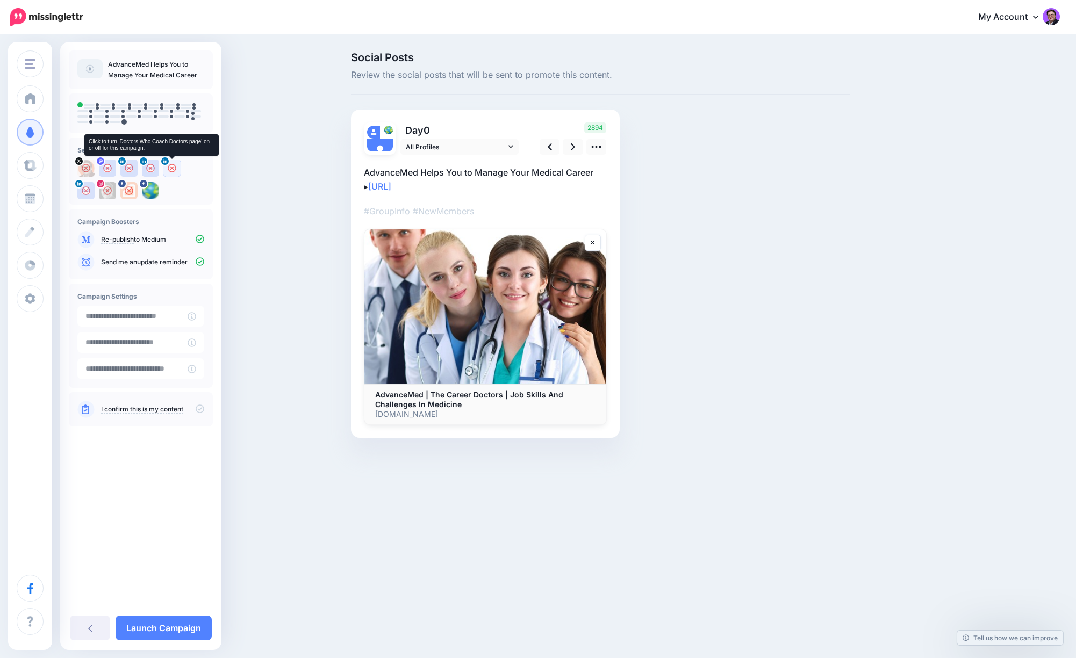
click at [175, 168] on icon at bounding box center [172, 168] width 9 height 9
click at [570, 149] on link at bounding box center [573, 147] width 20 height 16
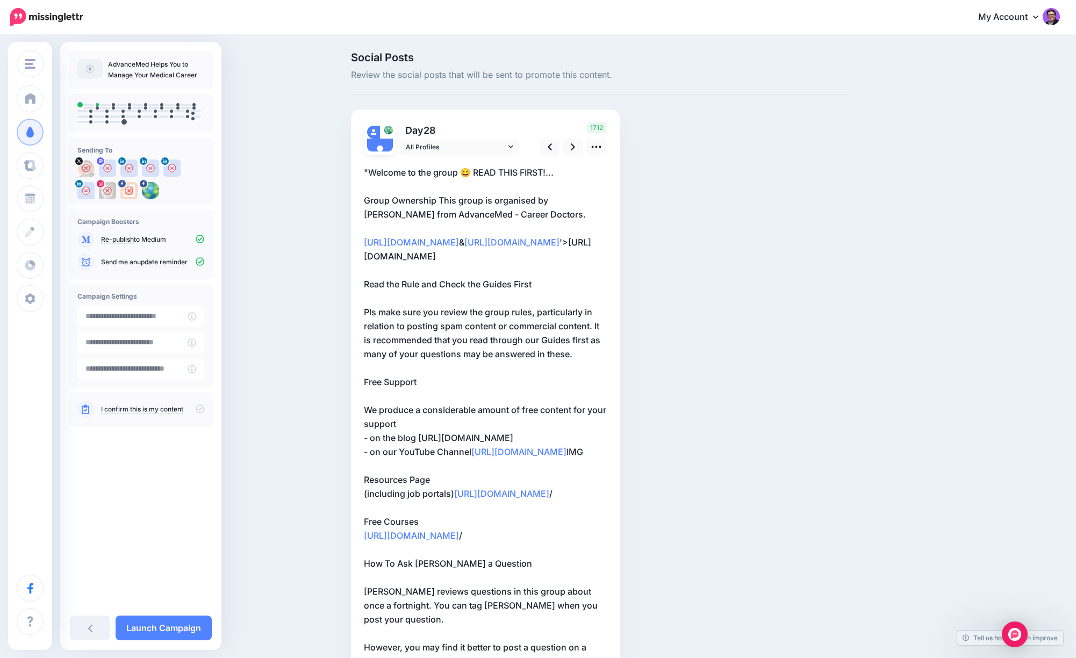
click at [575, 286] on p ""Welcome to the group 😀 READ THIS FIRST!... Group Ownership This group is organ…" at bounding box center [485, 479] width 243 height 629
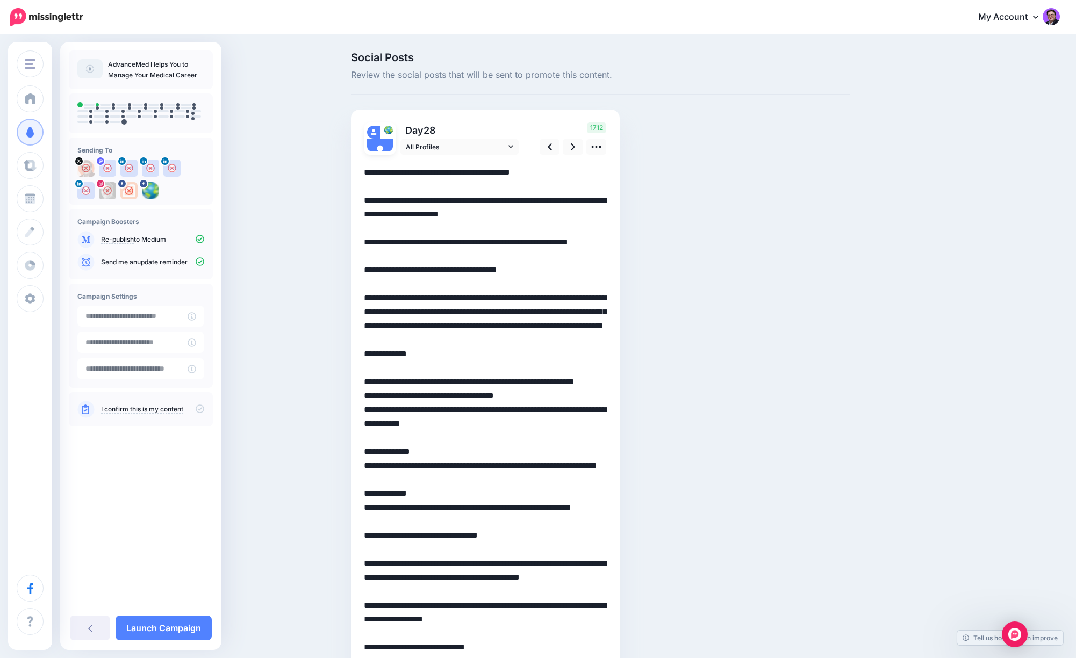
scroll to position [190, 0]
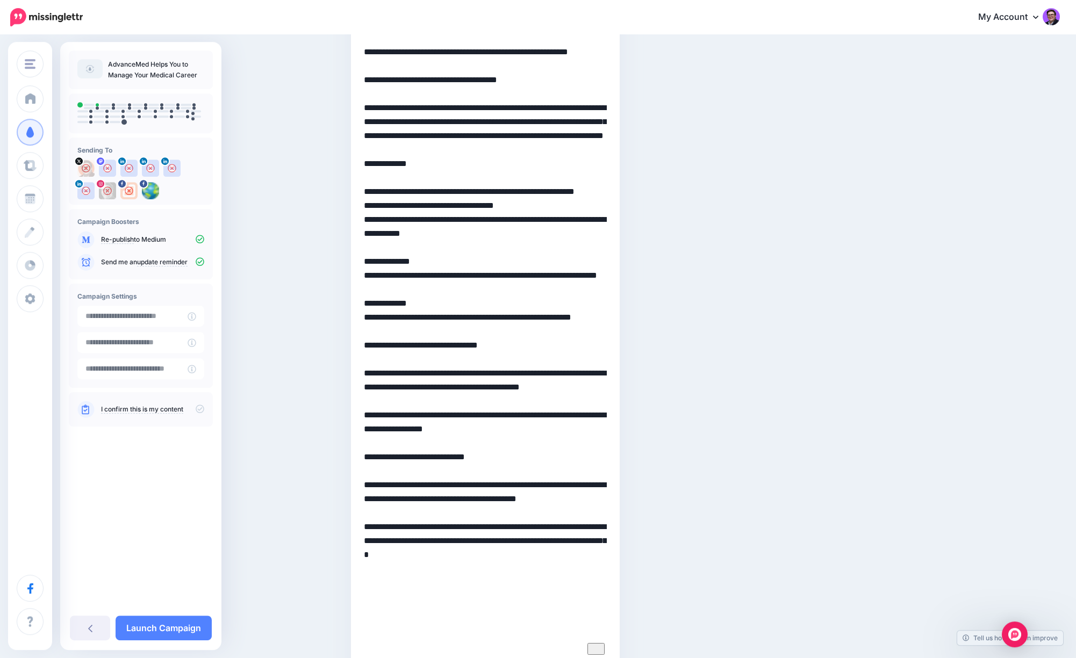
click at [323, 215] on div "Social Posts Review the social posts that will be sent to promote this content.…" at bounding box center [538, 387] width 1076 height 1082
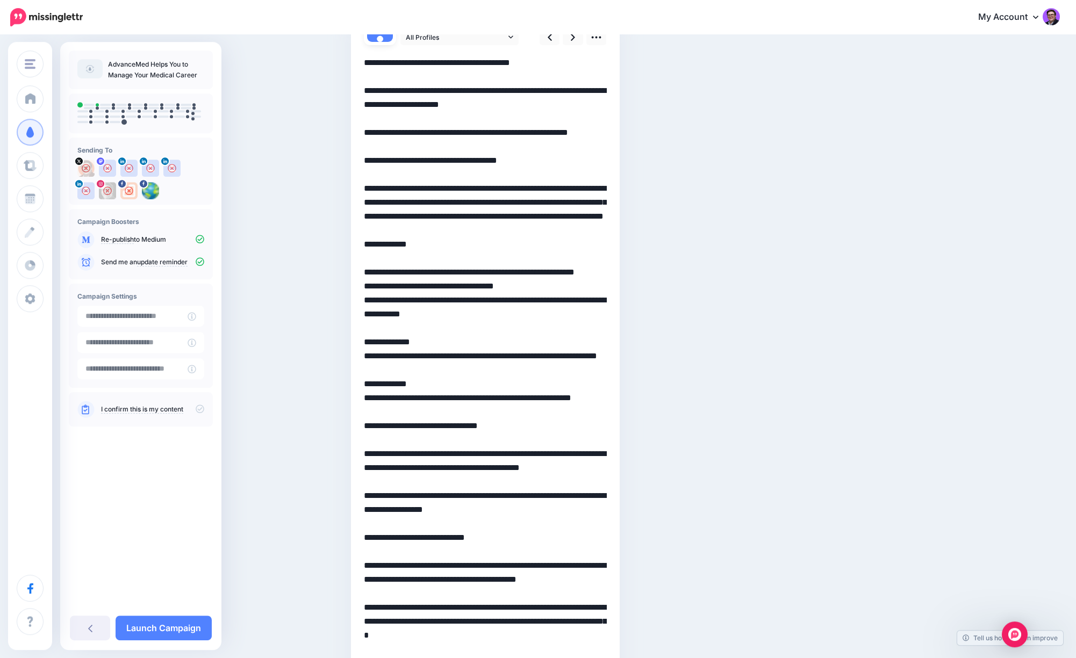
scroll to position [0, 0]
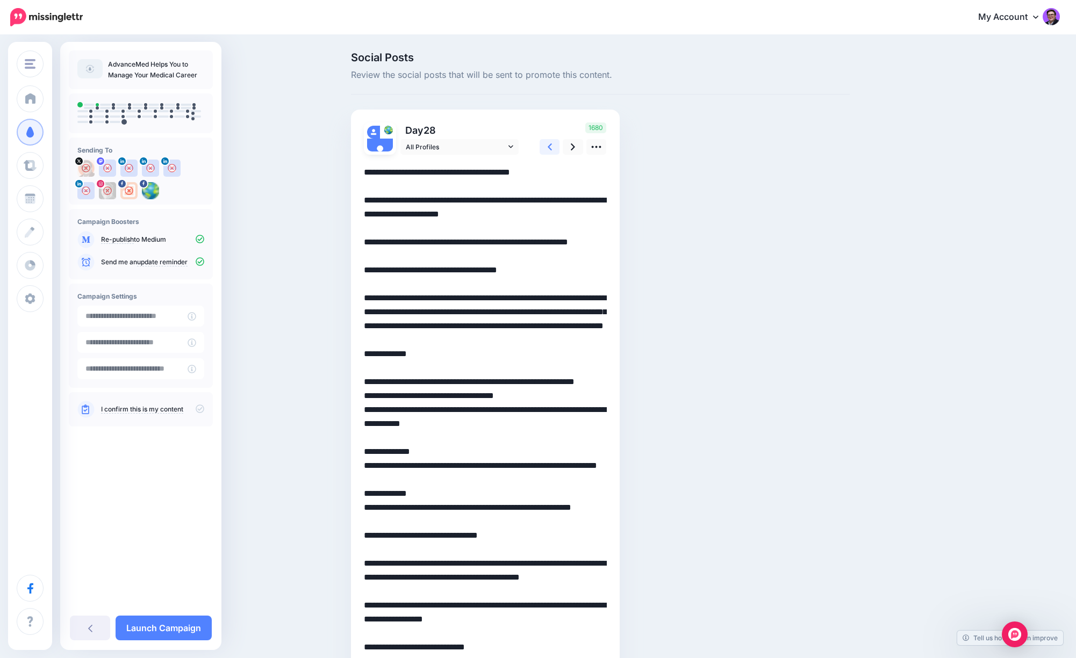
click at [549, 145] on icon at bounding box center [550, 146] width 4 height 11
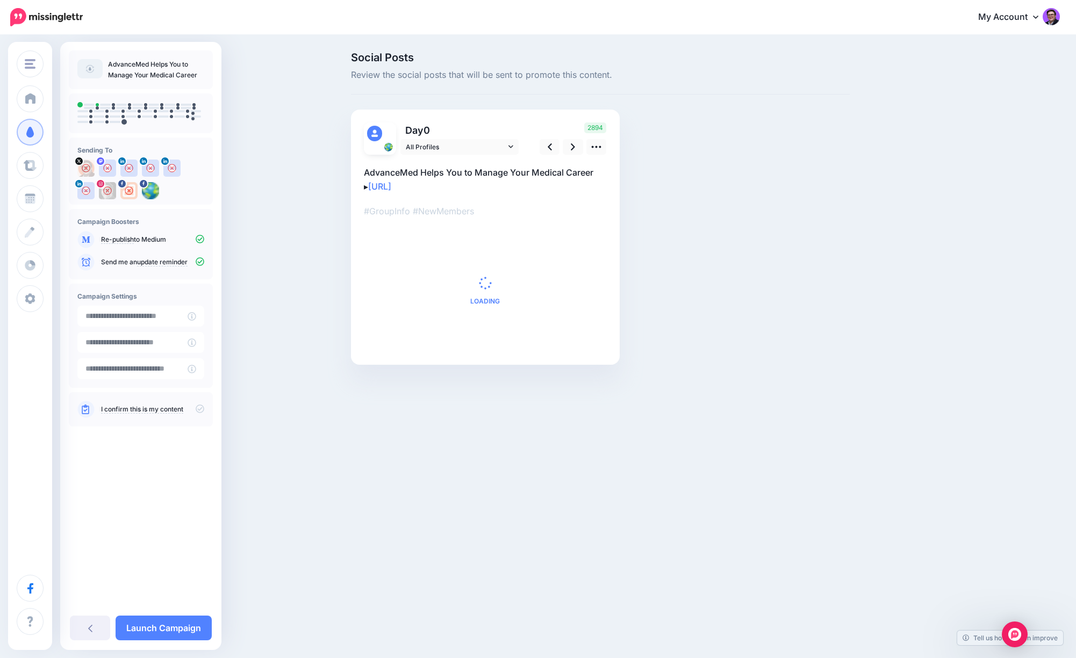
click at [461, 188] on p "AdvanceMed Helps You to Manage Your Medical Career ▸ [URL]" at bounding box center [485, 179] width 243 height 28
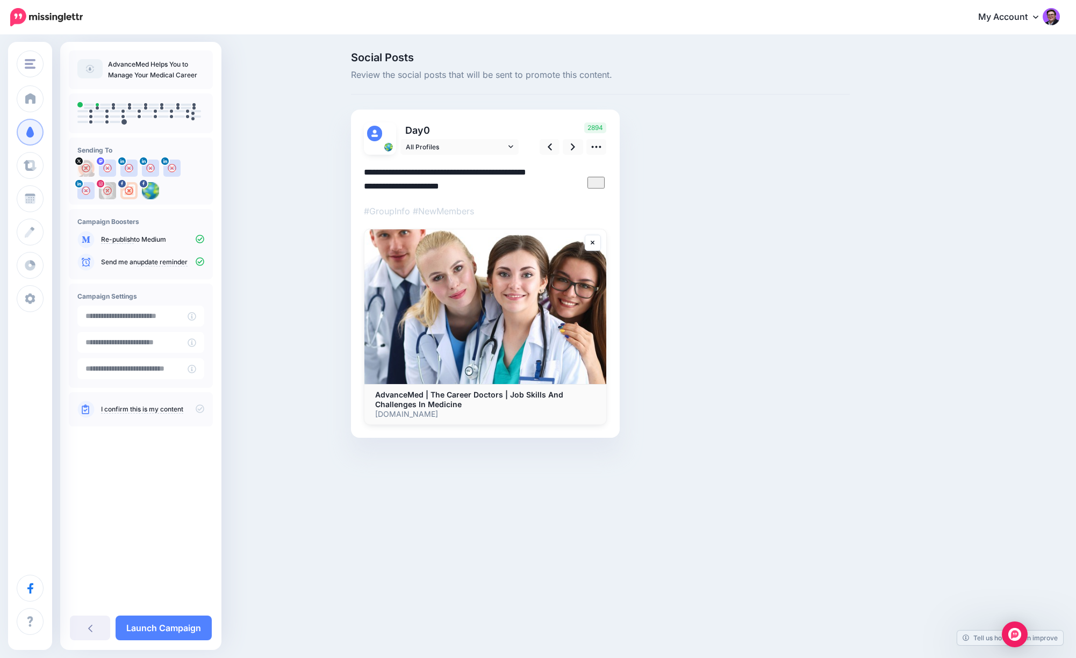
drag, startPoint x: 461, startPoint y: 188, endPoint x: 359, endPoint y: 186, distance: 102.1
click at [364, 186] on textarea "**********" at bounding box center [485, 179] width 243 height 28
paste textarea "**********"
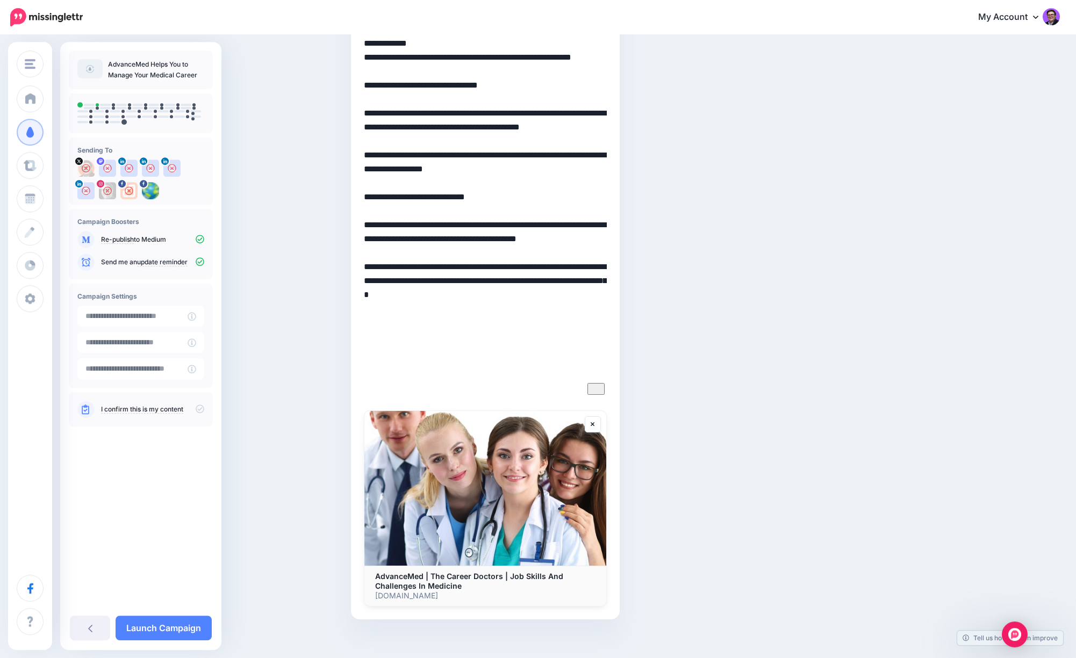
scroll to position [474, 0]
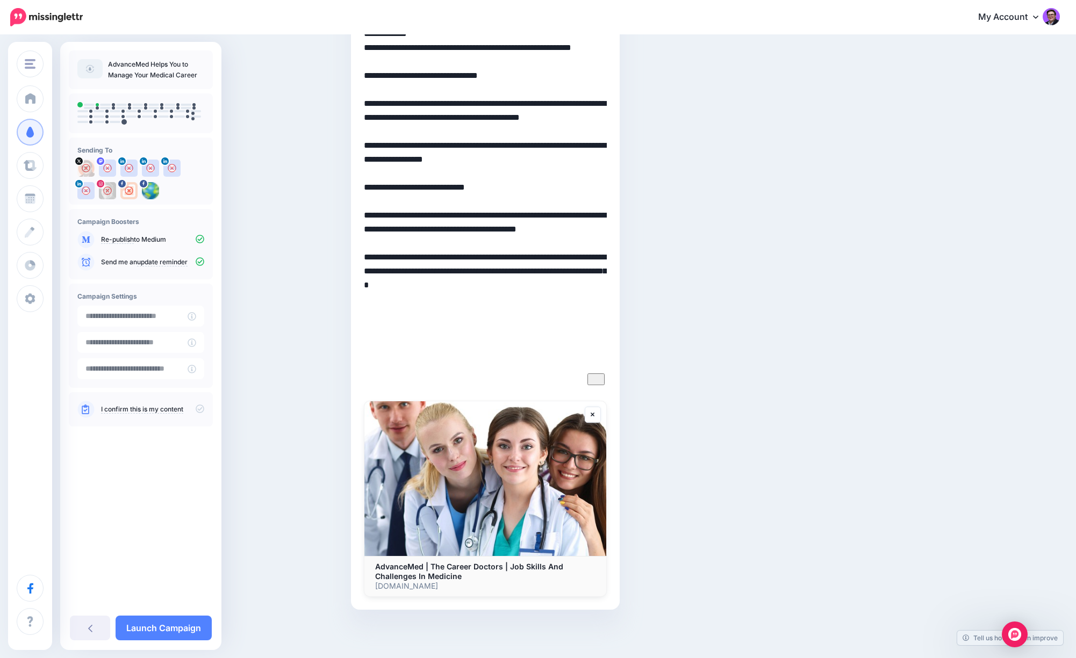
click at [320, 228] on div "Social Posts Review the social posts that will be sent to promote this content.…" at bounding box center [538, 110] width 1076 height 1096
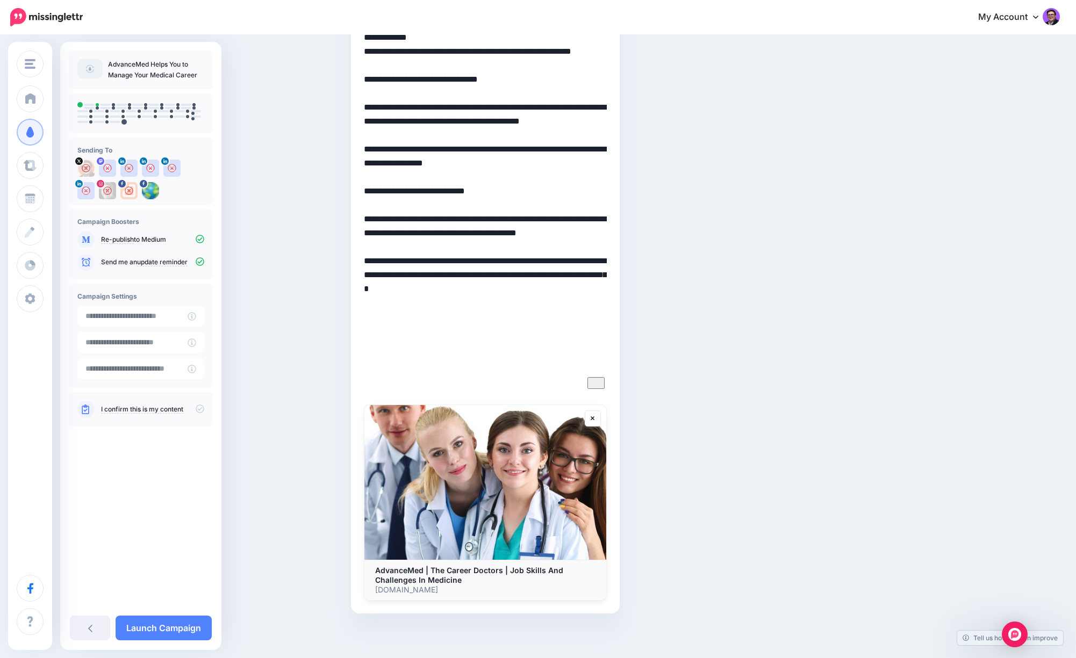
scroll to position [472, 0]
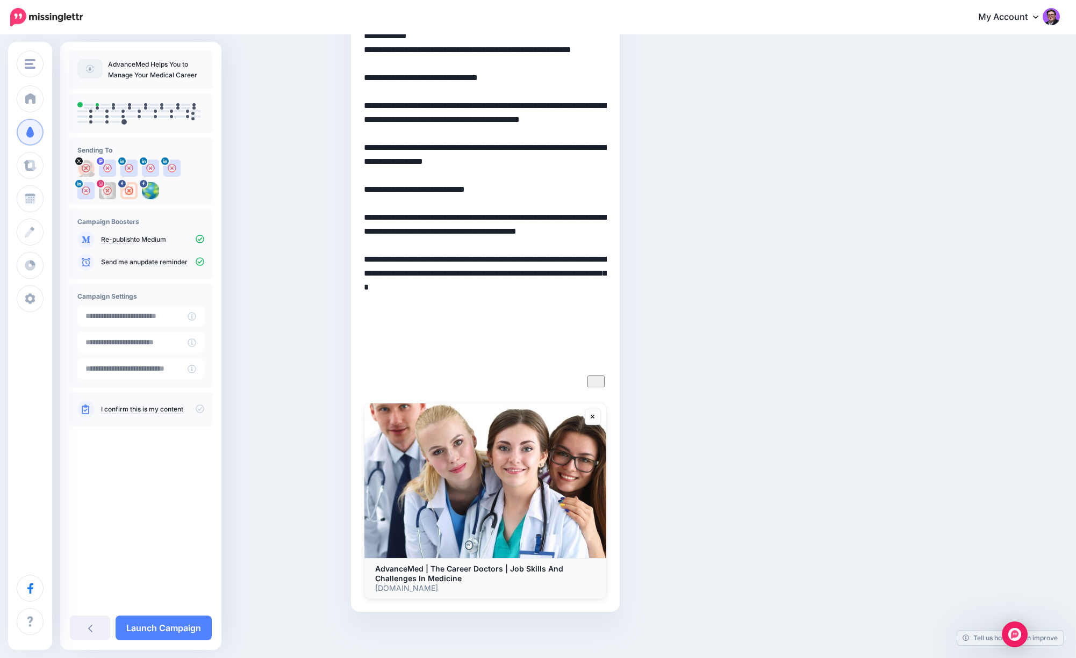
drag, startPoint x: 420, startPoint y: 384, endPoint x: 520, endPoint y: 388, distance: 100.0
click at [522, 388] on textarea "To enrich screen reader interactions, please activate Accessibility in Grammarl…" at bounding box center [485, 43] width 243 height 699
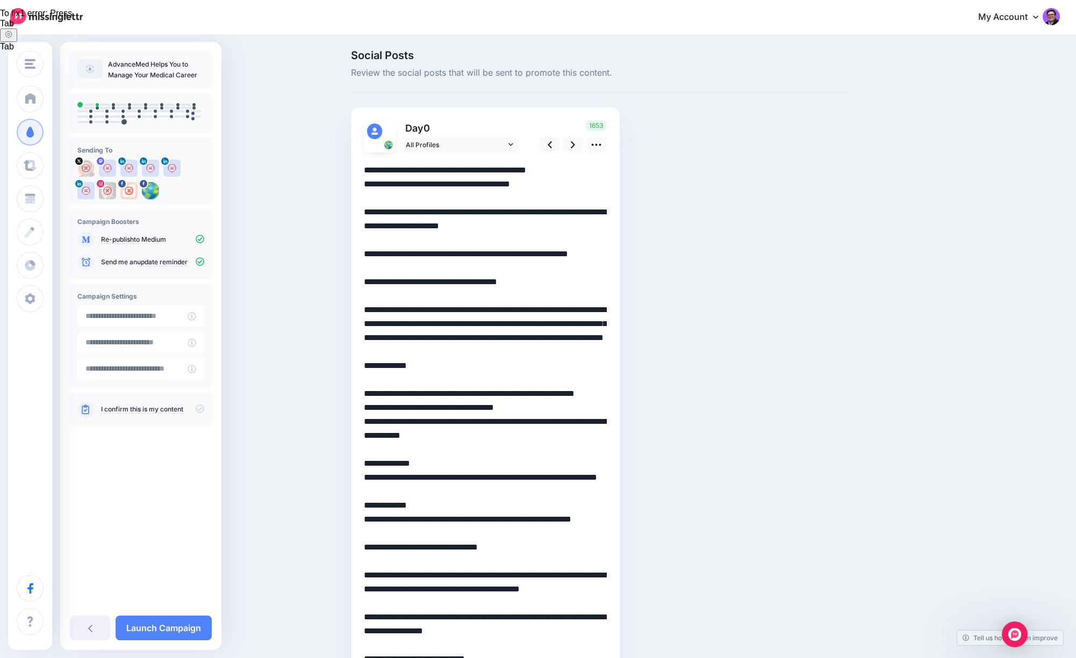
scroll to position [0, 0]
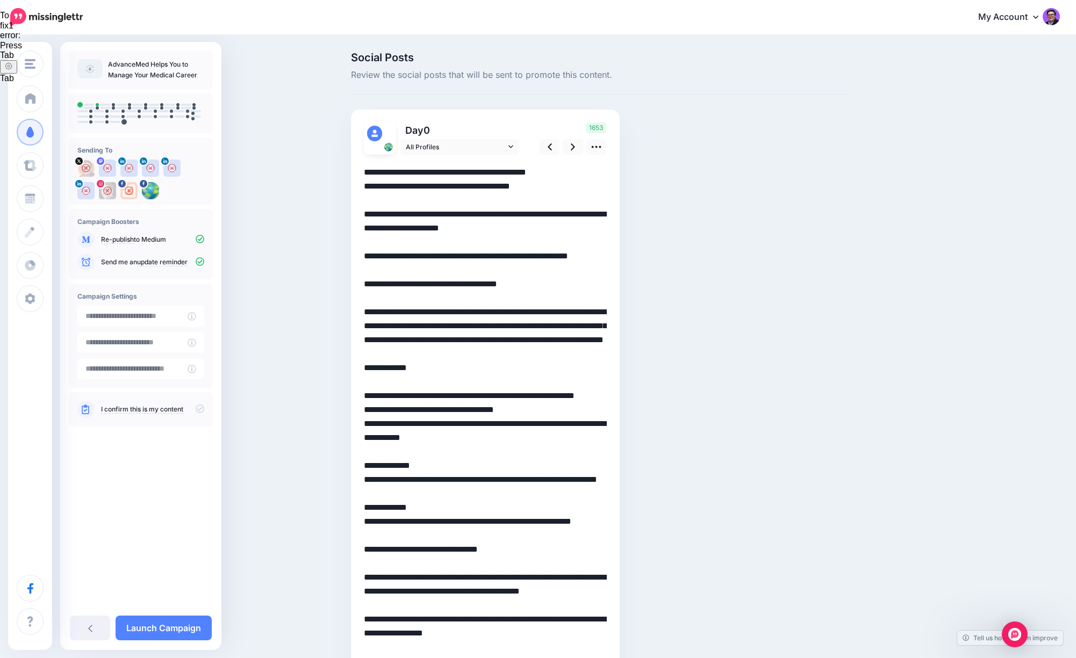
click at [431, 173] on textarea "To enrich screen reader interactions, please activate Accessibility in Grammarl…" at bounding box center [485, 514] width 243 height 699
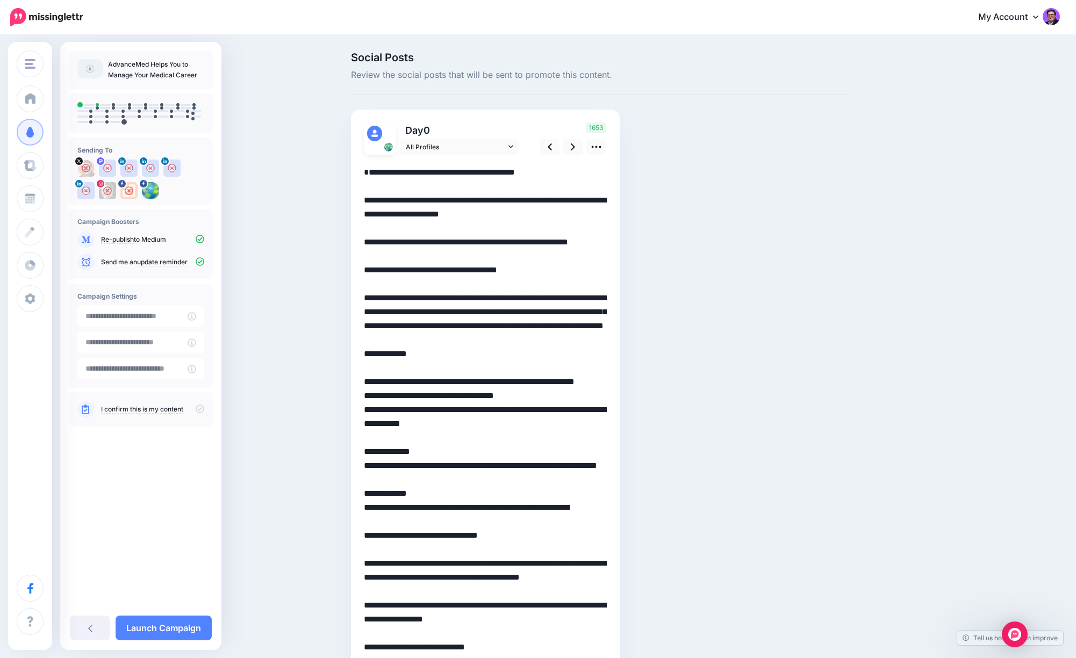
click at [368, 187] on textarea "To enrich screen reader interactions, please activate Accessibility in Grammarl…" at bounding box center [485, 514] width 243 height 699
click at [573, 147] on icon at bounding box center [573, 146] width 4 height 11
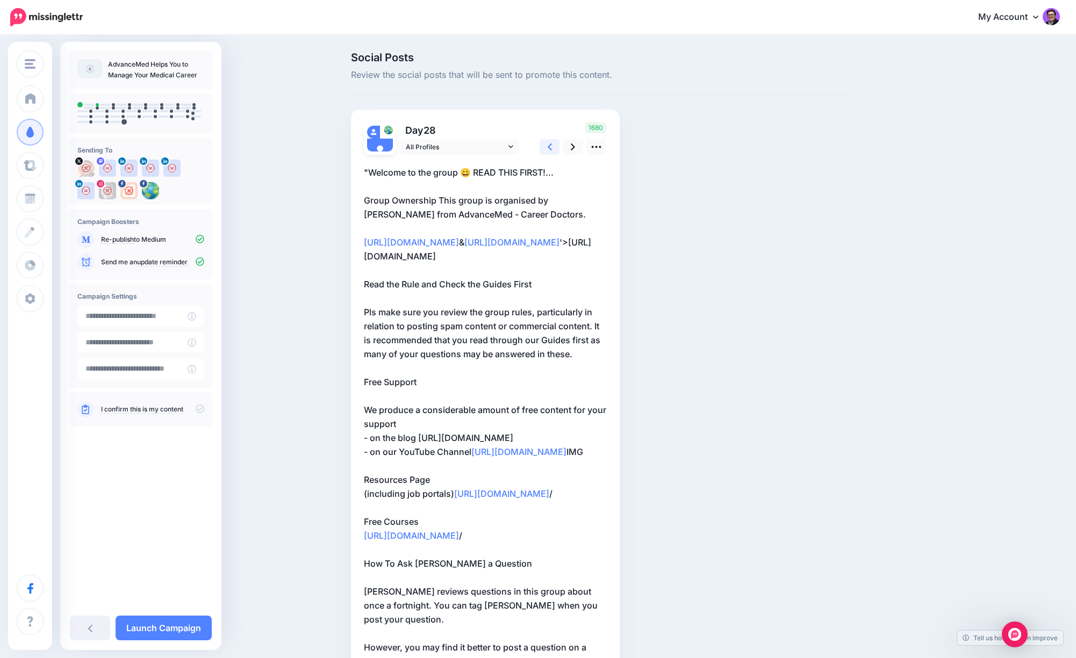
click at [551, 147] on icon at bounding box center [550, 146] width 4 height 11
click at [536, 438] on p "Welcome to the group 😀 READ THIS FIRST!... Group Ownership This group is organi…" at bounding box center [485, 479] width 243 height 629
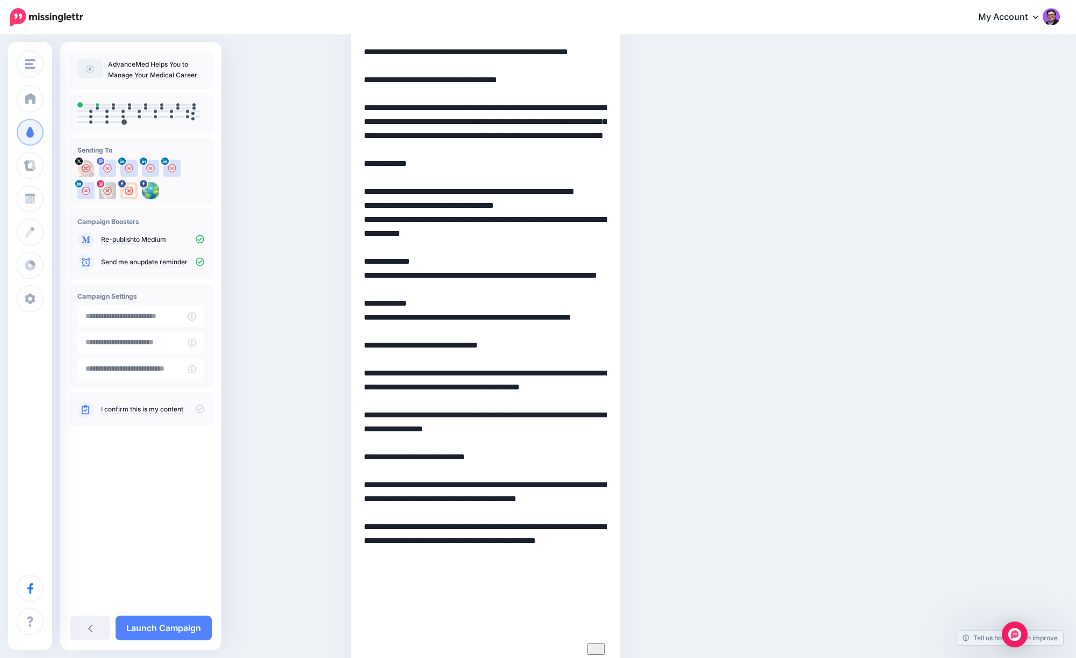
click at [546, 245] on textarea "To enrich screen reader interactions, please activate Accessibility in Grammarl…" at bounding box center [485, 317] width 243 height 685
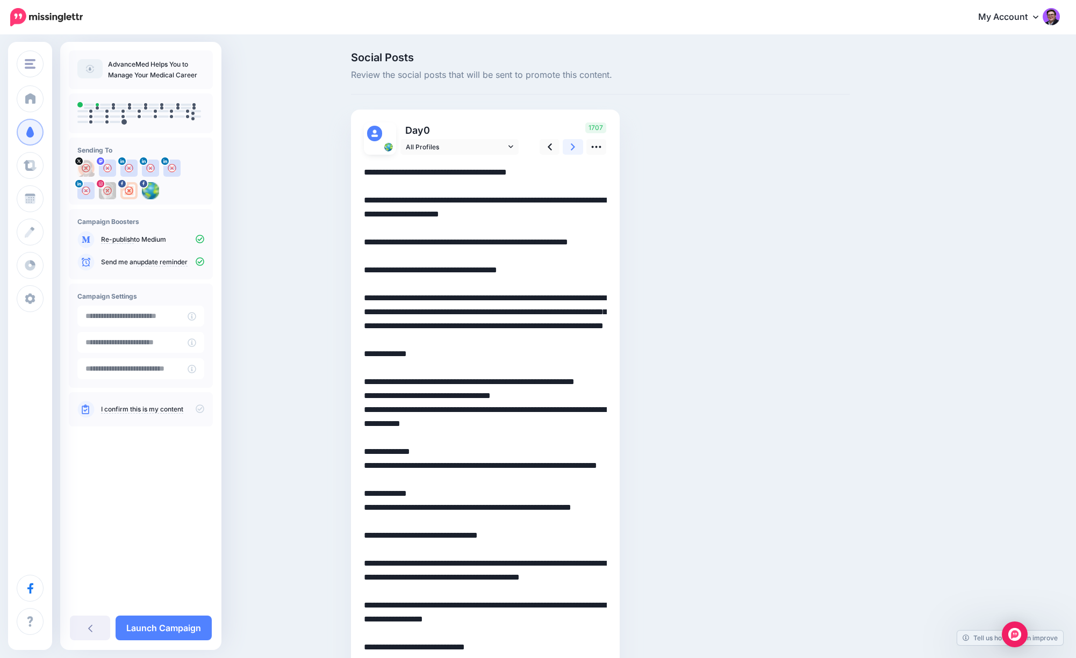
click at [571, 147] on link at bounding box center [573, 147] width 20 height 16
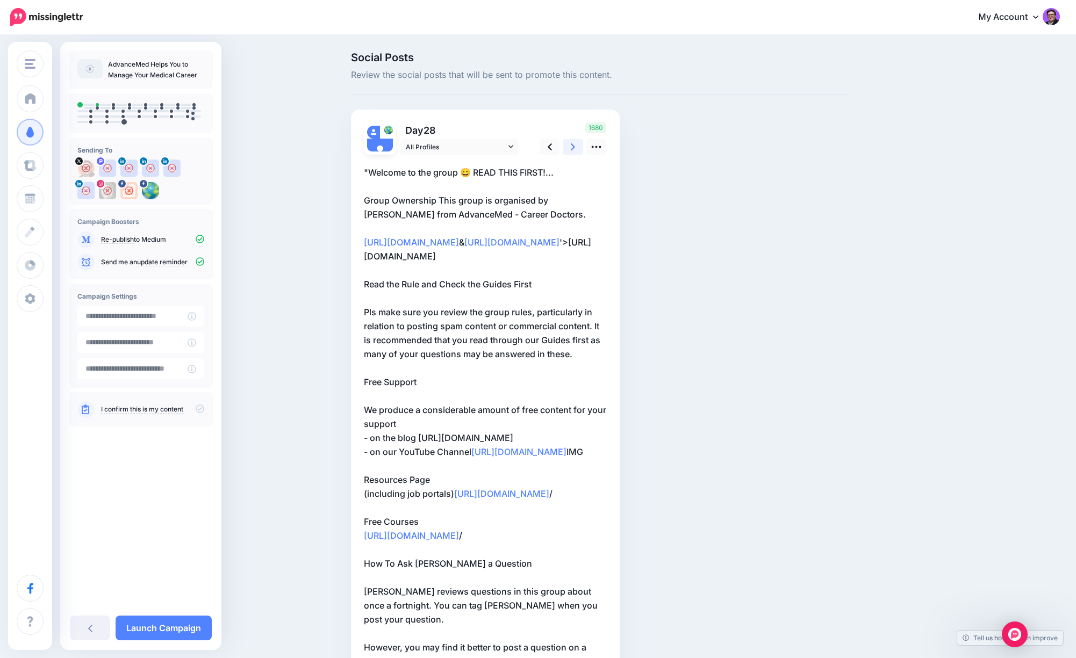
click at [571, 147] on link at bounding box center [573, 147] width 20 height 16
click at [550, 148] on icon at bounding box center [550, 146] width 4 height 11
click at [577, 256] on p ""Welcome to the group 😀 READ THIS FIRST!... Group Ownership This group is organ…" at bounding box center [485, 479] width 243 height 629
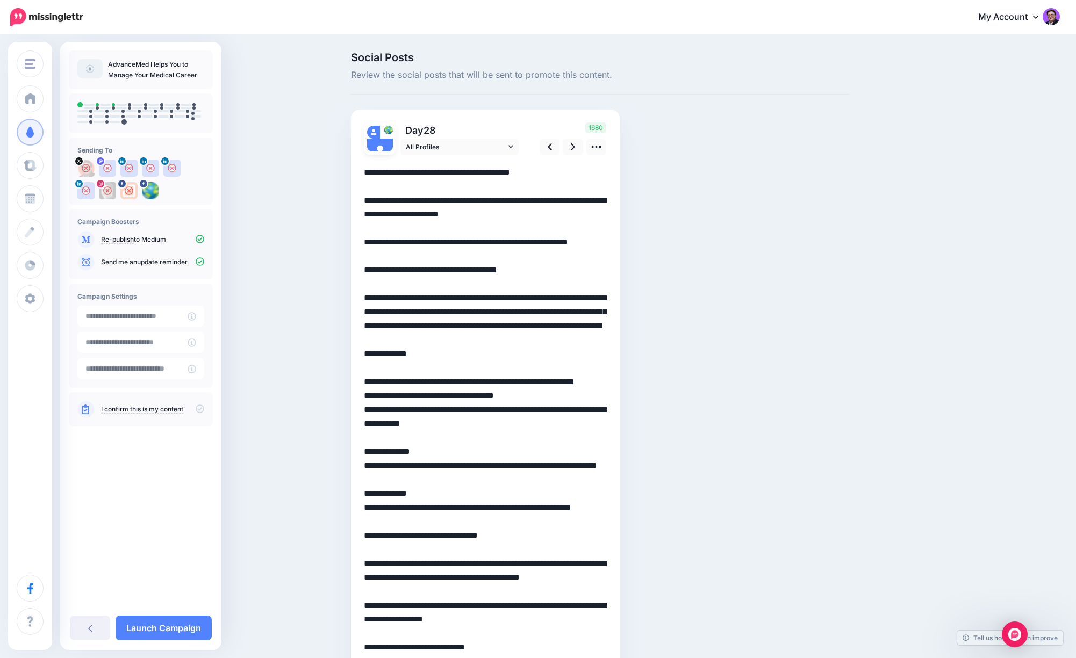
click at [482, 264] on textarea "To enrich screen reader interactions, please activate Accessibility in Grammarl…" at bounding box center [485, 507] width 243 height 685
click at [550, 148] on icon at bounding box center [550, 146] width 4 height 11
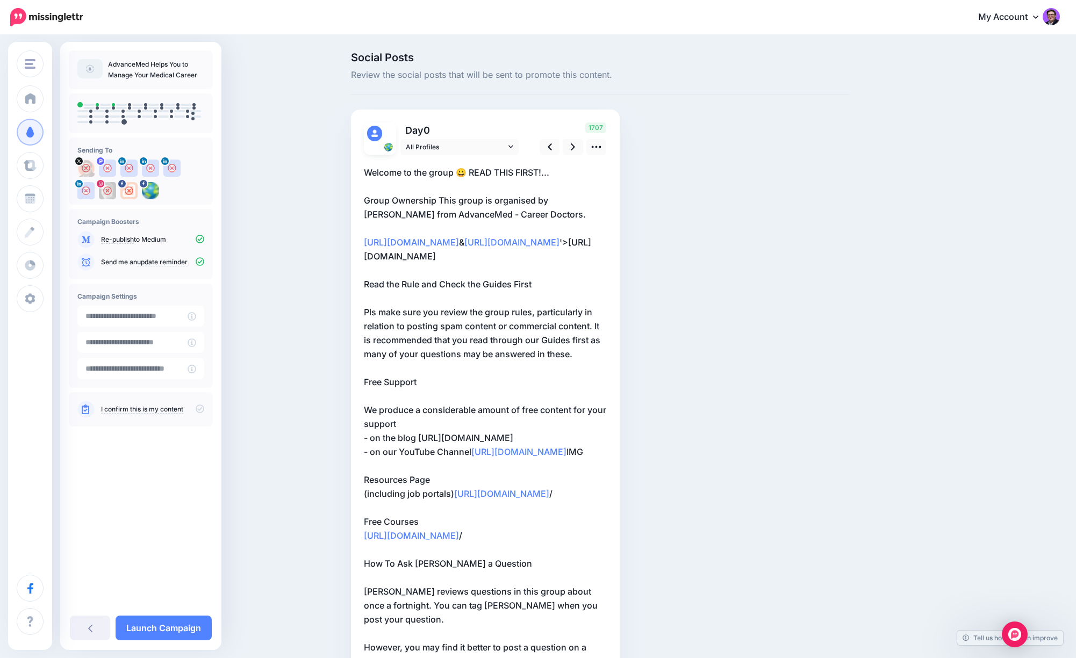
click at [459, 257] on p "Welcome to the group 😀 READ THIS FIRST!... Group Ownership This group is organi…" at bounding box center [485, 479] width 243 height 629
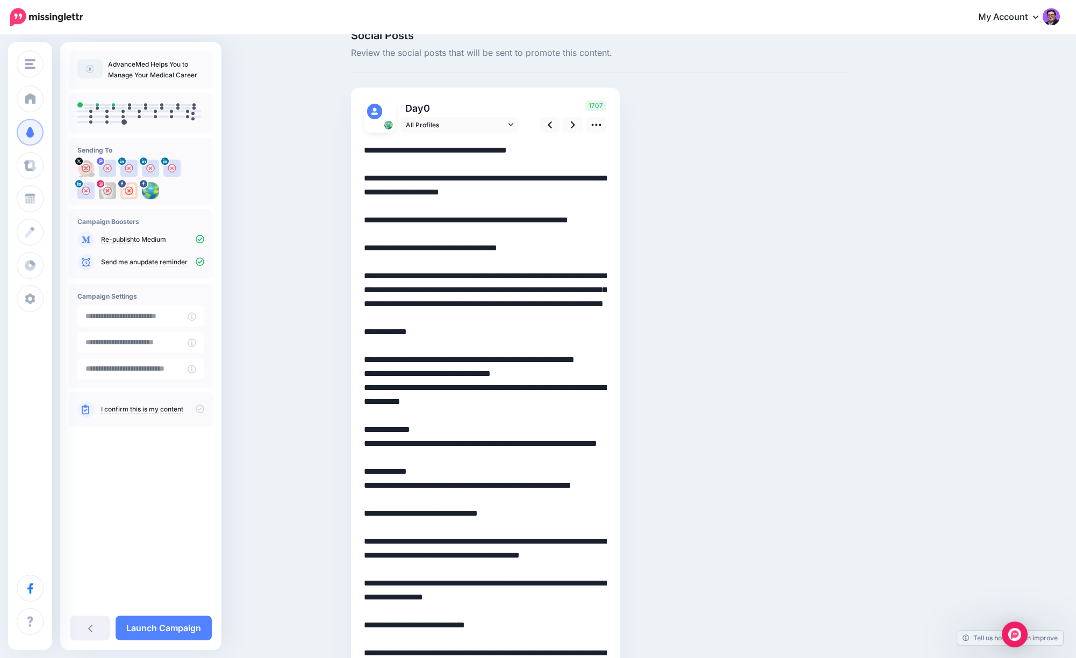
scroll to position [21, 0]
drag, startPoint x: 523, startPoint y: 220, endPoint x: 525, endPoint y: 256, distance: 36.6
click at [523, 221] on textarea "To enrich screen reader interactions, please activate Accessibility in Grammarl…" at bounding box center [485, 486] width 243 height 685
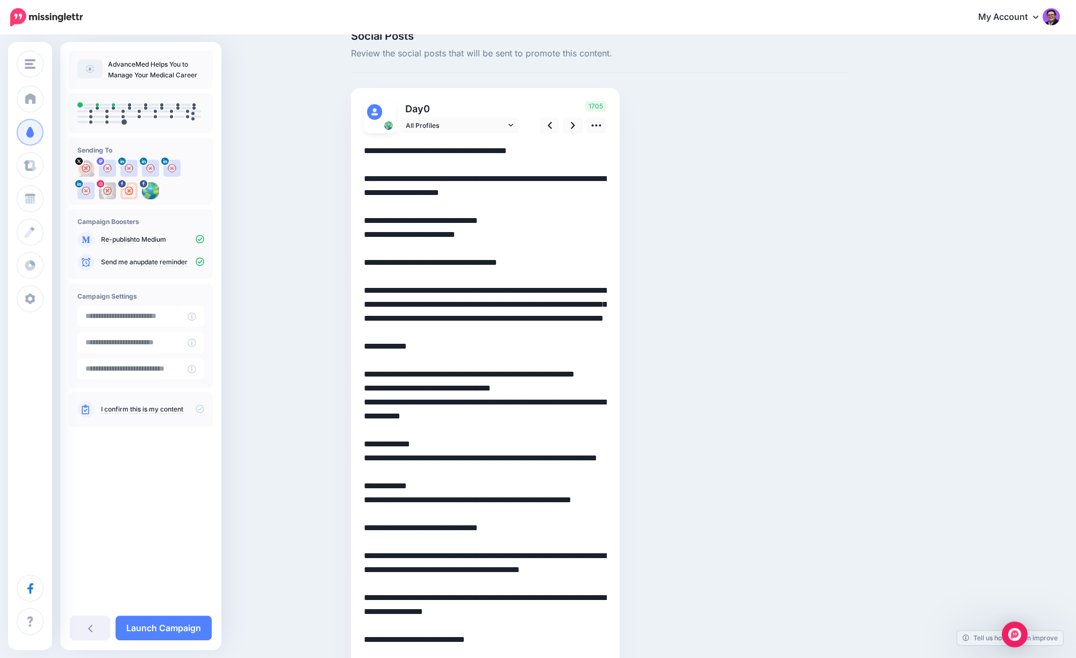
click at [372, 235] on textarea "To enrich screen reader interactions, please activate Accessibility in Grammarl…" at bounding box center [485, 486] width 243 height 685
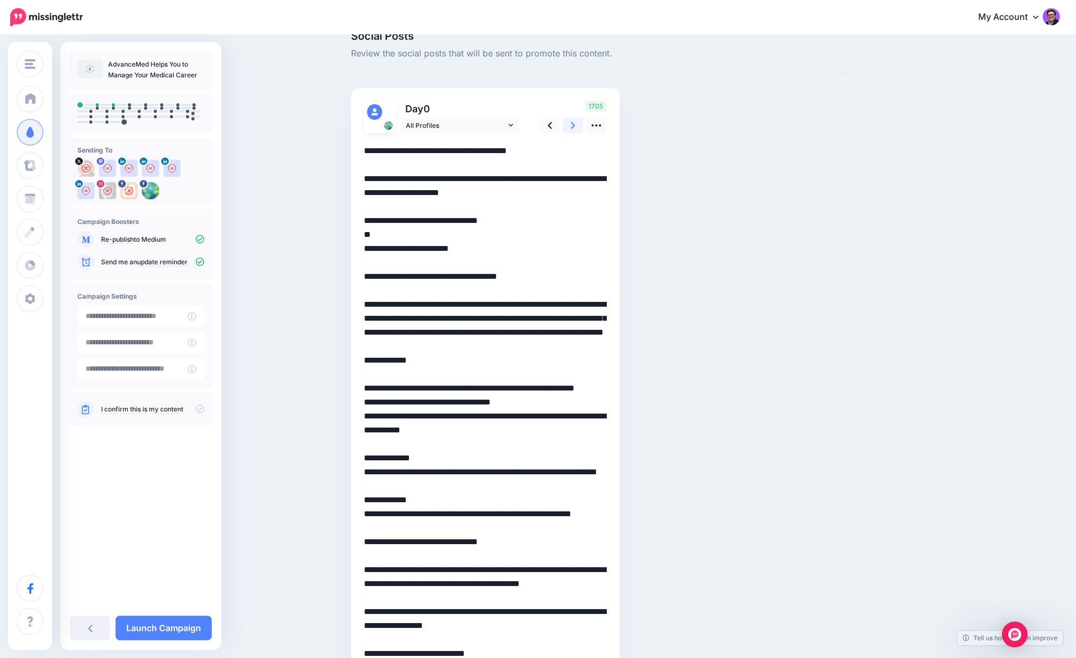
type textarea "**********"
click at [579, 124] on link at bounding box center [573, 126] width 20 height 16
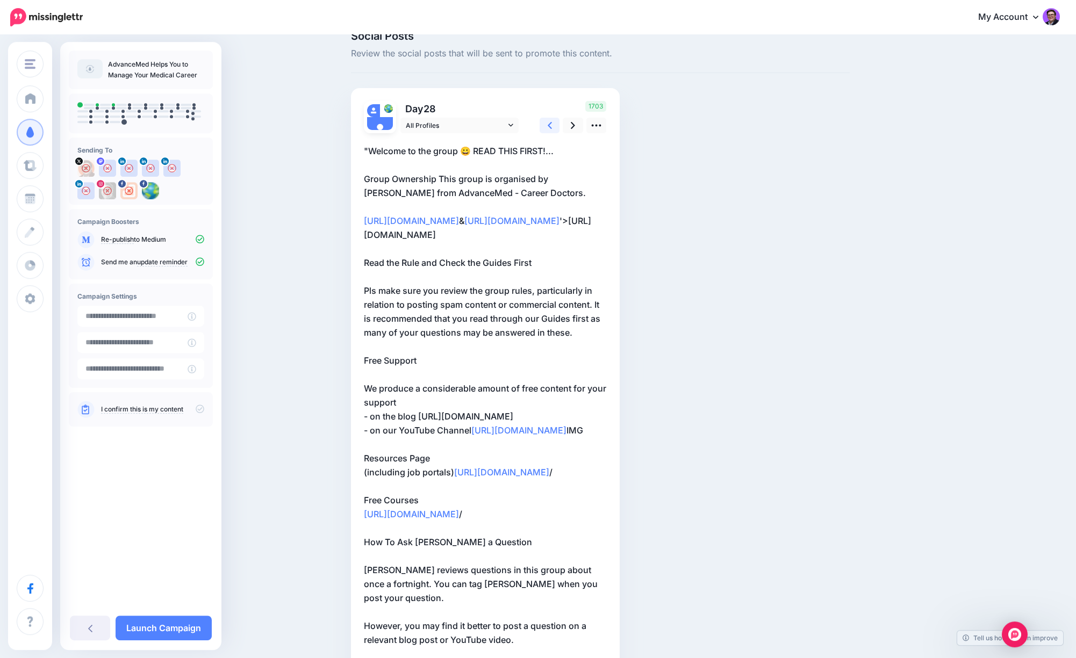
click at [549, 125] on icon at bounding box center [550, 125] width 4 height 7
click at [429, 249] on p "Welcome to the group 😀 READ THIS FIRST!... Group Ownership This group is organi…" at bounding box center [485, 458] width 243 height 629
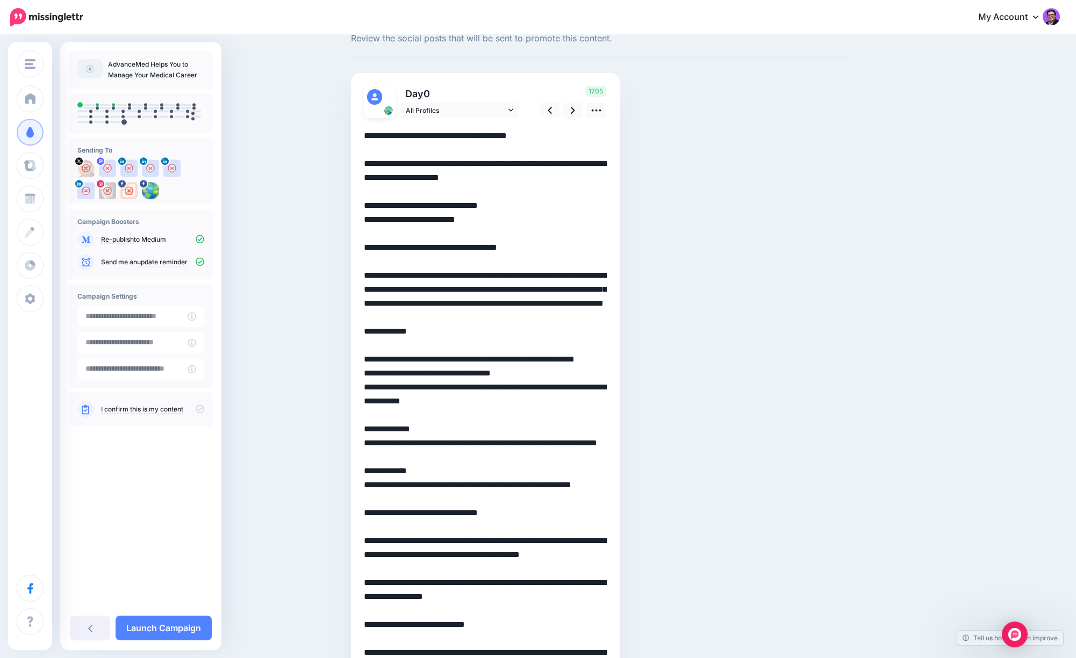
scroll to position [0, 0]
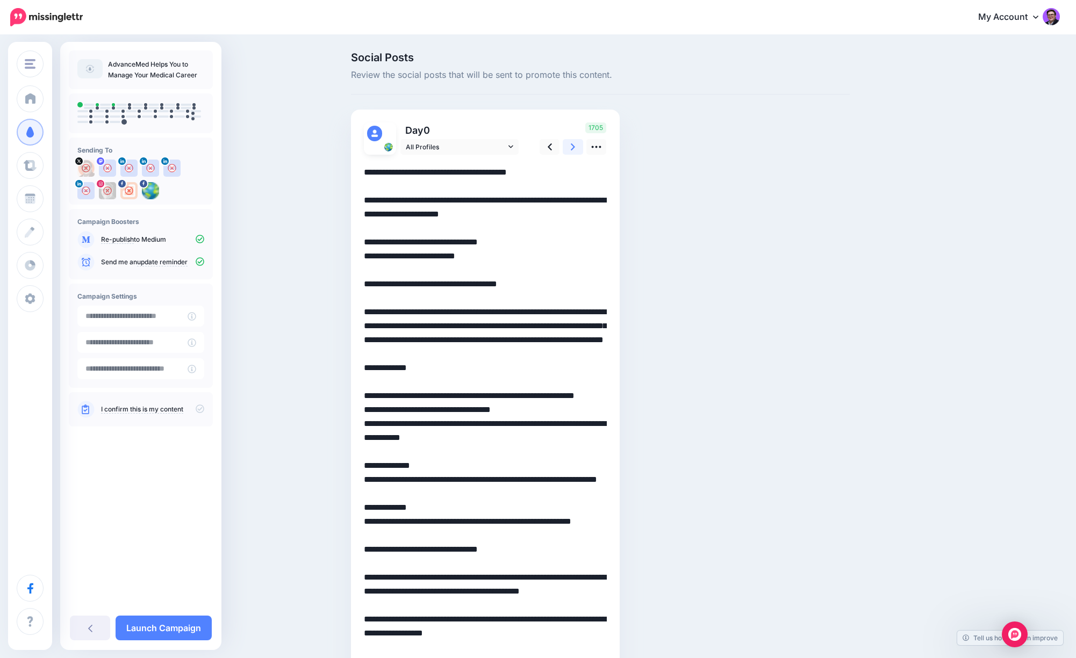
click at [574, 150] on icon at bounding box center [573, 146] width 4 height 11
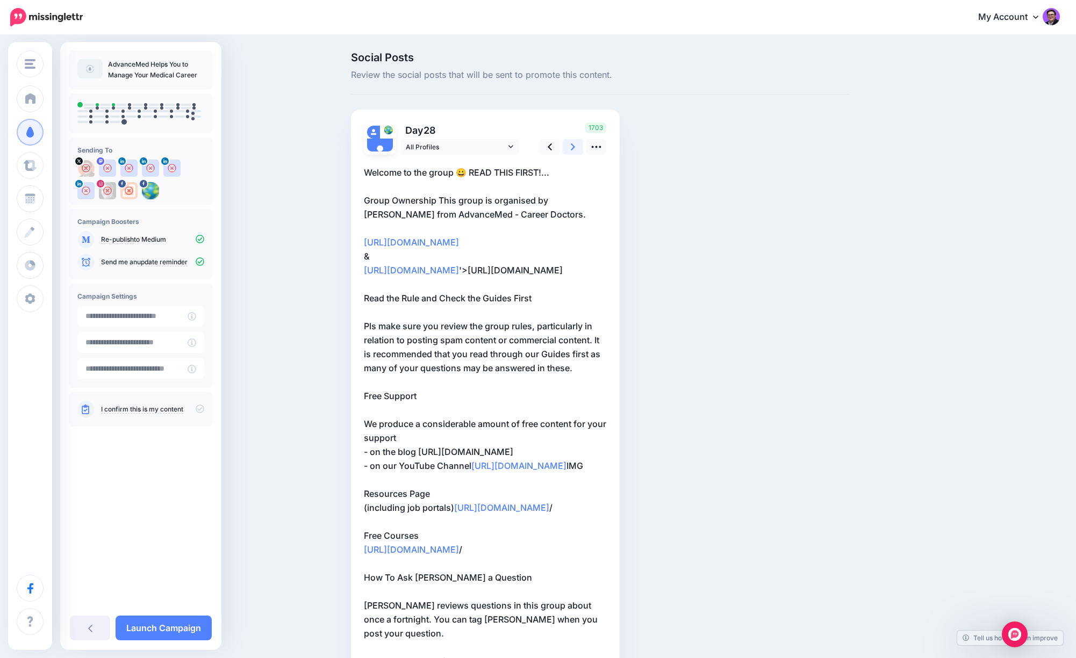
click at [574, 150] on icon at bounding box center [573, 146] width 4 height 11
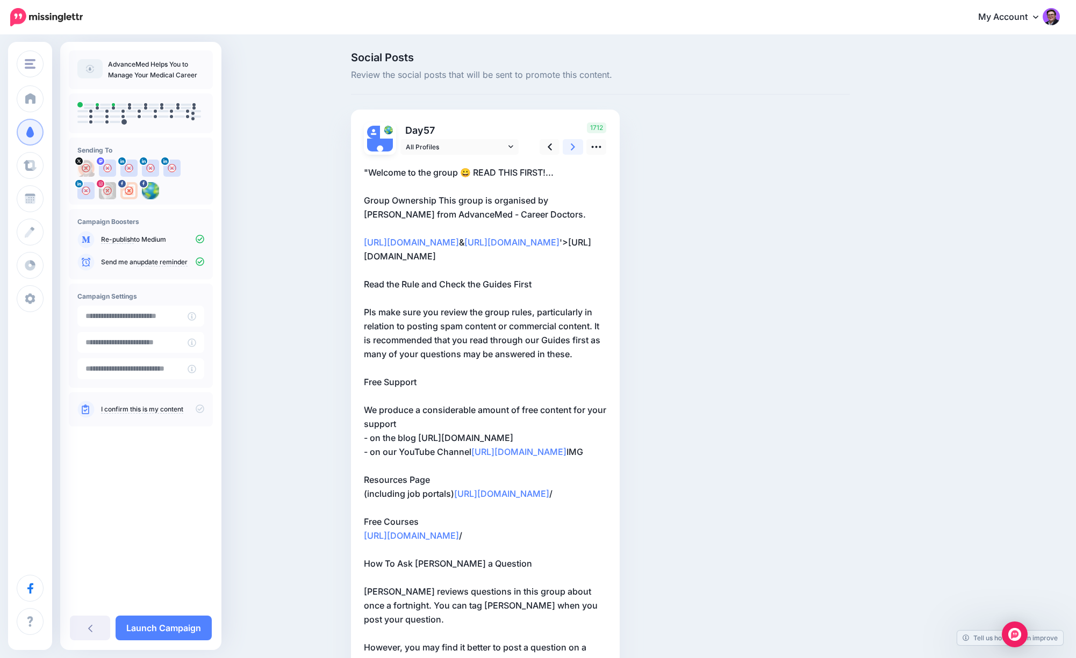
click at [574, 150] on icon at bounding box center [573, 146] width 4 height 11
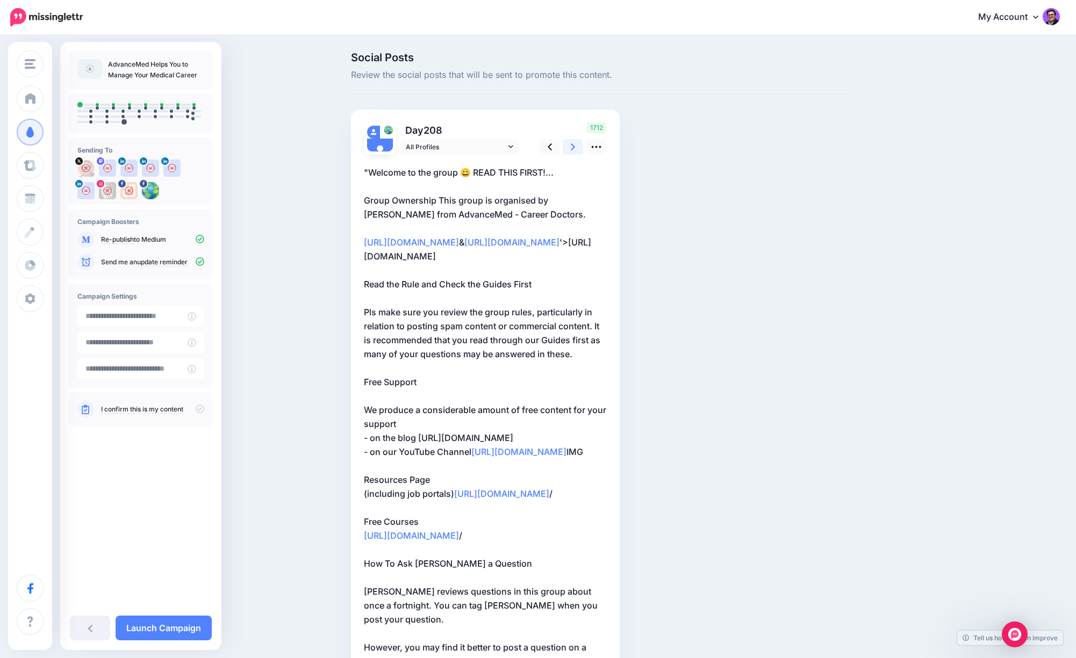
click at [574, 150] on icon at bounding box center [573, 146] width 4 height 11
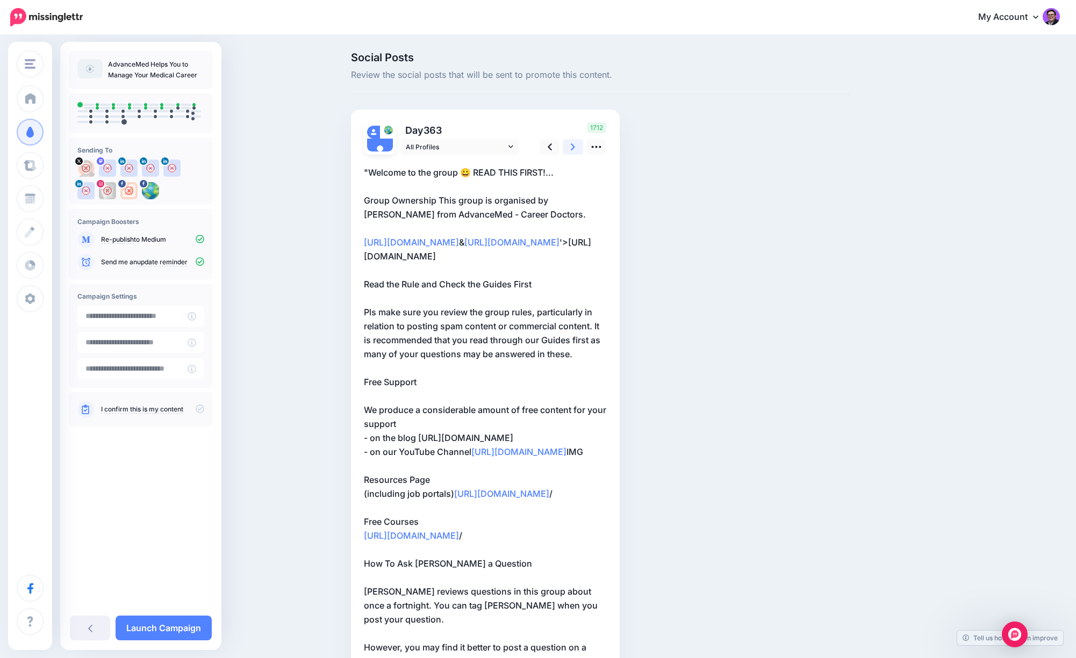
click at [574, 150] on icon at bounding box center [573, 146] width 4 height 11
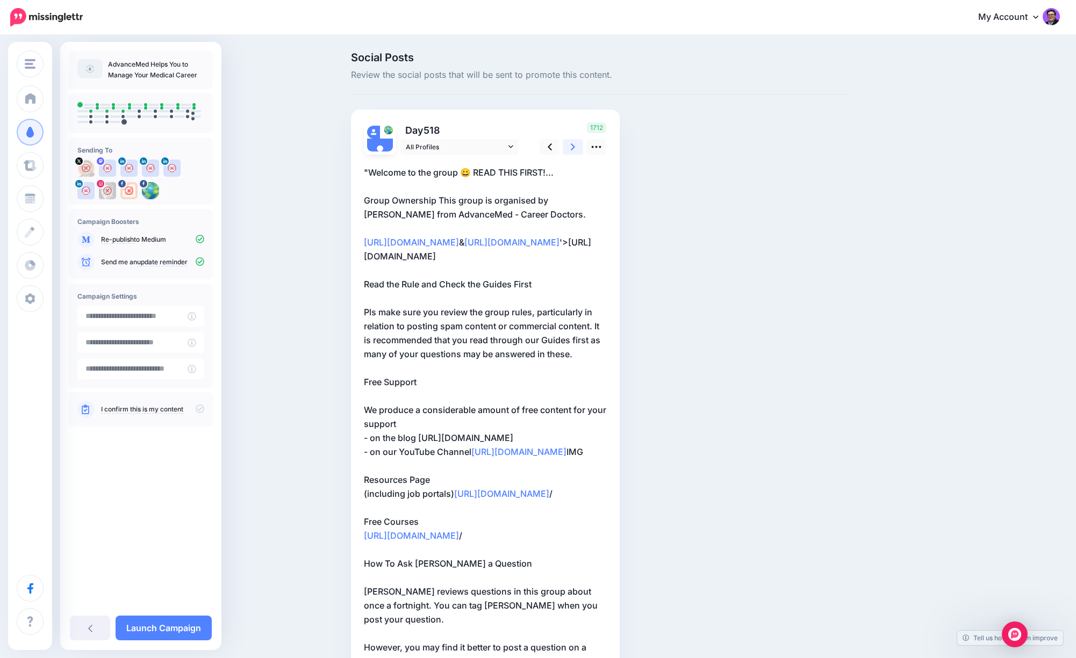
click at [574, 150] on icon at bounding box center [573, 146] width 4 height 11
click at [570, 146] on link at bounding box center [573, 147] width 20 height 16
click at [573, 148] on icon at bounding box center [573, 146] width 4 height 7
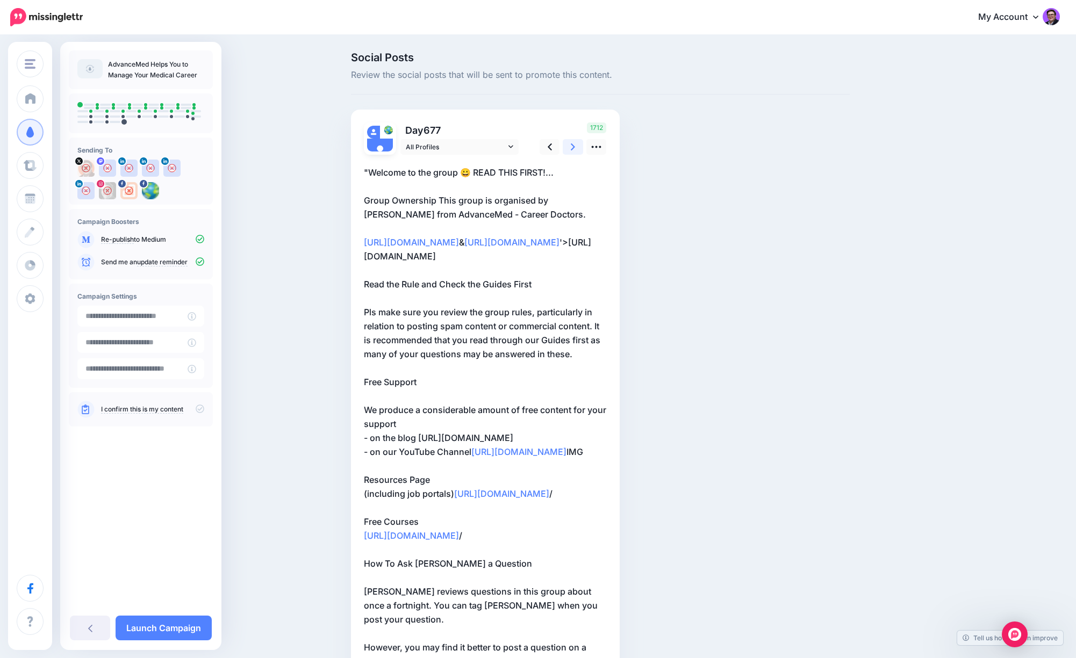
click at [573, 148] on icon at bounding box center [573, 146] width 4 height 7
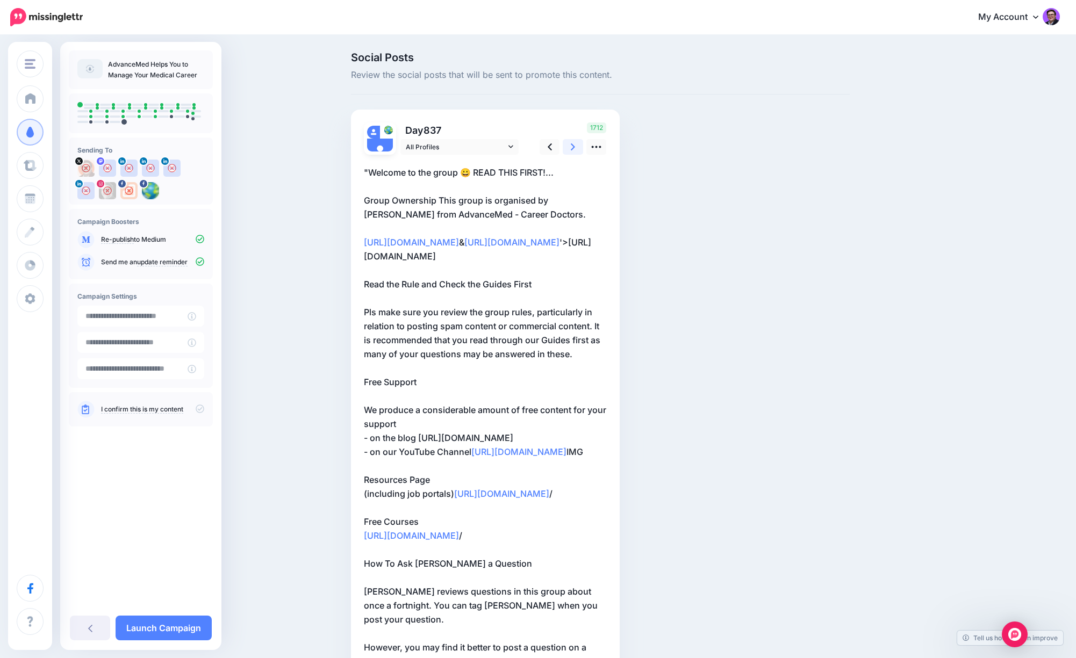
click at [573, 148] on icon at bounding box center [573, 146] width 4 height 7
click at [157, 632] on link "Launch Campaign" at bounding box center [164, 628] width 96 height 25
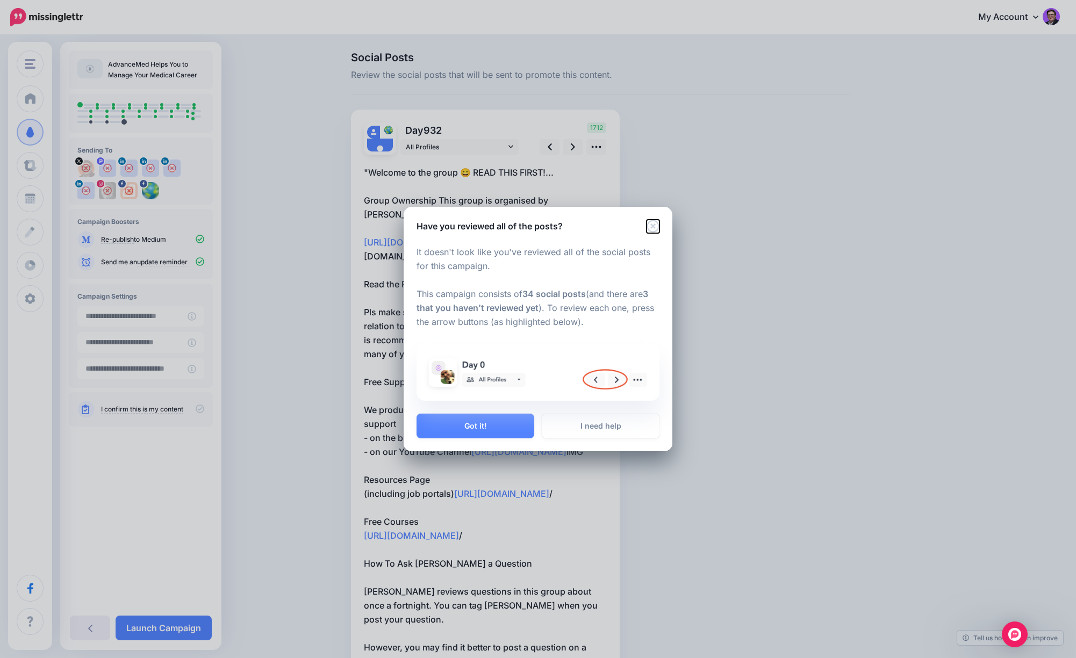
click at [646, 224] on icon "Close" at bounding box center [652, 226] width 13 height 13
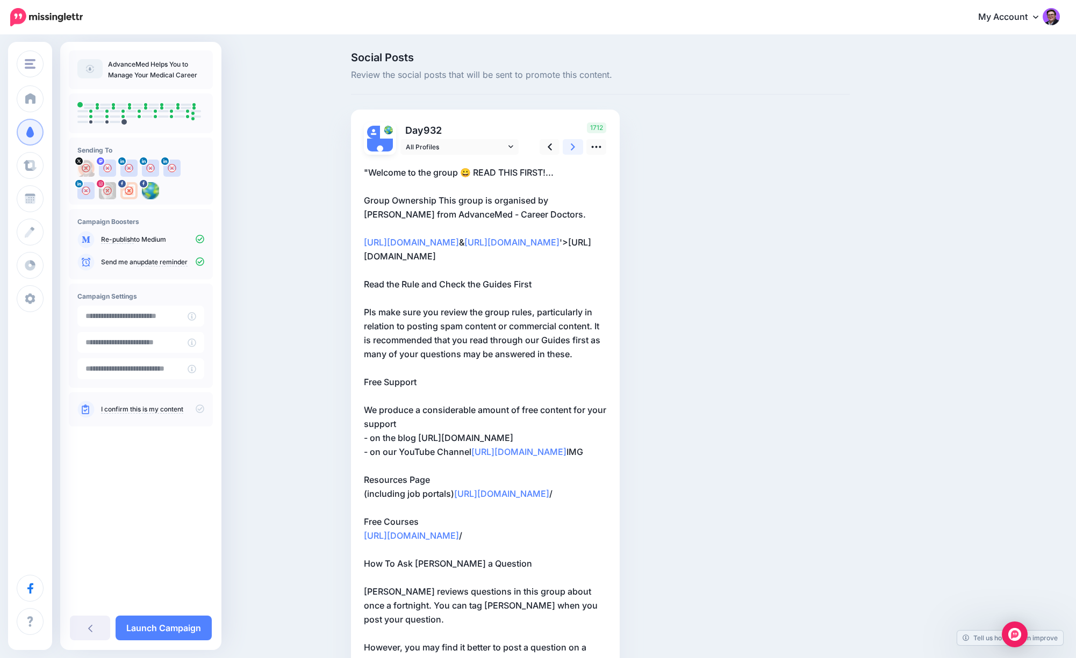
click at [571, 149] on icon at bounding box center [573, 146] width 4 height 11
click at [575, 142] on icon at bounding box center [573, 146] width 4 height 11
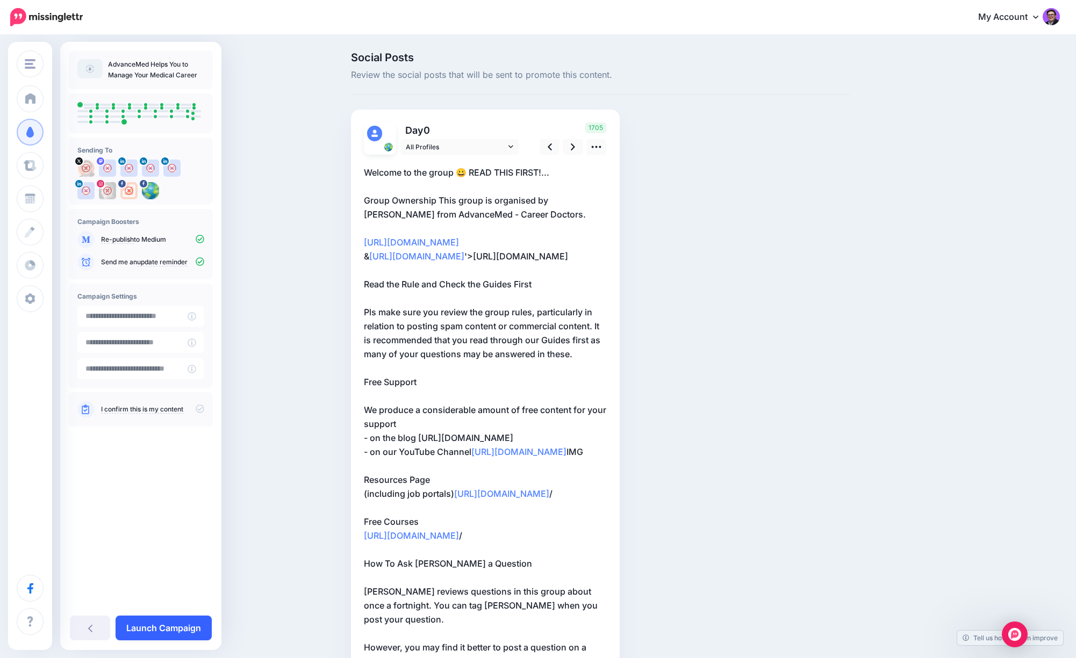
click at [148, 627] on link "Launch Campaign" at bounding box center [164, 628] width 96 height 25
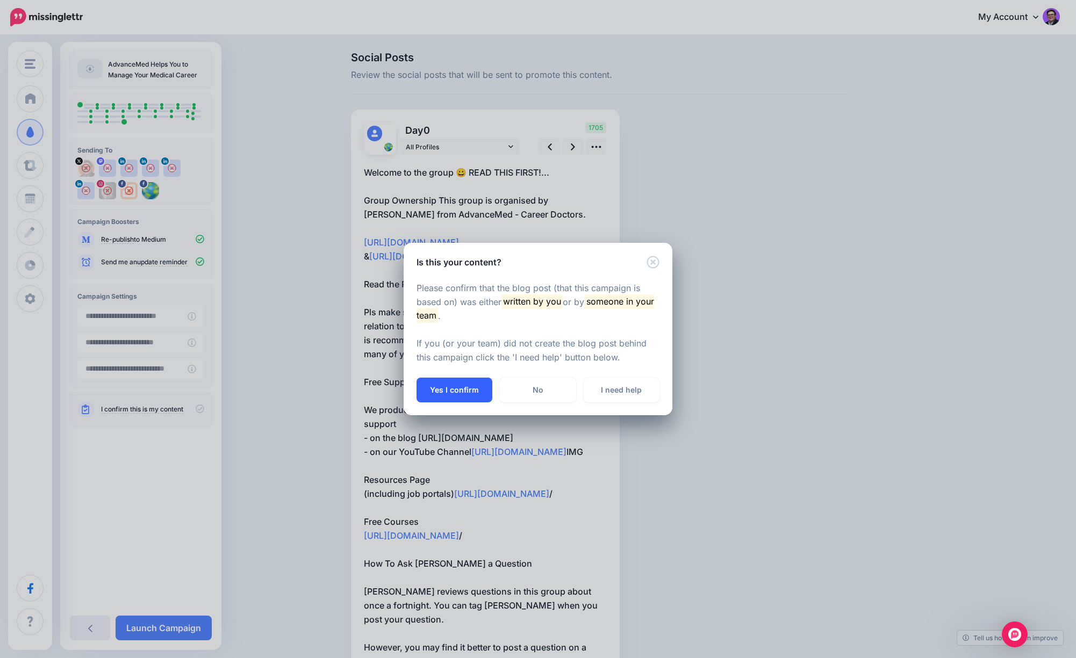
click at [441, 395] on button "Yes I confirm" at bounding box center [454, 390] width 76 height 25
